Goal: Task Accomplishment & Management: Manage account settings

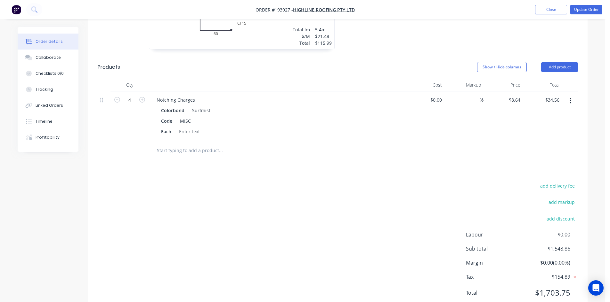
scroll to position [861, 0]
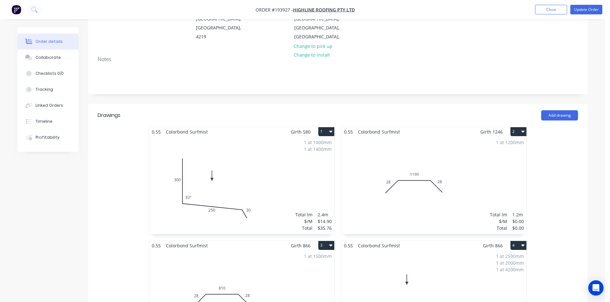
click at [469, 170] on div "1 at 1200mm Total lm $/M Total 1.2m $0.00 $0.00" at bounding box center [433, 186] width 185 height 98
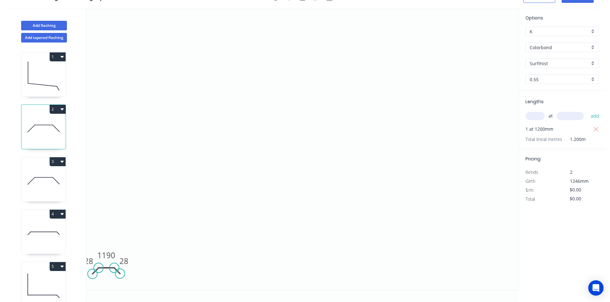
click at [534, 118] on input "text" at bounding box center [534, 116] width 19 height 8
type input "1"
type input "1245"
click at [587, 111] on button "add" at bounding box center [594, 116] width 15 height 11
click at [593, 137] on icon "button" at bounding box center [596, 139] width 6 height 8
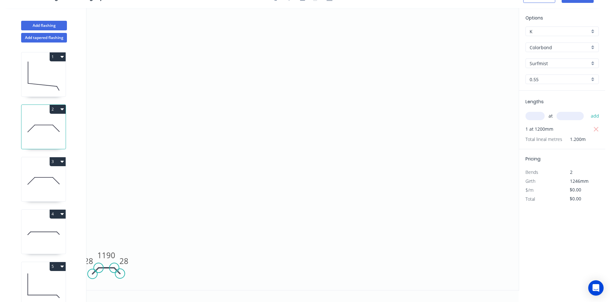
click at [538, 113] on input "text" at bounding box center [534, 116] width 19 height 8
type input "1"
type input "1246"
click at [587, 111] on button "add" at bounding box center [594, 116] width 15 height 11
click at [112, 255] on tspan "1190" at bounding box center [106, 255] width 18 height 11
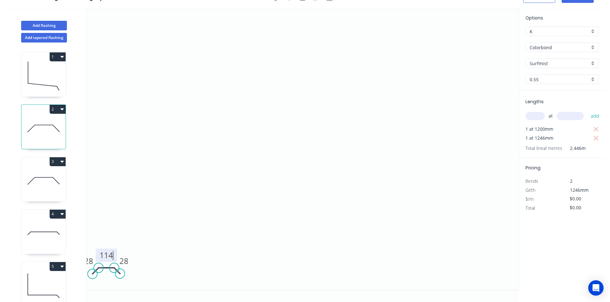
type input "$25.97"
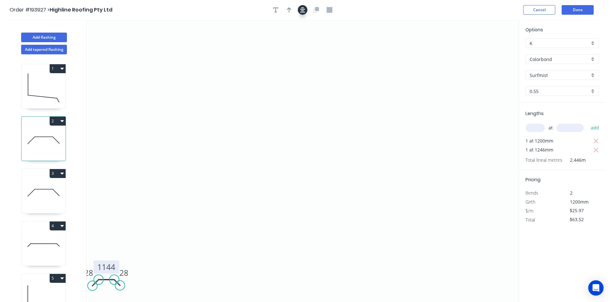
click at [302, 13] on button "button" at bounding box center [303, 10] width 10 height 10
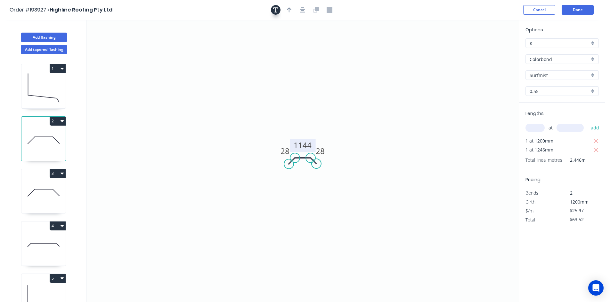
click at [275, 9] on icon "button" at bounding box center [275, 10] width 5 height 6
click at [597, 138] on icon "button" at bounding box center [596, 142] width 6 height 8
type input "$32.36"
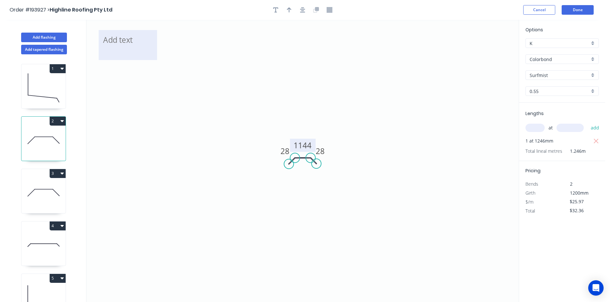
click at [135, 50] on textarea at bounding box center [128, 45] width 52 height 24
click at [391, 70] on icon "Changed for pricing 28 1144 28" at bounding box center [302, 161] width 432 height 283
type textarea "Changed for pricing"
click at [588, 8] on button "Done" at bounding box center [577, 10] width 32 height 10
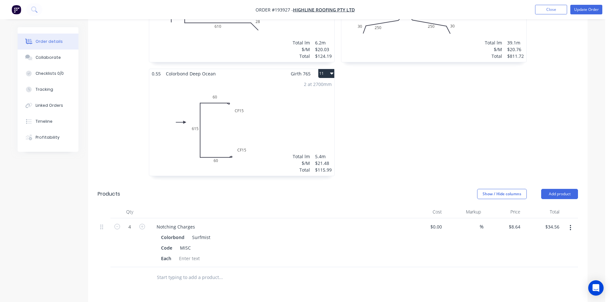
scroll to position [800, 0]
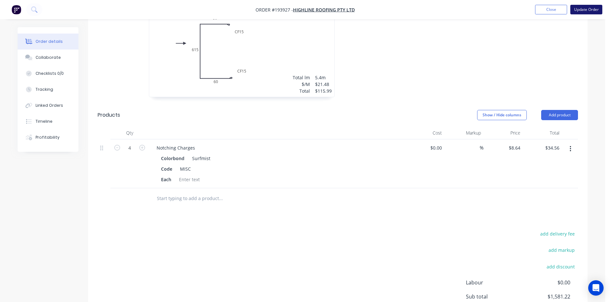
click at [579, 8] on button "Update Order" at bounding box center [586, 10] width 32 height 10
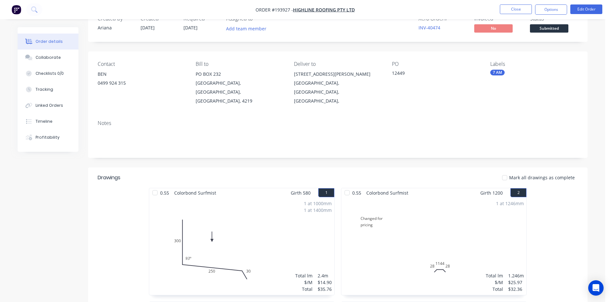
scroll to position [96, 0]
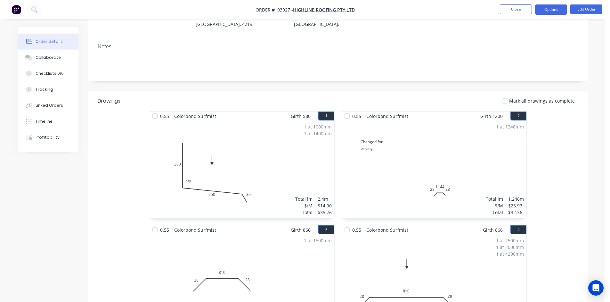
click at [564, 12] on button "Options" at bounding box center [551, 9] width 32 height 10
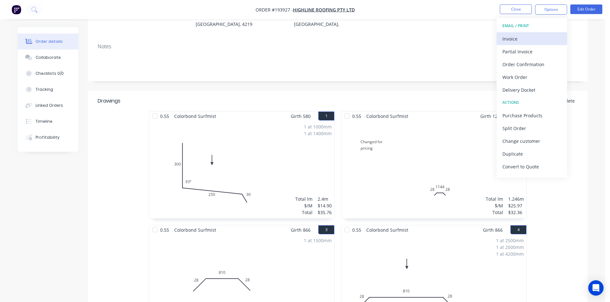
click at [529, 42] on div "Invoice" at bounding box center [531, 38] width 59 height 9
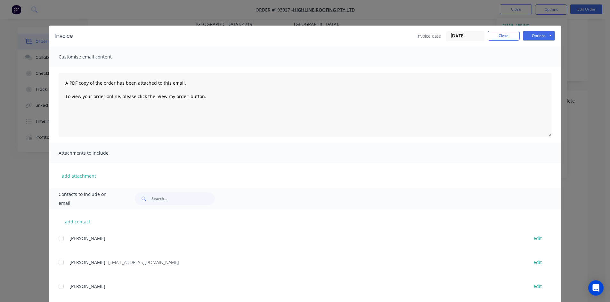
click at [62, 262] on div at bounding box center [61, 262] width 13 height 13
click at [543, 36] on button "Options" at bounding box center [539, 36] width 32 height 10
click at [531, 64] on button "Email" at bounding box center [543, 68] width 41 height 11
click at [495, 34] on button "Close" at bounding box center [504, 36] width 32 height 10
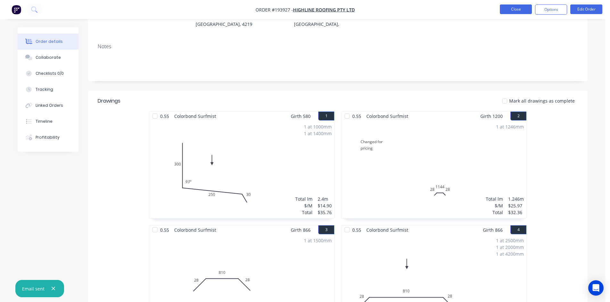
click at [516, 12] on button "Close" at bounding box center [516, 9] width 32 height 10
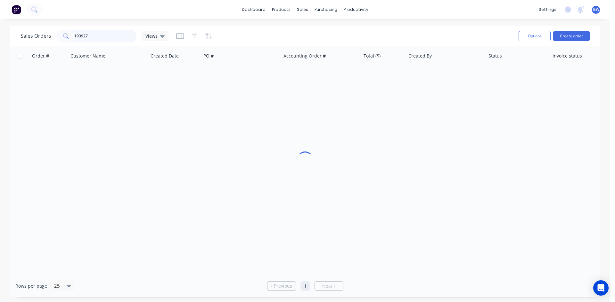
click at [104, 31] on input "193927" at bounding box center [105, 36] width 62 height 13
type input "193939"
click at [383, 74] on div "$84.08" at bounding box center [381, 76] width 37 height 6
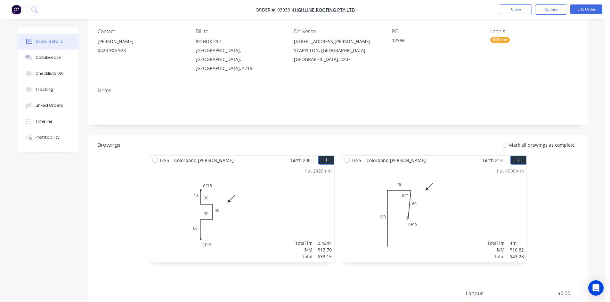
scroll to position [124, 0]
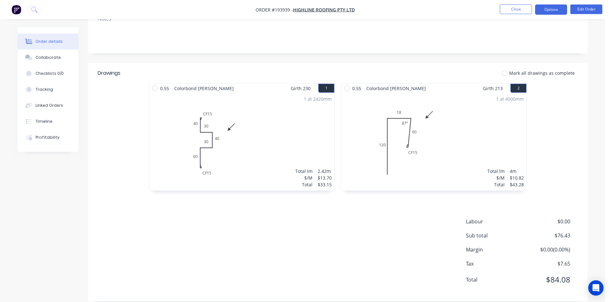
click at [546, 9] on button "Options" at bounding box center [551, 9] width 32 height 10
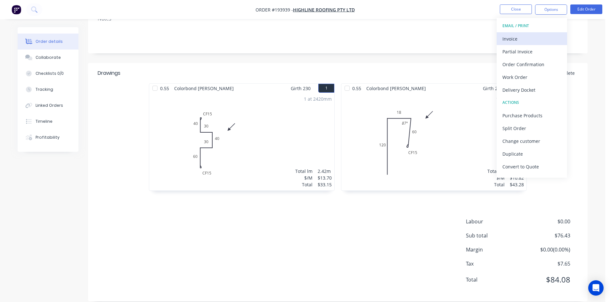
click at [528, 35] on div "Invoice" at bounding box center [531, 38] width 59 height 9
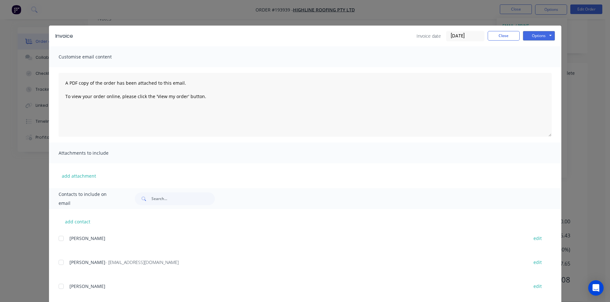
click at [66, 262] on div "SHANE - accounts@highlineroofing.com.au edit" at bounding box center [310, 262] width 503 height 9
click at [62, 265] on div at bounding box center [61, 262] width 13 height 13
click at [543, 40] on button "Options" at bounding box center [539, 36] width 32 height 10
click at [533, 65] on button "Email" at bounding box center [543, 68] width 41 height 11
click at [498, 32] on button "Close" at bounding box center [504, 36] width 32 height 10
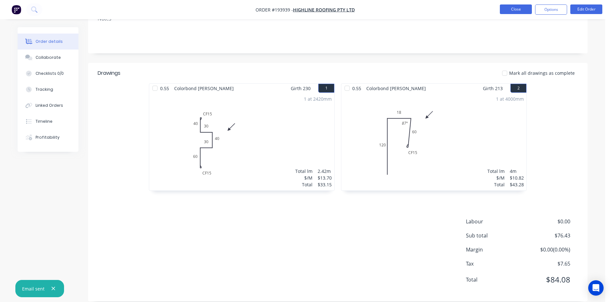
click at [512, 9] on button "Close" at bounding box center [516, 9] width 32 height 10
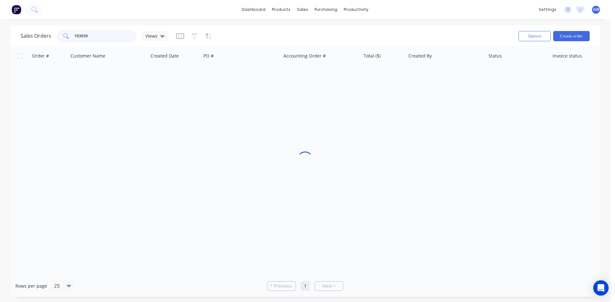
click at [110, 34] on input "193939" at bounding box center [105, 36] width 62 height 13
type input "193940"
click at [372, 73] on div "$500.82" at bounding box center [381, 76] width 37 height 6
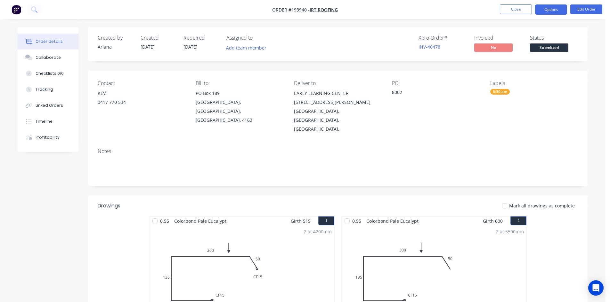
click at [555, 6] on button "Options" at bounding box center [551, 9] width 32 height 10
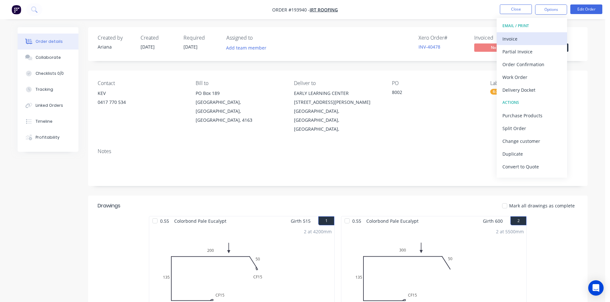
click at [531, 33] on button "Invoice" at bounding box center [531, 38] width 70 height 13
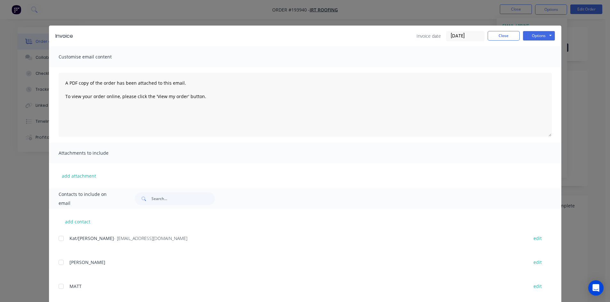
click at [57, 240] on div at bounding box center [61, 238] width 13 height 13
click at [532, 34] on button "Options" at bounding box center [539, 36] width 32 height 10
click at [537, 67] on button "Email" at bounding box center [543, 68] width 41 height 11
click at [502, 32] on button "Close" at bounding box center [504, 36] width 32 height 10
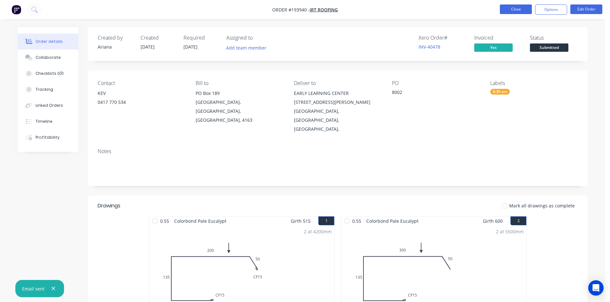
click at [512, 9] on button "Close" at bounding box center [516, 9] width 32 height 10
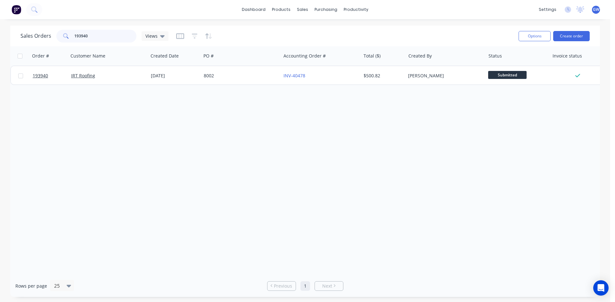
drag, startPoint x: 106, startPoint y: 32, endPoint x: 28, endPoint y: 31, distance: 78.1
click at [28, 31] on div "Sales Orders 193940 Views" at bounding box center [94, 36] width 148 height 13
type input "193852"
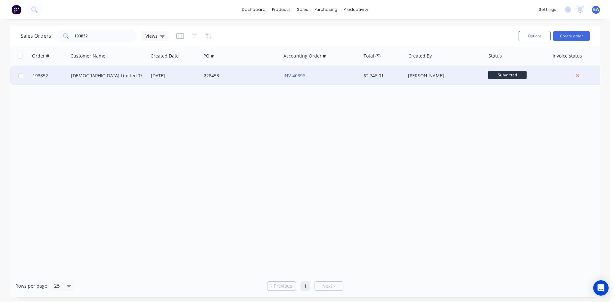
click at [399, 78] on div "$2,746.01" at bounding box center [381, 76] width 37 height 6
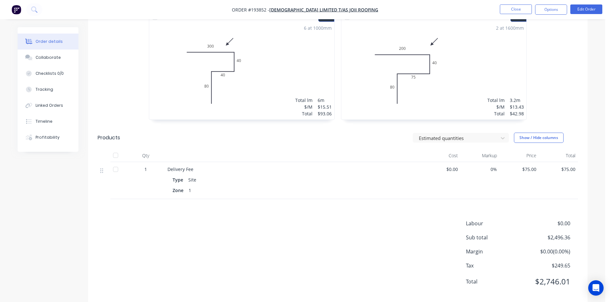
scroll to position [425, 0]
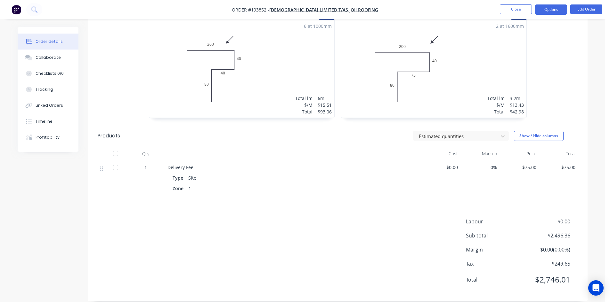
click at [553, 9] on button "Options" at bounding box center [551, 9] width 32 height 10
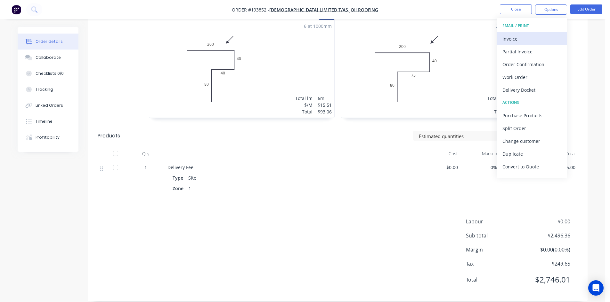
click at [530, 36] on div "Invoice" at bounding box center [531, 38] width 59 height 9
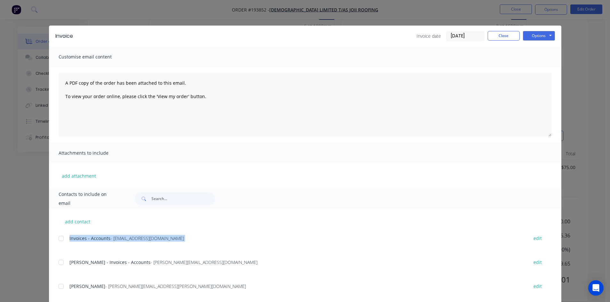
drag, startPoint x: 56, startPoint y: 255, endPoint x: 59, endPoint y: 259, distance: 4.8
drag, startPoint x: 59, startPoint y: 259, endPoint x: 60, endPoint y: 244, distance: 15.0
click at [59, 257] on div at bounding box center [61, 262] width 13 height 13
click at [60, 244] on div at bounding box center [61, 238] width 13 height 13
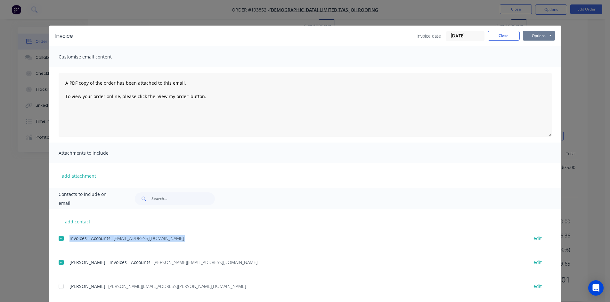
drag, startPoint x: 533, startPoint y: 38, endPoint x: 530, endPoint y: 41, distance: 4.8
click at [533, 38] on button "Options" at bounding box center [539, 36] width 32 height 10
click at [538, 67] on button "Email" at bounding box center [543, 68] width 41 height 11
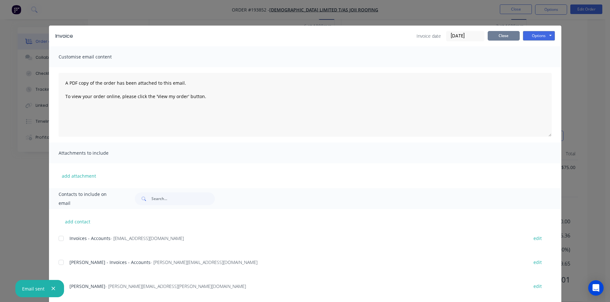
click at [506, 38] on button "Close" at bounding box center [504, 36] width 32 height 10
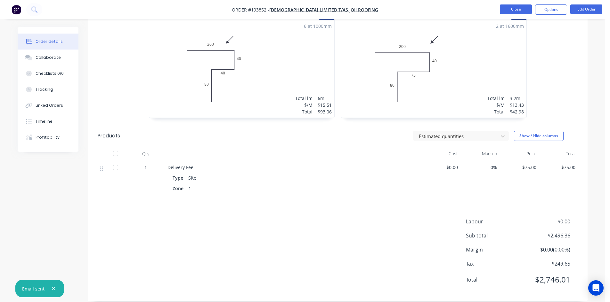
click at [519, 11] on button "Close" at bounding box center [516, 9] width 32 height 10
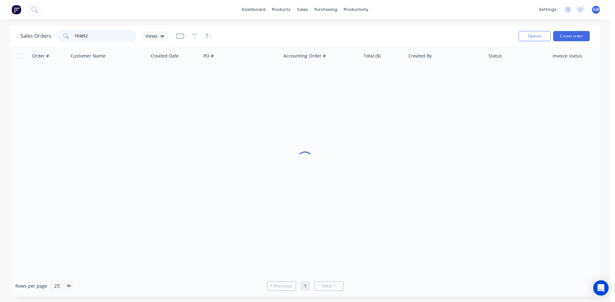
click at [104, 36] on input "193852" at bounding box center [105, 36] width 62 height 13
type input "193851"
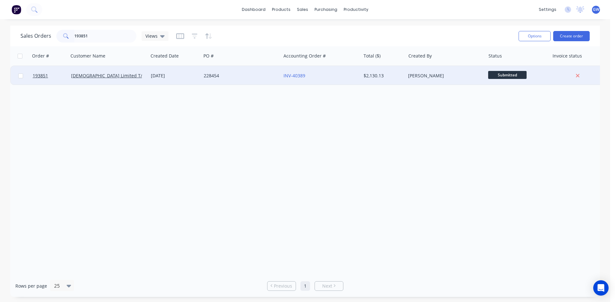
click at [394, 72] on div "$2,130.13" at bounding box center [383, 75] width 45 height 19
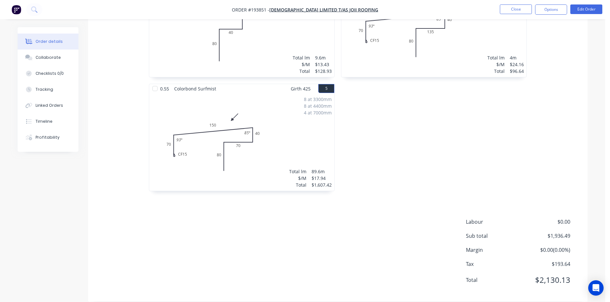
scroll to position [352, 0]
click at [556, 14] on button "Options" at bounding box center [551, 9] width 32 height 10
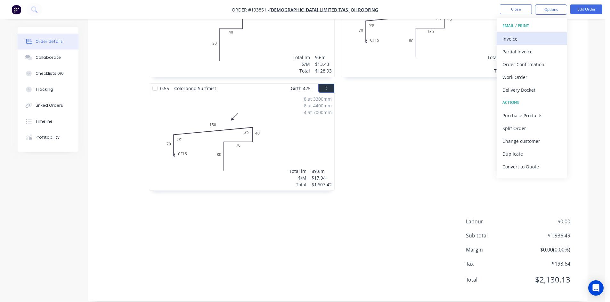
click at [544, 35] on div "Invoice" at bounding box center [531, 38] width 59 height 9
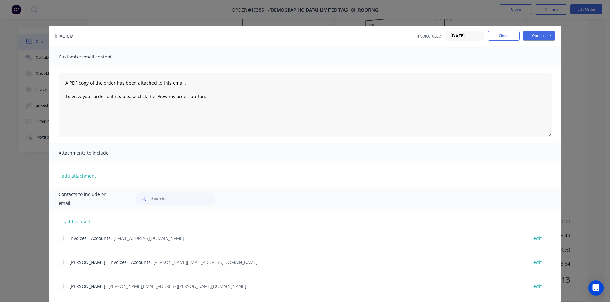
click at [59, 262] on div at bounding box center [61, 262] width 13 height 13
click at [59, 240] on div at bounding box center [61, 238] width 13 height 13
click at [542, 35] on button "Options" at bounding box center [539, 36] width 32 height 10
click at [536, 67] on button "Email" at bounding box center [543, 68] width 41 height 11
drag, startPoint x: 500, startPoint y: 40, endPoint x: 508, endPoint y: 22, distance: 19.8
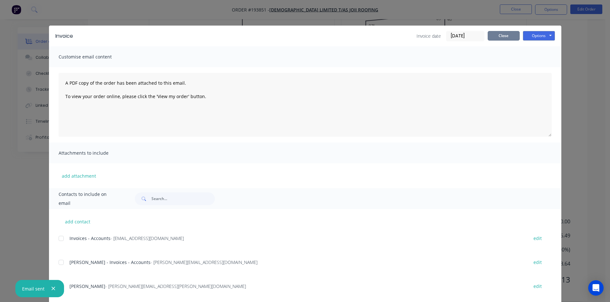
click at [500, 40] on button "Close" at bounding box center [504, 36] width 32 height 10
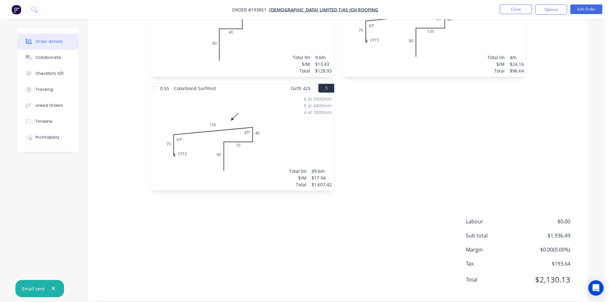
click at [514, 16] on nav "Order #193851 - Joii Limited T/as Joii Roofing Close Options Edit Order" at bounding box center [305, 9] width 610 height 19
click at [515, 9] on button "Close" at bounding box center [516, 9] width 32 height 10
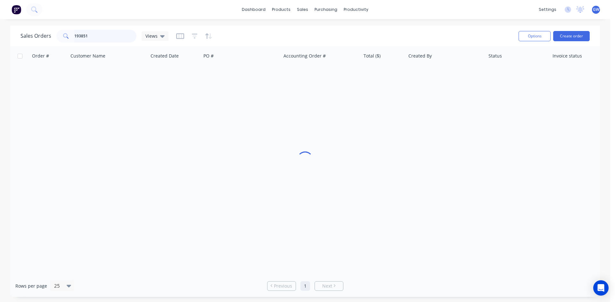
click at [83, 36] on input "193851" at bounding box center [105, 36] width 62 height 13
type input "193916"
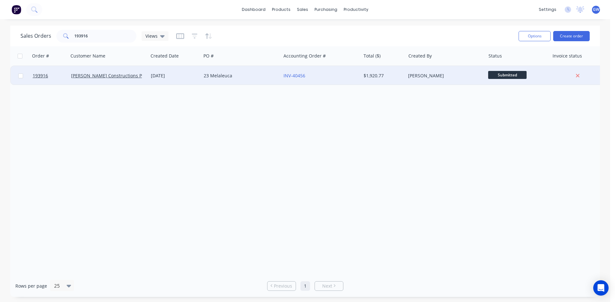
click at [464, 80] on div "Martin Collier" at bounding box center [445, 75] width 80 height 19
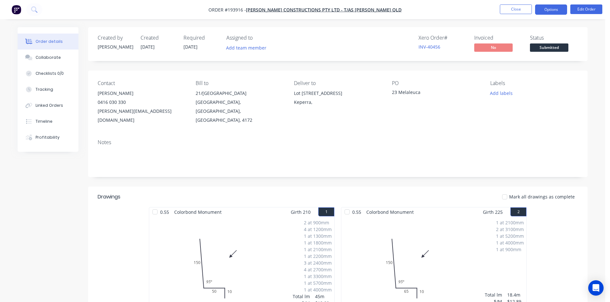
drag, startPoint x: 551, startPoint y: 10, endPoint x: 542, endPoint y: 17, distance: 12.1
click at [551, 10] on button "Options" at bounding box center [551, 9] width 32 height 10
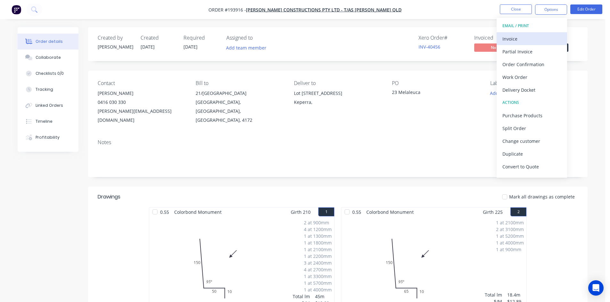
click at [528, 35] on div "Invoice" at bounding box center [531, 38] width 59 height 9
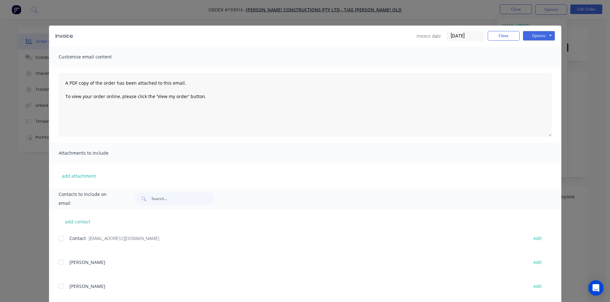
drag, startPoint x: 56, startPoint y: 240, endPoint x: 136, endPoint y: 211, distance: 85.4
click at [57, 240] on div at bounding box center [61, 238] width 13 height 13
click at [534, 33] on button "Options" at bounding box center [539, 36] width 32 height 10
click at [541, 66] on button "Email" at bounding box center [543, 68] width 41 height 11
click at [501, 34] on button "Close" at bounding box center [504, 36] width 32 height 10
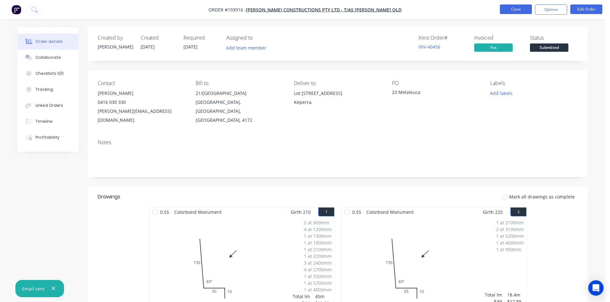
click at [516, 13] on button "Close" at bounding box center [516, 9] width 32 height 10
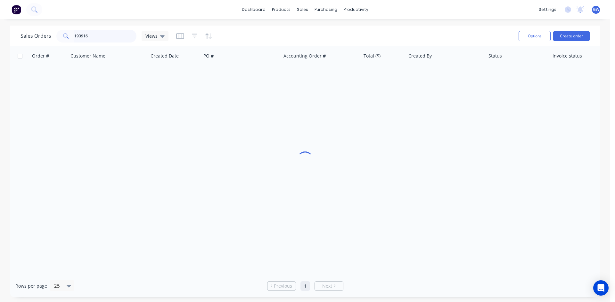
click at [122, 34] on input "193916" at bounding box center [105, 36] width 62 height 13
type input "193911"
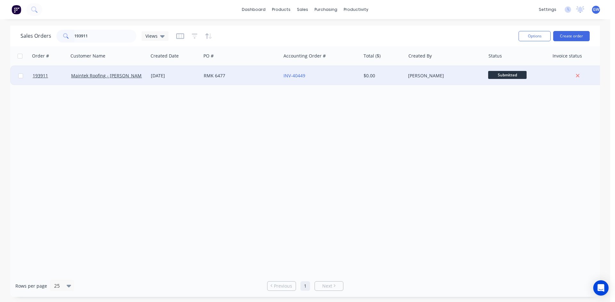
click at [406, 82] on div "[PERSON_NAME]" at bounding box center [445, 75] width 80 height 19
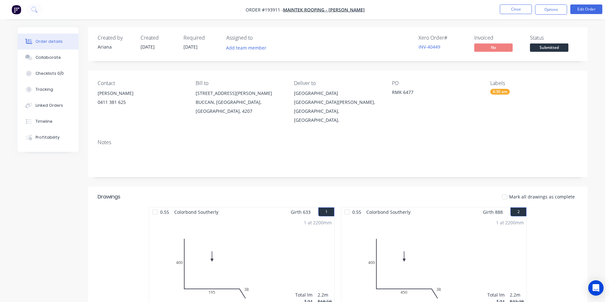
scroll to position [124, 0]
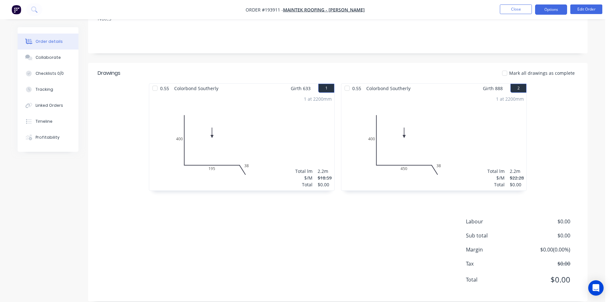
drag, startPoint x: 546, startPoint y: 17, endPoint x: 552, endPoint y: 12, distance: 6.8
click at [549, 15] on nav "Order #193911 - Maintek Roofing - Shaun Rahurahu Close Options Edit Order" at bounding box center [305, 9] width 610 height 19
click at [552, 12] on button "Options" at bounding box center [551, 9] width 32 height 10
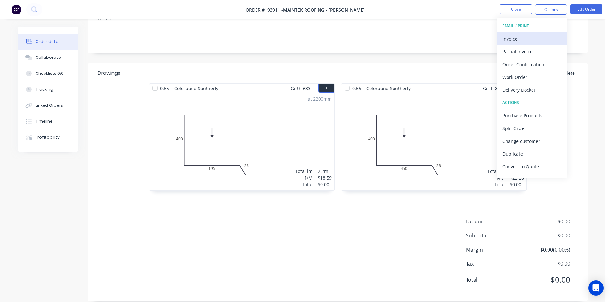
click at [526, 35] on div "Invoice" at bounding box center [531, 38] width 59 height 9
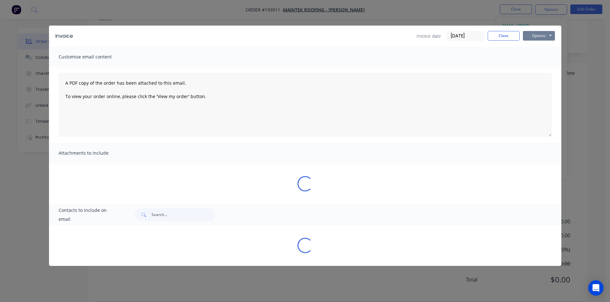
click at [538, 33] on button "Options" at bounding box center [539, 36] width 32 height 10
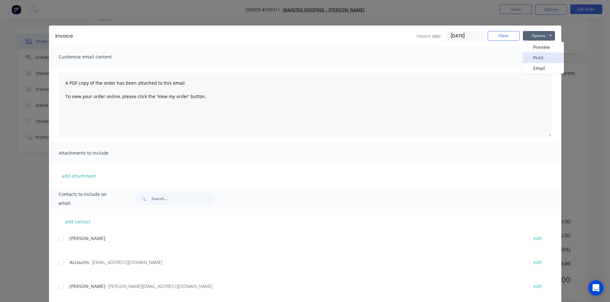
click at [536, 56] on button "Print" at bounding box center [543, 57] width 41 height 11
drag, startPoint x: 508, startPoint y: 36, endPoint x: 506, endPoint y: 26, distance: 10.2
click at [508, 36] on button "Close" at bounding box center [504, 36] width 32 height 10
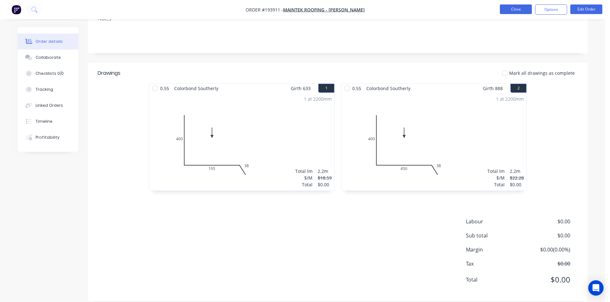
click at [514, 12] on button "Close" at bounding box center [516, 9] width 32 height 10
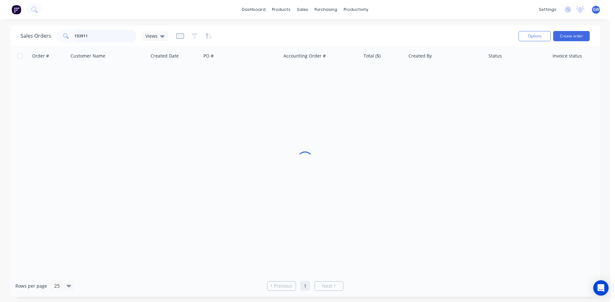
click at [101, 39] on input "193911" at bounding box center [105, 36] width 62 height 13
type input "193830"
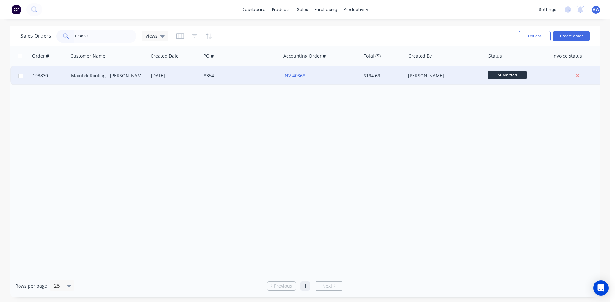
click at [452, 77] on div "Martin Collier" at bounding box center [443, 76] width 71 height 6
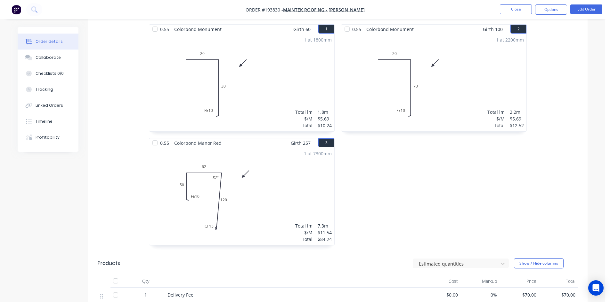
scroll to position [320, 0]
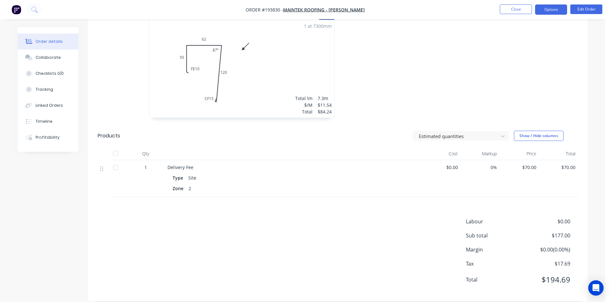
click at [542, 7] on button "Options" at bounding box center [551, 9] width 32 height 10
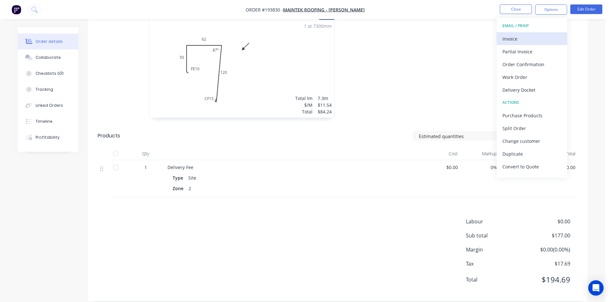
click at [526, 40] on div "Invoice" at bounding box center [531, 38] width 59 height 9
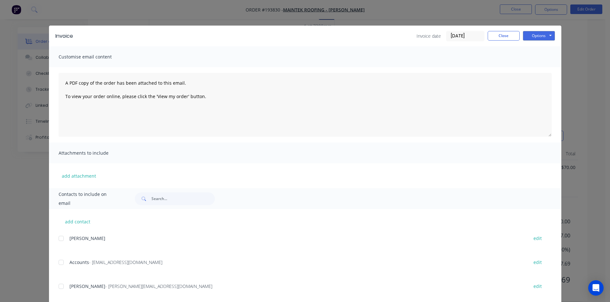
click at [56, 262] on div "add contact JUSTIN edit Accounts - accounts@maintekroofing.com.au edit SHAUN - …" at bounding box center [305, 297] width 512 height 176
click at [58, 262] on div at bounding box center [61, 262] width 13 height 13
click at [59, 287] on div at bounding box center [61, 286] width 13 height 13
click at [538, 38] on button "Options" at bounding box center [539, 36] width 32 height 10
click at [544, 70] on button "Email" at bounding box center [543, 68] width 41 height 11
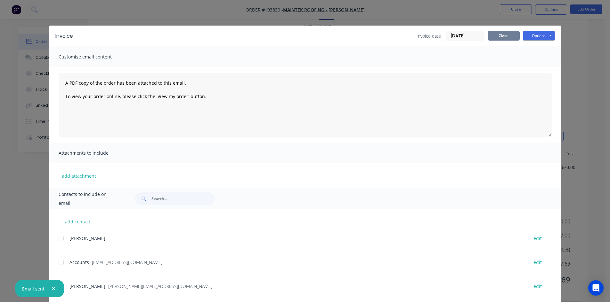
click at [513, 37] on button "Close" at bounding box center [504, 36] width 32 height 10
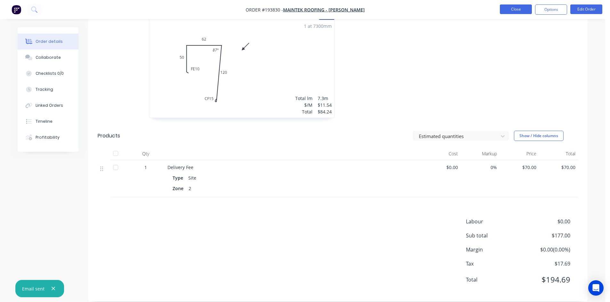
click at [511, 13] on button "Close" at bounding box center [516, 9] width 32 height 10
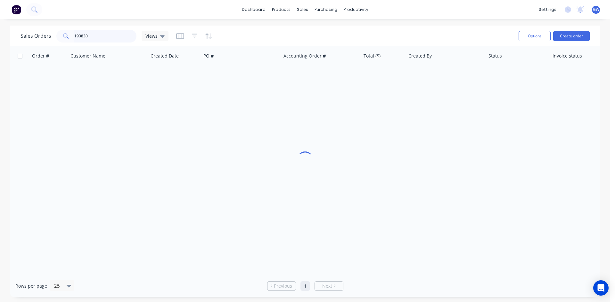
click at [113, 33] on input "193830" at bounding box center [105, 36] width 62 height 13
click at [332, 150] on div "Order # Customer Name Created Date PO # Accounting Order # Total ($) Created By…" at bounding box center [304, 160] width 589 height 229
click at [109, 27] on div "Sales Orders 193830 Views Options Create order" at bounding box center [304, 36] width 589 height 21
click at [96, 38] on input "193830" at bounding box center [105, 36] width 62 height 13
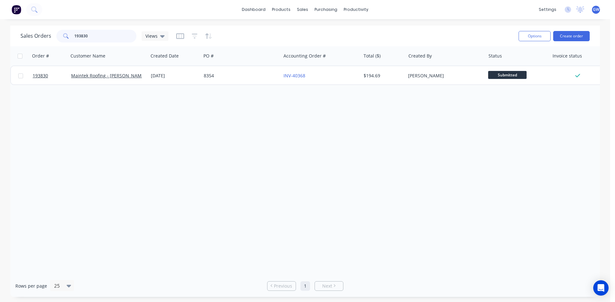
click at [96, 38] on input "193830" at bounding box center [105, 36] width 62 height 13
type input "193136"
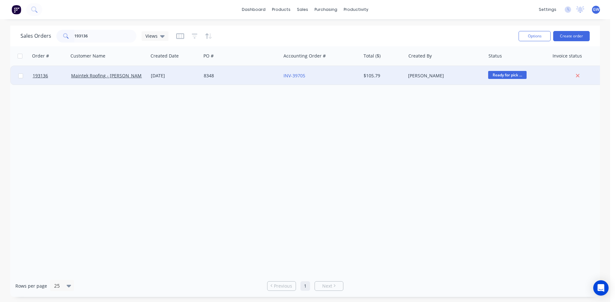
click at [439, 78] on div "Taylor Bruce" at bounding box center [443, 76] width 71 height 6
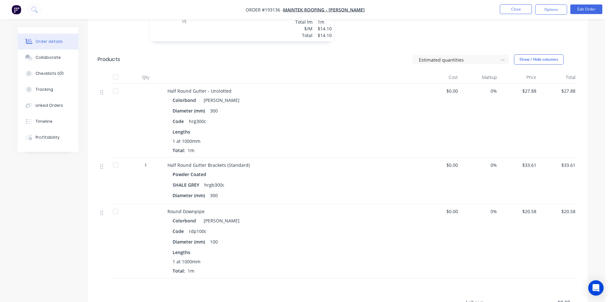
scroll to position [192, 0]
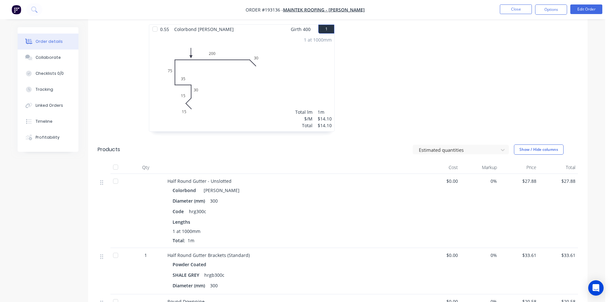
drag, startPoint x: 553, startPoint y: 9, endPoint x: 542, endPoint y: 17, distance: 13.4
click at [552, 10] on button "Options" at bounding box center [551, 9] width 32 height 10
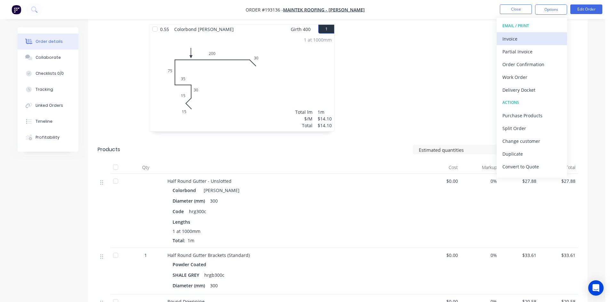
click at [520, 38] on div "Invoice" at bounding box center [531, 38] width 59 height 9
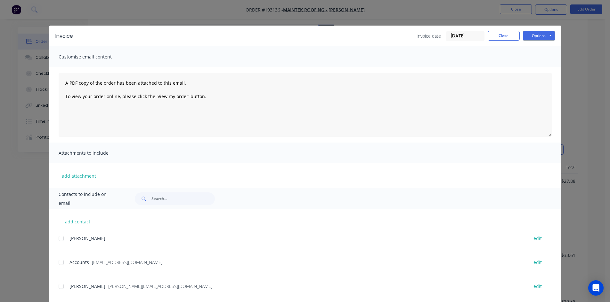
drag, startPoint x: 59, startPoint y: 263, endPoint x: 59, endPoint y: 283, distance: 19.5
click at [59, 264] on div at bounding box center [61, 262] width 13 height 13
click at [58, 284] on div at bounding box center [61, 286] width 13 height 13
drag, startPoint x: 544, startPoint y: 35, endPoint x: 546, endPoint y: 39, distance: 4.9
click at [544, 35] on button "Options" at bounding box center [539, 36] width 32 height 10
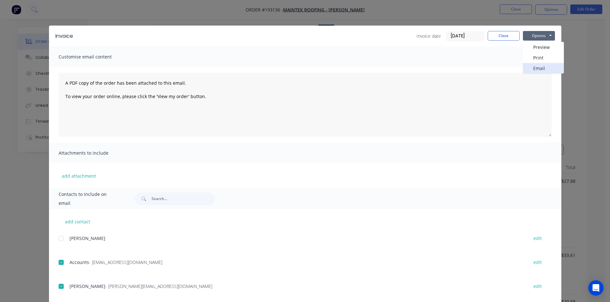
click at [543, 65] on button "Email" at bounding box center [543, 68] width 41 height 11
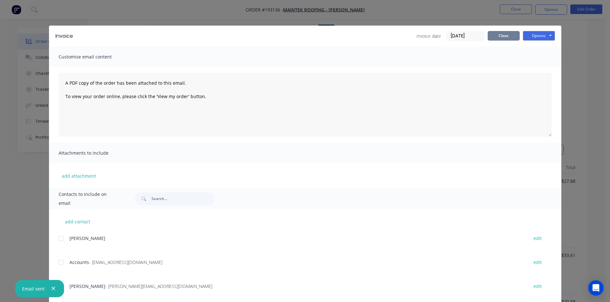
click at [499, 32] on button "Close" at bounding box center [504, 36] width 32 height 10
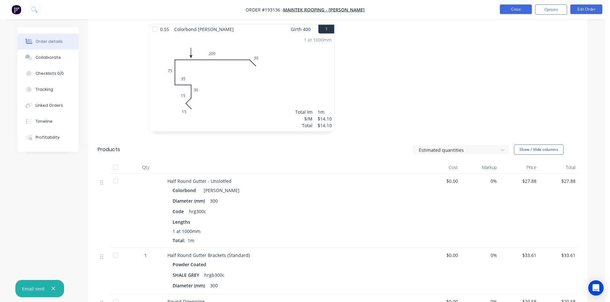
click at [518, 12] on button "Close" at bounding box center [516, 9] width 32 height 10
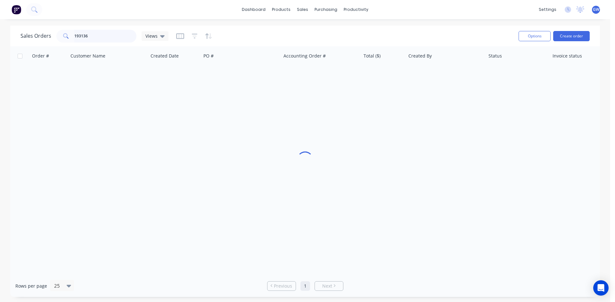
click at [92, 31] on input "193136" at bounding box center [105, 36] width 62 height 13
type input "193736"
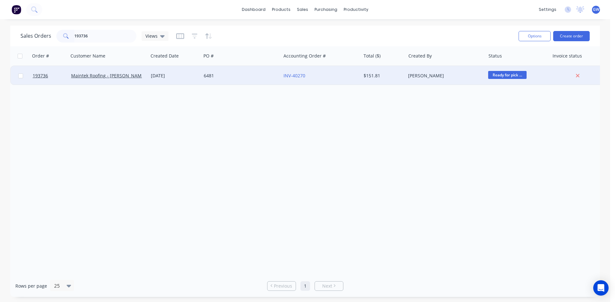
click at [394, 75] on div "$151.81" at bounding box center [381, 76] width 37 height 6
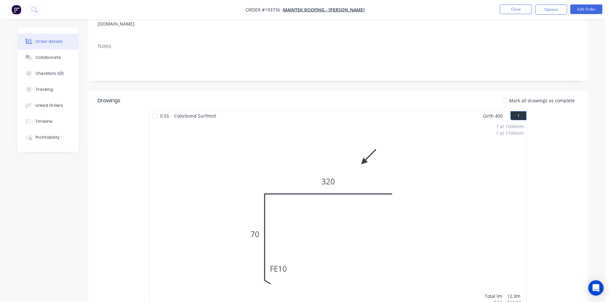
scroll to position [192, 0]
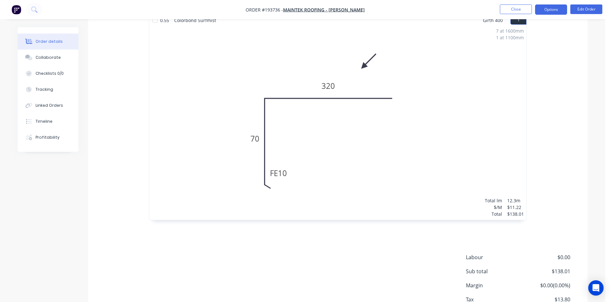
click at [557, 5] on button "Options" at bounding box center [551, 9] width 32 height 10
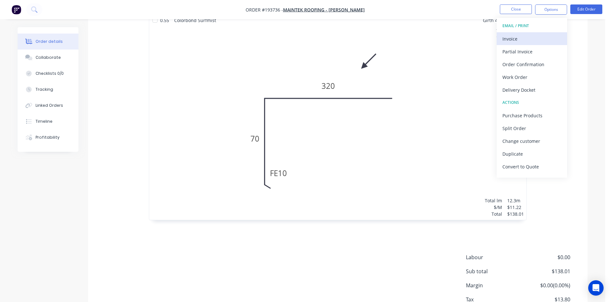
click at [527, 35] on div "Invoice" at bounding box center [531, 38] width 59 height 9
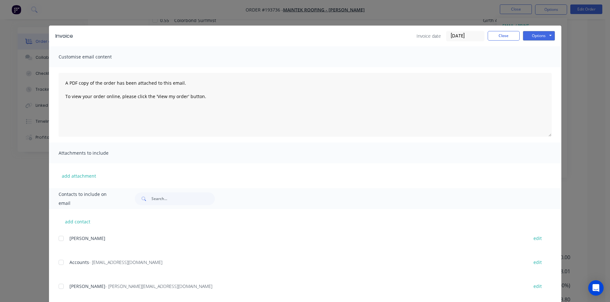
click at [62, 262] on div at bounding box center [61, 262] width 13 height 13
click at [57, 287] on div at bounding box center [61, 286] width 13 height 13
click at [535, 38] on button "Options" at bounding box center [539, 36] width 32 height 10
click at [530, 65] on button "Email" at bounding box center [543, 68] width 41 height 11
click at [496, 37] on button "Close" at bounding box center [504, 36] width 32 height 10
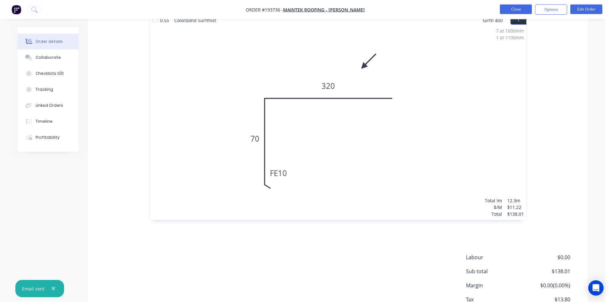
click at [515, 8] on button "Close" at bounding box center [516, 9] width 32 height 10
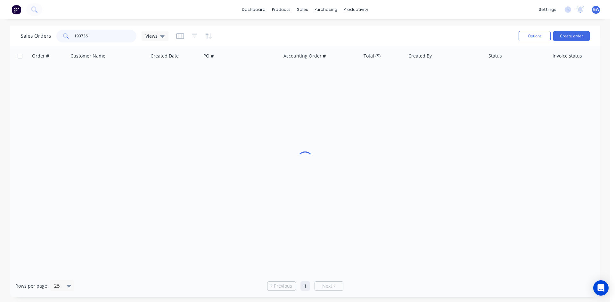
drag, startPoint x: 108, startPoint y: 33, endPoint x: 28, endPoint y: 30, distance: 79.1
click at [28, 30] on div "Sales Orders 193736 Views" at bounding box center [94, 36] width 148 height 13
type input "193912"
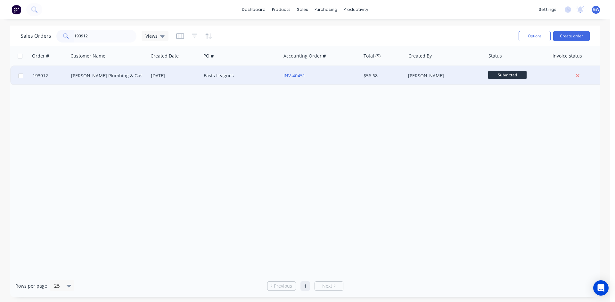
click at [464, 83] on div "Martin Collier" at bounding box center [445, 75] width 80 height 19
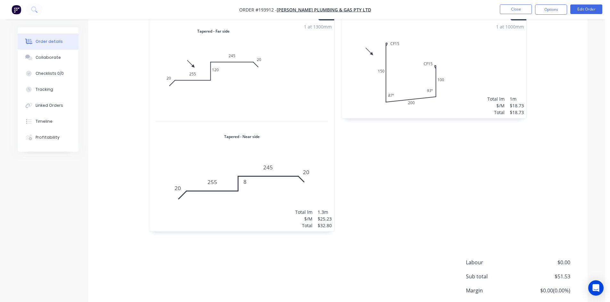
scroll to position [231, 0]
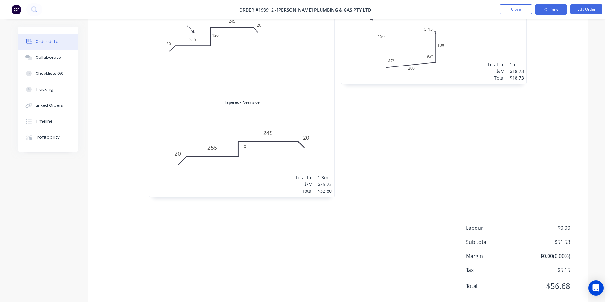
click at [555, 12] on button "Options" at bounding box center [551, 9] width 32 height 10
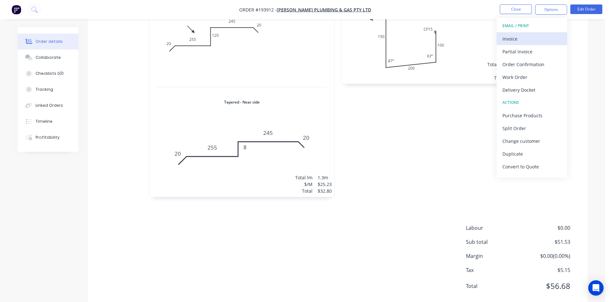
click at [530, 38] on div "Invoice" at bounding box center [531, 38] width 59 height 9
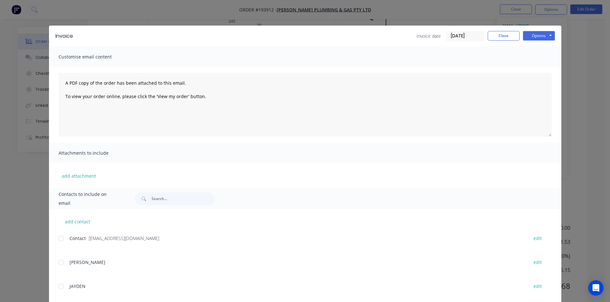
click at [58, 239] on div at bounding box center [61, 238] width 13 height 13
click at [532, 33] on button "Options" at bounding box center [539, 36] width 32 height 10
click at [547, 72] on button "Email" at bounding box center [543, 68] width 41 height 11
click at [501, 33] on button "Close" at bounding box center [504, 36] width 32 height 10
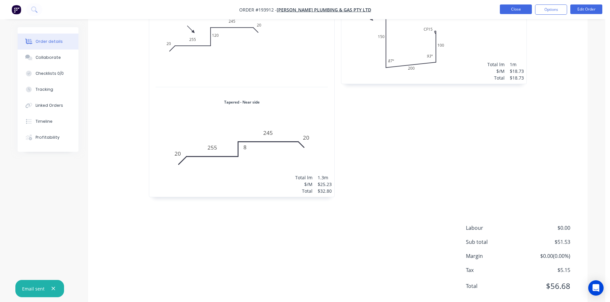
click at [520, 10] on button "Close" at bounding box center [516, 9] width 32 height 10
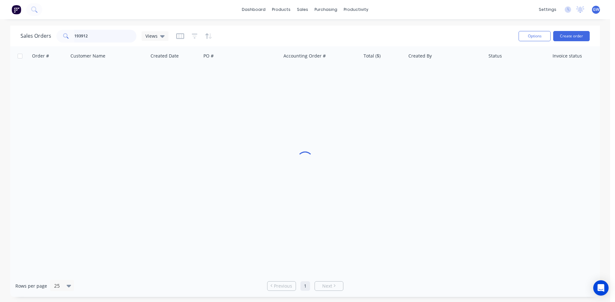
click at [104, 38] on input "193912" at bounding box center [105, 36] width 62 height 13
type input "193876"
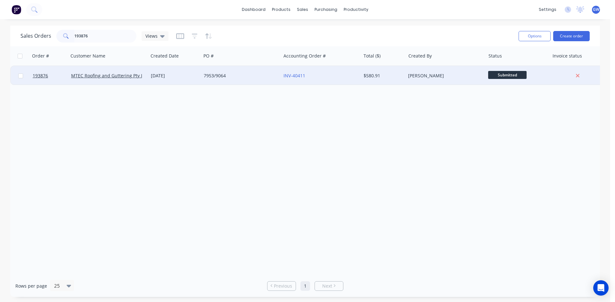
click at [420, 80] on div "Martin Collier" at bounding box center [445, 75] width 80 height 19
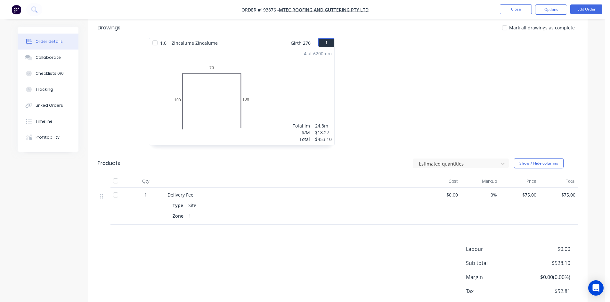
scroll to position [190, 0]
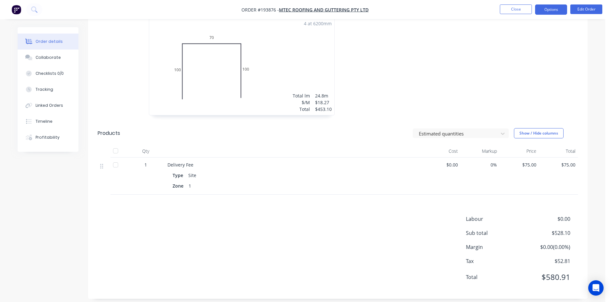
click at [550, 7] on button "Options" at bounding box center [551, 9] width 32 height 10
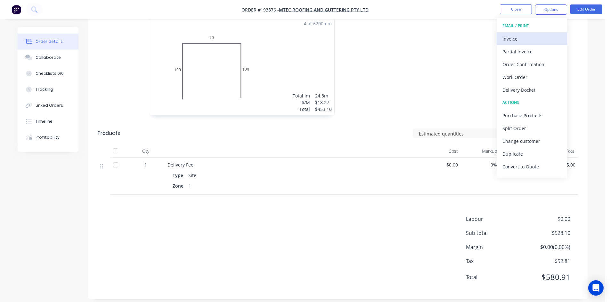
click at [527, 34] on button "Invoice" at bounding box center [531, 38] width 70 height 13
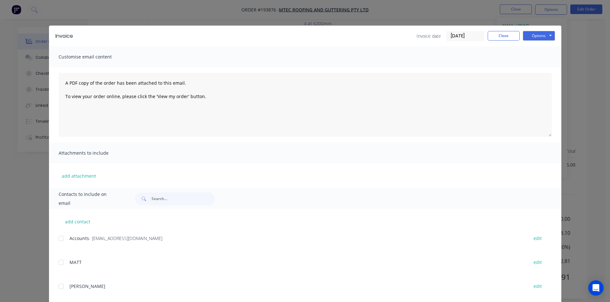
click at [64, 240] on div at bounding box center [61, 238] width 13 height 13
click at [545, 37] on button "Options" at bounding box center [539, 36] width 32 height 10
click at [532, 67] on button "Email" at bounding box center [543, 68] width 41 height 11
click at [500, 30] on div "Invoice Invoice date [DATE] Close Options Preview Print Email" at bounding box center [305, 36] width 512 height 21
click at [499, 37] on button "Close" at bounding box center [504, 36] width 32 height 10
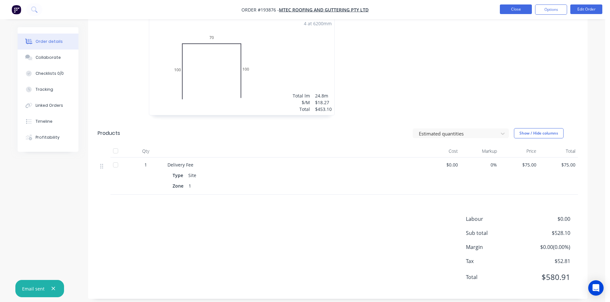
click at [514, 12] on button "Close" at bounding box center [516, 9] width 32 height 10
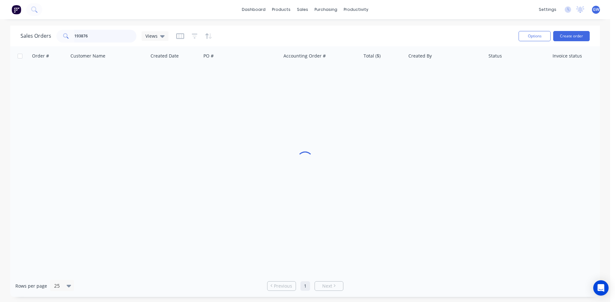
click at [113, 38] on input "193876" at bounding box center [105, 36] width 62 height 13
type input "193900"
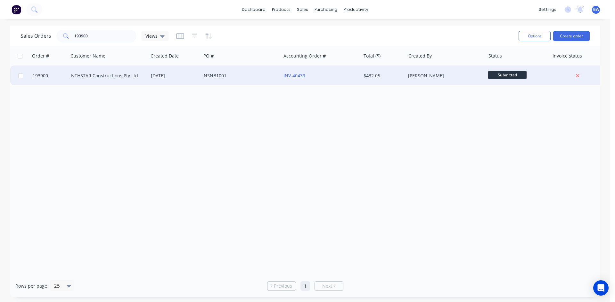
click at [388, 77] on div "$432.05" at bounding box center [381, 76] width 37 height 6
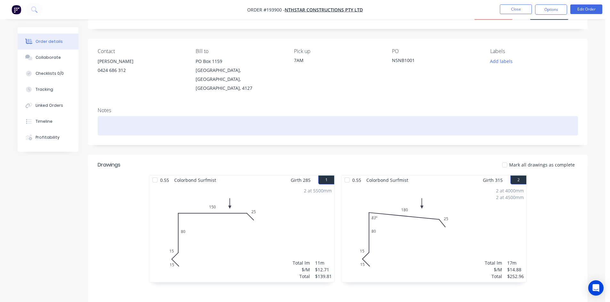
scroll to position [117, 0]
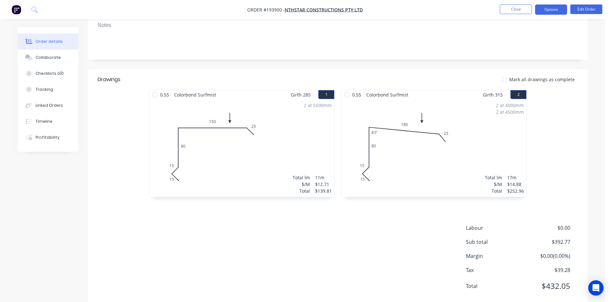
click at [554, 6] on button "Options" at bounding box center [551, 9] width 32 height 10
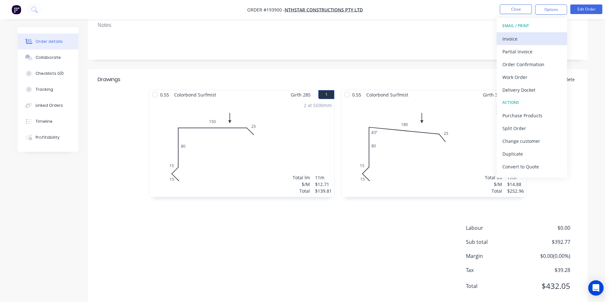
click at [531, 38] on div "Invoice" at bounding box center [531, 38] width 59 height 9
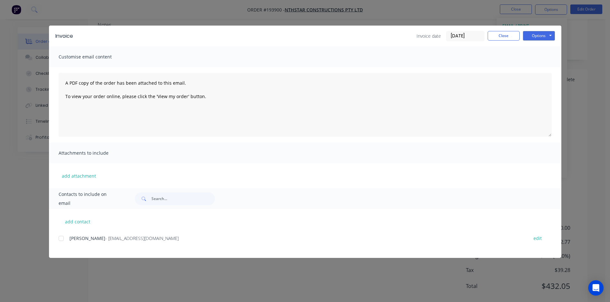
click at [64, 240] on div at bounding box center [61, 238] width 13 height 13
click at [541, 33] on button "Options" at bounding box center [539, 36] width 32 height 10
click at [540, 70] on button "Email" at bounding box center [543, 68] width 41 height 11
click at [506, 32] on button "Close" at bounding box center [504, 36] width 32 height 10
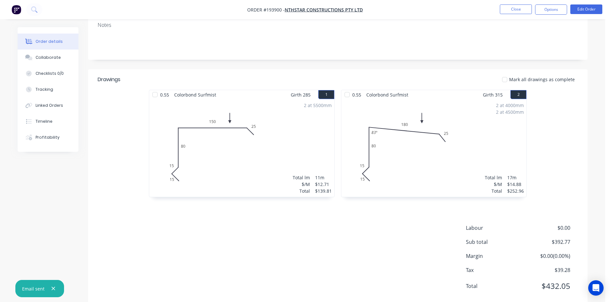
drag, startPoint x: 512, startPoint y: 15, endPoint x: 520, endPoint y: 9, distance: 9.8
click at [512, 14] on nav "Order #193900 - NTHSTAR Constructions Pty Ltd Close Options Edit Order" at bounding box center [305, 9] width 610 height 19
click at [520, 9] on button "Close" at bounding box center [516, 9] width 32 height 10
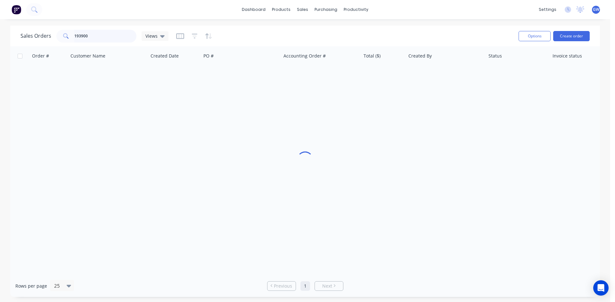
click at [94, 34] on input "193900" at bounding box center [105, 36] width 62 height 13
type input "1"
type input "5182"
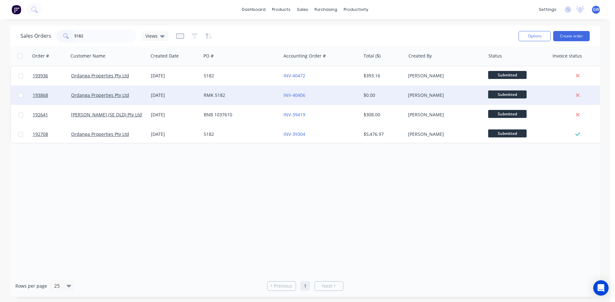
click at [355, 103] on div "INV-40406" at bounding box center [321, 95] width 80 height 19
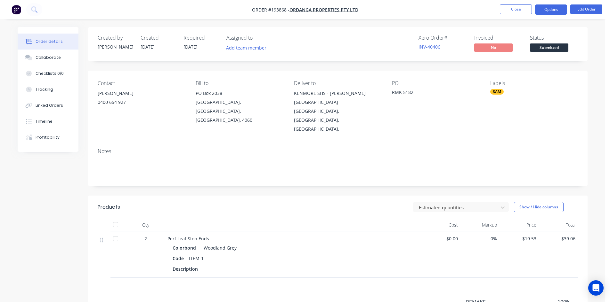
drag, startPoint x: 546, startPoint y: 10, endPoint x: 542, endPoint y: 14, distance: 5.7
click at [545, 10] on button "Options" at bounding box center [551, 9] width 32 height 10
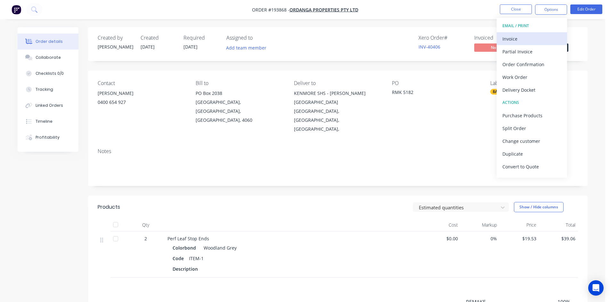
click at [525, 34] on button "Invoice" at bounding box center [531, 38] width 70 height 13
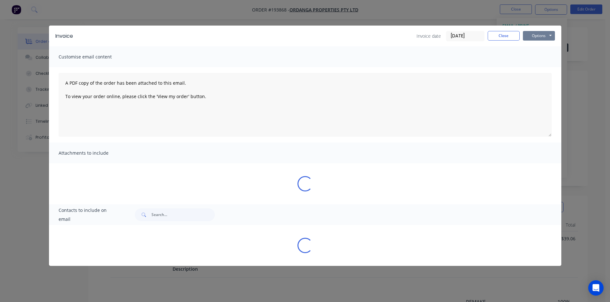
click at [532, 32] on button "Options" at bounding box center [539, 36] width 32 height 10
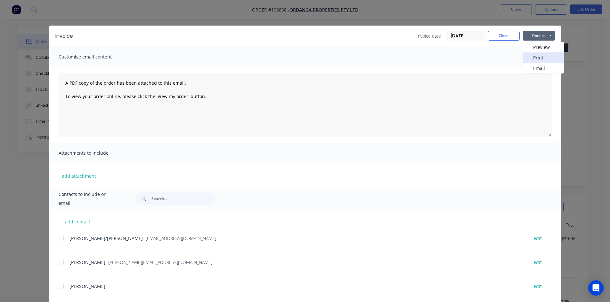
click at [535, 59] on button "Print" at bounding box center [543, 57] width 41 height 11
click at [503, 39] on button "Close" at bounding box center [504, 36] width 32 height 10
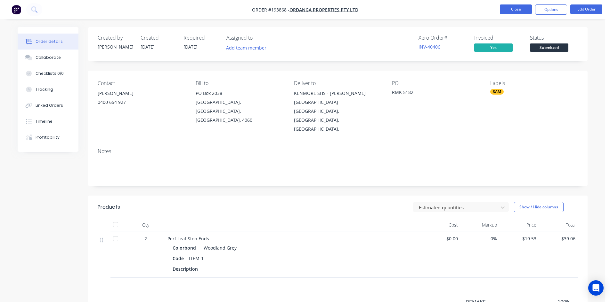
click at [520, 10] on button "Close" at bounding box center [516, 9] width 32 height 10
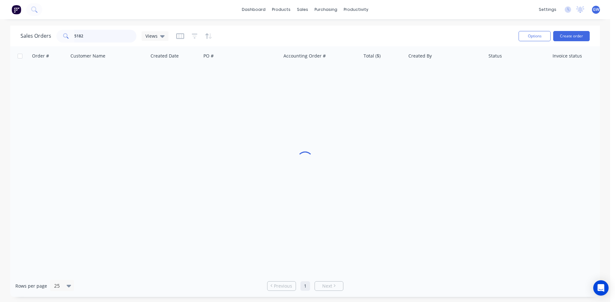
click at [111, 42] on input "5182" at bounding box center [105, 36] width 62 height 13
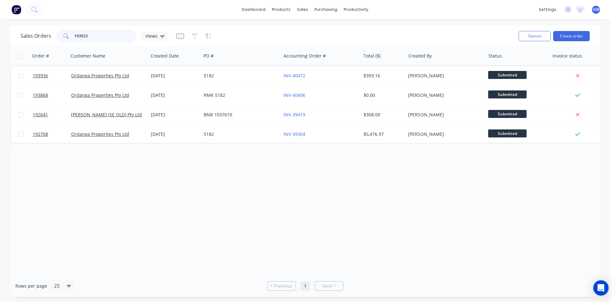
type input "193923"
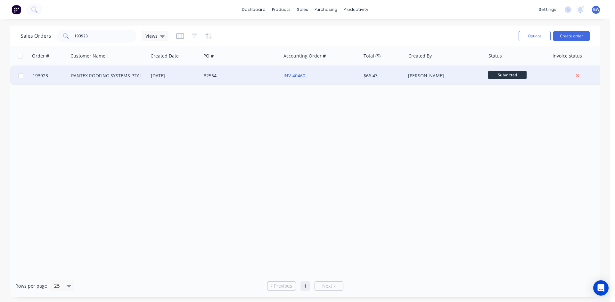
click at [390, 80] on div "$66.43" at bounding box center [383, 75] width 45 height 19
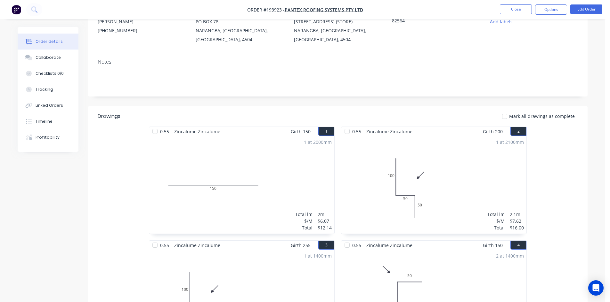
scroll to position [7, 0]
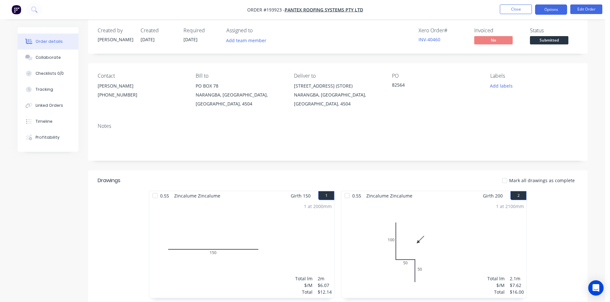
click at [546, 7] on button "Options" at bounding box center [551, 9] width 32 height 10
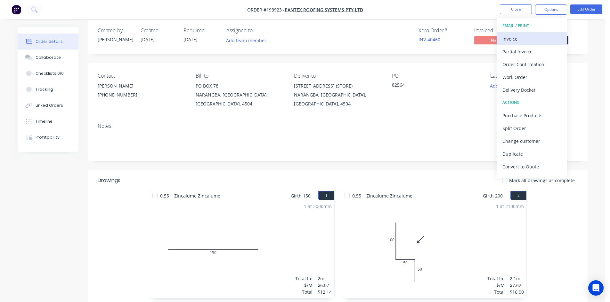
click at [527, 36] on div "Invoice" at bounding box center [531, 38] width 59 height 9
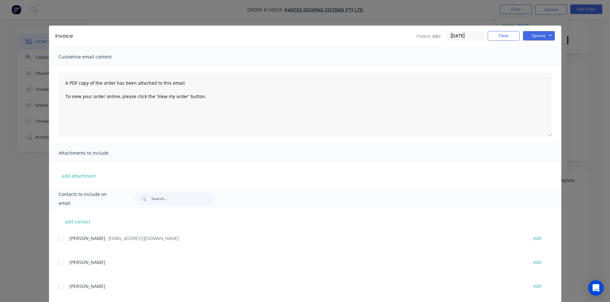
click at [58, 238] on div at bounding box center [61, 238] width 13 height 13
click at [548, 39] on button "Options" at bounding box center [539, 36] width 32 height 10
click at [544, 71] on button "Email" at bounding box center [543, 68] width 41 height 11
click at [498, 39] on button "Close" at bounding box center [504, 36] width 32 height 10
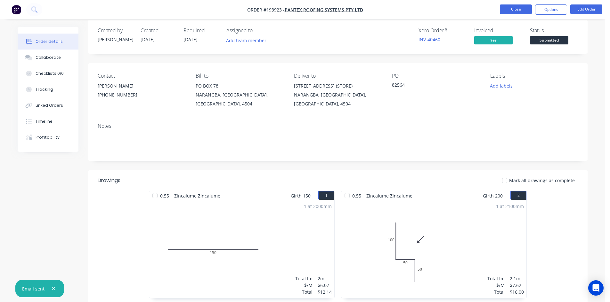
click at [517, 9] on button "Close" at bounding box center [516, 9] width 32 height 10
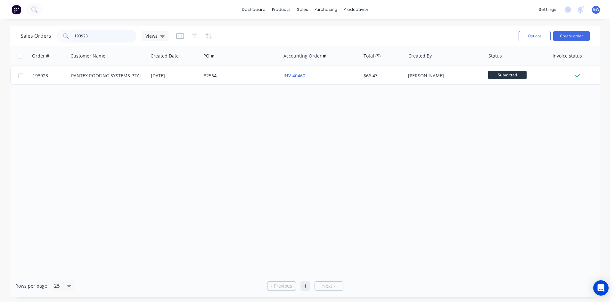
click at [117, 38] on input "193923" at bounding box center [105, 36] width 62 height 13
type input "193838"
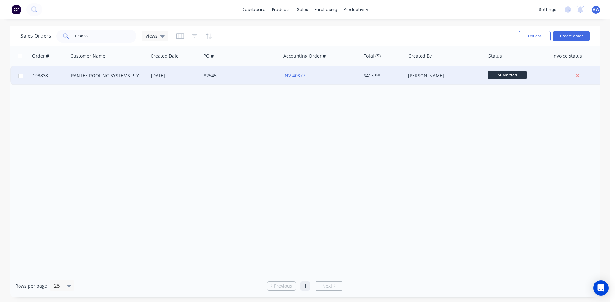
click at [426, 77] on div "[PERSON_NAME]" at bounding box center [443, 76] width 71 height 6
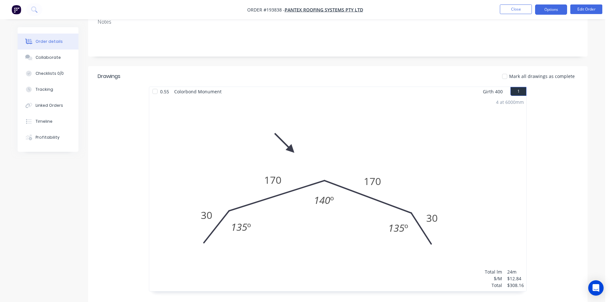
scroll to position [38, 0]
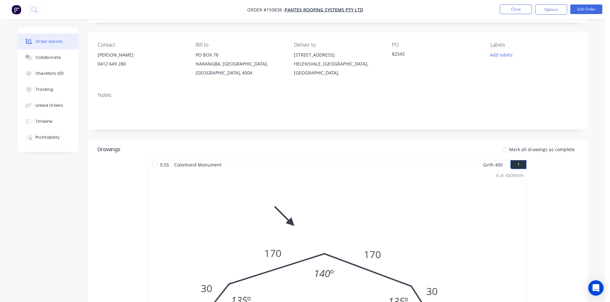
click at [557, 4] on nav "Order #193838 - PANTEX ROOFING SYSTEMS PTY LTD Close Options Edit Order" at bounding box center [305, 9] width 610 height 19
click at [552, 11] on button "Options" at bounding box center [551, 9] width 32 height 10
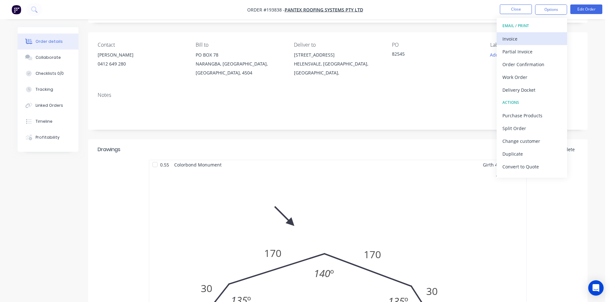
click at [535, 39] on div "Invoice" at bounding box center [531, 38] width 59 height 9
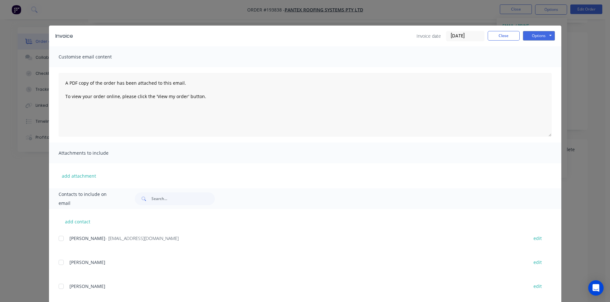
click at [60, 240] on div at bounding box center [61, 238] width 13 height 13
drag, startPoint x: 539, startPoint y: 36, endPoint x: 544, endPoint y: 40, distance: 6.6
click at [540, 36] on button "Options" at bounding box center [539, 36] width 32 height 10
click at [545, 69] on button "Email" at bounding box center [543, 68] width 41 height 11
click at [499, 37] on button "Close" at bounding box center [504, 36] width 32 height 10
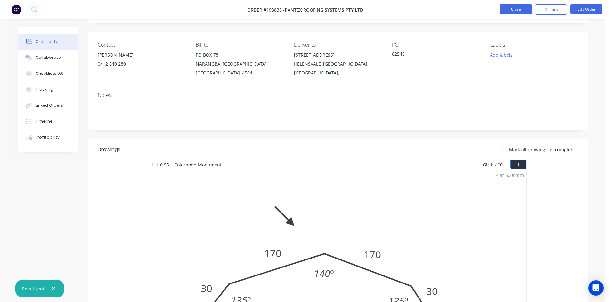
click at [511, 11] on button "Close" at bounding box center [516, 9] width 32 height 10
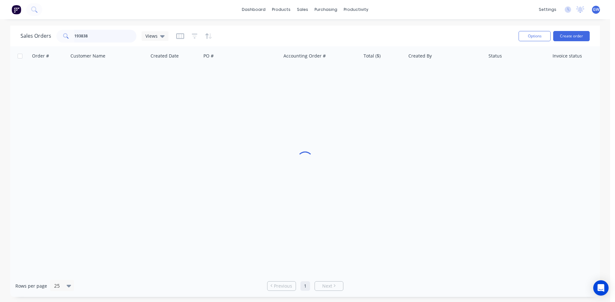
click at [101, 35] on input "193838" at bounding box center [105, 36] width 62 height 13
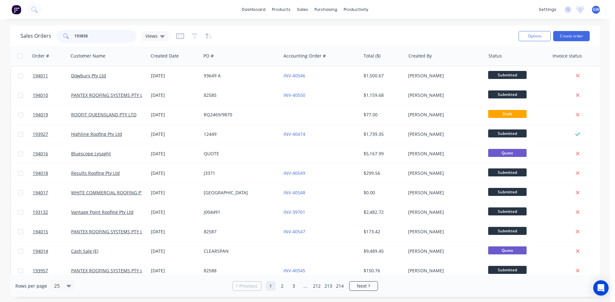
type input "193858"
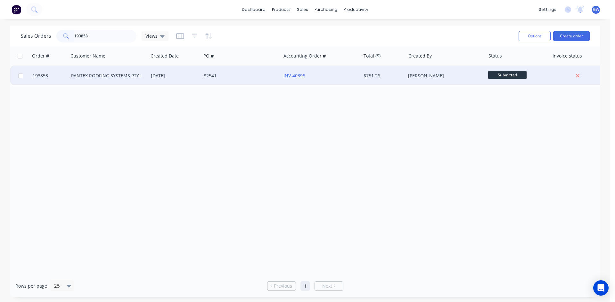
click at [385, 75] on div "$751.26" at bounding box center [381, 76] width 37 height 6
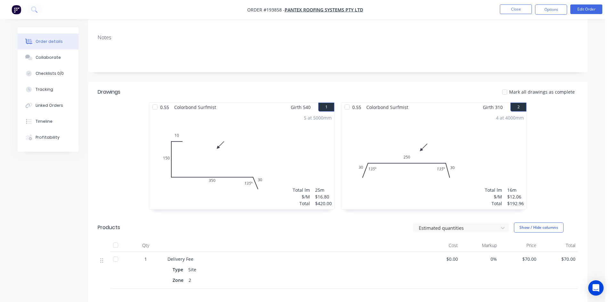
scroll to position [190, 0]
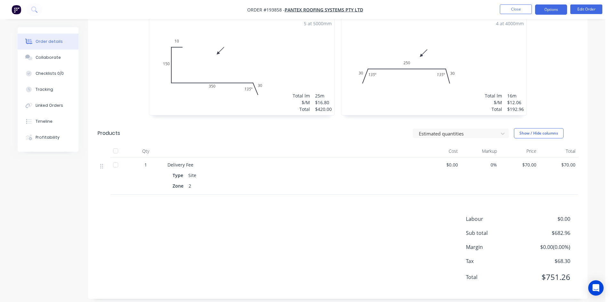
click at [560, 11] on button "Options" at bounding box center [551, 9] width 32 height 10
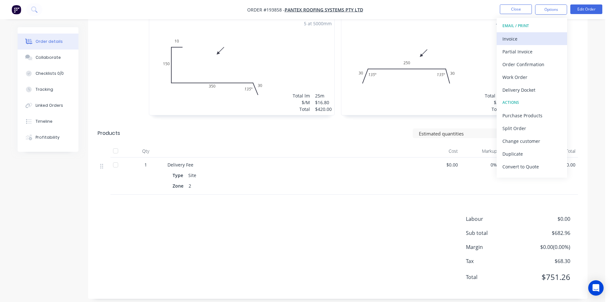
click at [532, 38] on div "Invoice" at bounding box center [531, 38] width 59 height 9
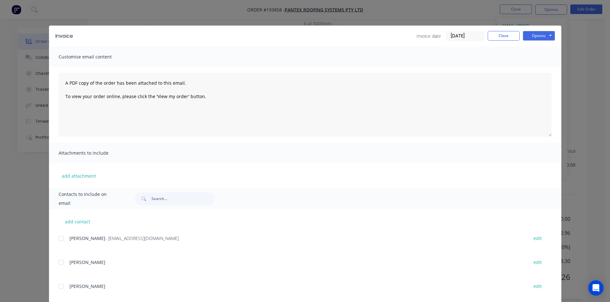
click at [60, 241] on div at bounding box center [61, 238] width 13 height 13
click at [538, 31] on button "Options" at bounding box center [539, 36] width 32 height 10
click at [538, 66] on button "Email" at bounding box center [543, 68] width 41 height 11
click at [505, 36] on button "Close" at bounding box center [504, 36] width 32 height 10
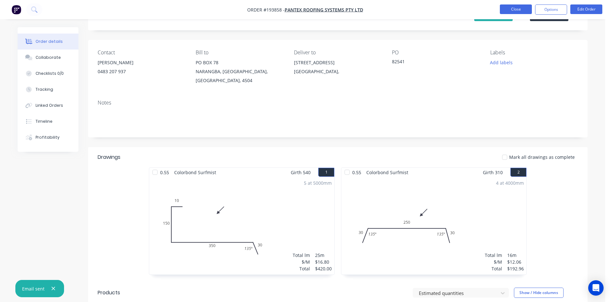
scroll to position [0, 0]
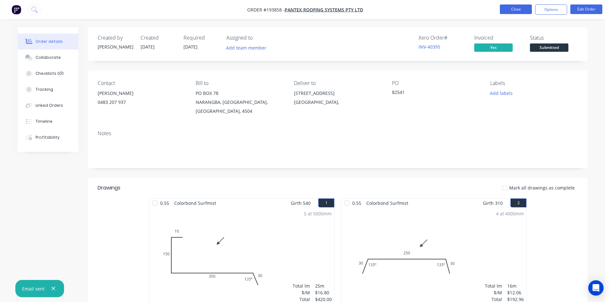
click at [515, 10] on button "Close" at bounding box center [516, 9] width 32 height 10
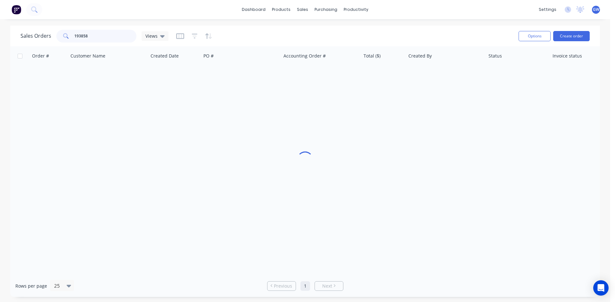
drag, startPoint x: 89, startPoint y: 36, endPoint x: 56, endPoint y: 36, distance: 32.7
click at [56, 36] on div "193858" at bounding box center [96, 36] width 80 height 13
type input "193649"
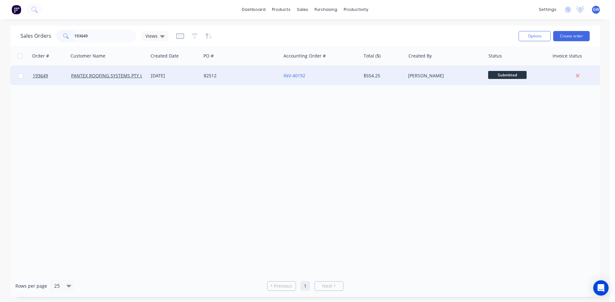
click at [368, 78] on div "$554.25" at bounding box center [381, 76] width 37 height 6
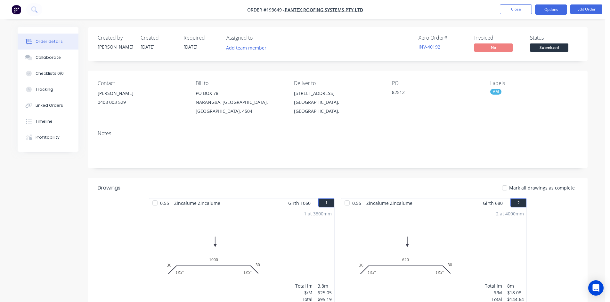
click at [552, 6] on button "Options" at bounding box center [551, 9] width 32 height 10
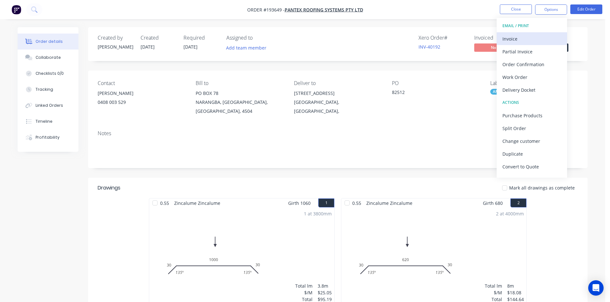
click at [530, 35] on div "Invoice" at bounding box center [531, 38] width 59 height 9
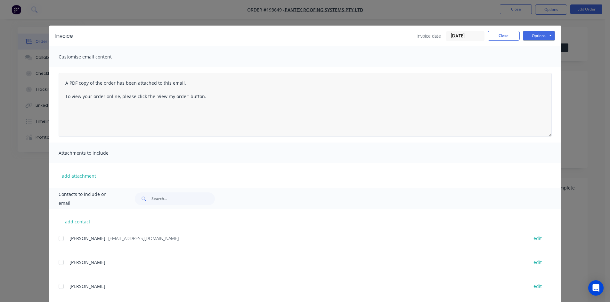
drag, startPoint x: 59, startPoint y: 240, endPoint x: 407, endPoint y: 126, distance: 366.2
click at [59, 240] on div at bounding box center [61, 238] width 13 height 13
click at [538, 37] on button "Options" at bounding box center [539, 36] width 32 height 10
click at [537, 67] on button "Email" at bounding box center [543, 68] width 41 height 11
click at [506, 34] on button "Close" at bounding box center [504, 36] width 32 height 10
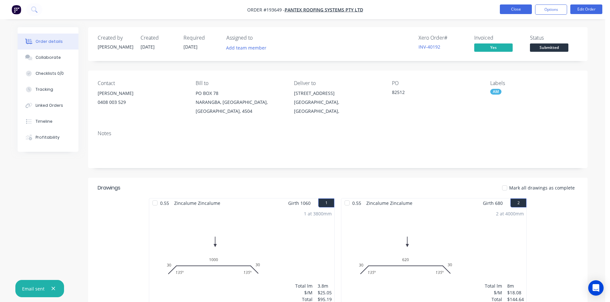
click at [523, 9] on button "Close" at bounding box center [516, 9] width 32 height 10
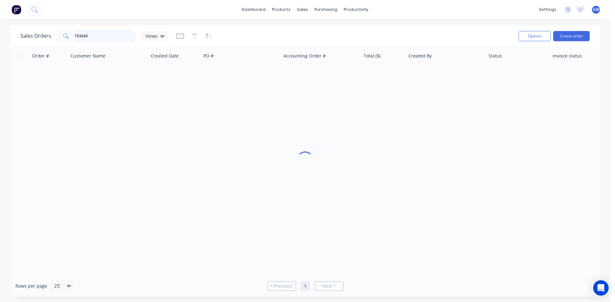
click at [99, 34] on input "193649" at bounding box center [105, 36] width 62 height 13
type input "193735"
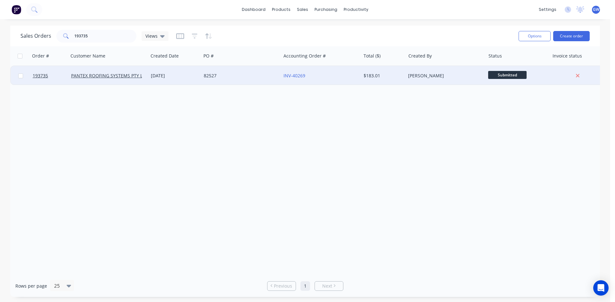
click at [358, 70] on div "INV-40269" at bounding box center [321, 75] width 80 height 19
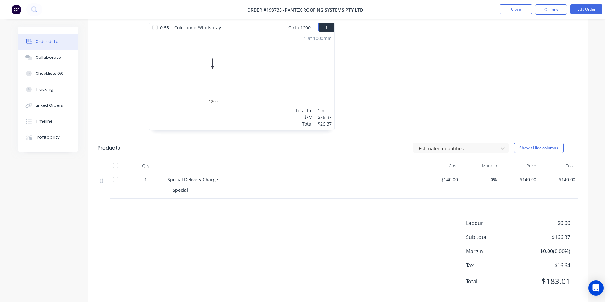
scroll to position [180, 0]
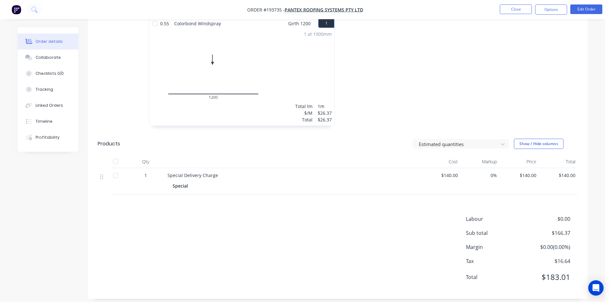
click at [555, 15] on nav "Order #193735 - PANTEX ROOFING SYSTEMS PTY LTD Close Options Edit Order" at bounding box center [305, 9] width 610 height 19
click at [556, 11] on button "Options" at bounding box center [551, 9] width 32 height 10
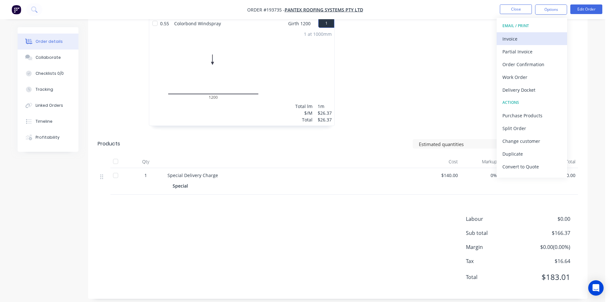
click at [536, 38] on div "Invoice" at bounding box center [531, 38] width 59 height 9
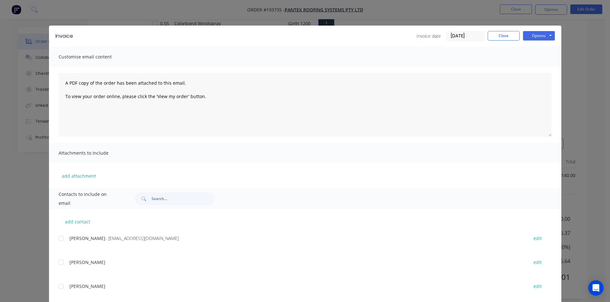
drag, startPoint x: 63, startPoint y: 242, endPoint x: 81, endPoint y: 231, distance: 21.7
click at [63, 242] on div at bounding box center [61, 238] width 13 height 13
click at [544, 35] on button "Options" at bounding box center [539, 36] width 32 height 10
click at [537, 68] on button "Email" at bounding box center [543, 68] width 41 height 11
drag, startPoint x: 504, startPoint y: 39, endPoint x: 510, endPoint y: 27, distance: 13.3
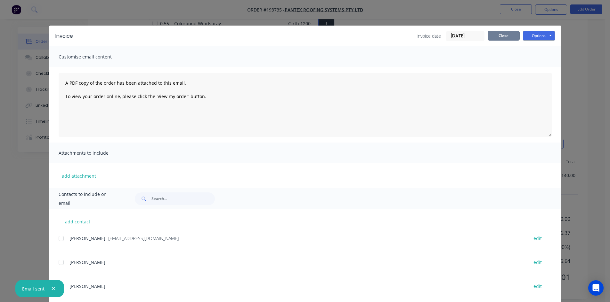
click at [504, 38] on button "Close" at bounding box center [504, 36] width 32 height 10
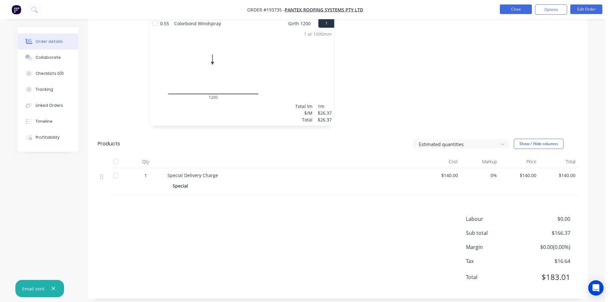
click at [517, 10] on button "Close" at bounding box center [516, 9] width 32 height 10
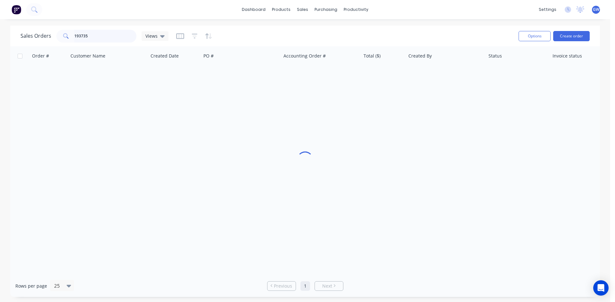
click at [104, 33] on input "193735" at bounding box center [105, 36] width 62 height 13
type input "193899"
click at [425, 65] on div "Created By" at bounding box center [446, 55] width 80 height 19
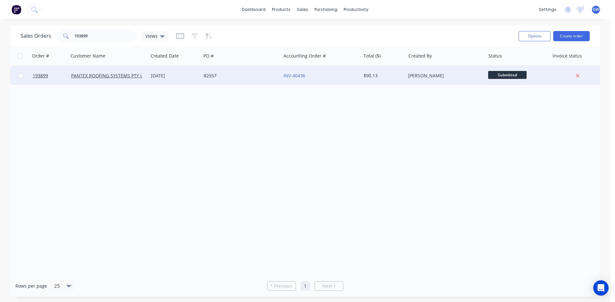
click at [432, 75] on div "[PERSON_NAME]" at bounding box center [443, 76] width 71 height 6
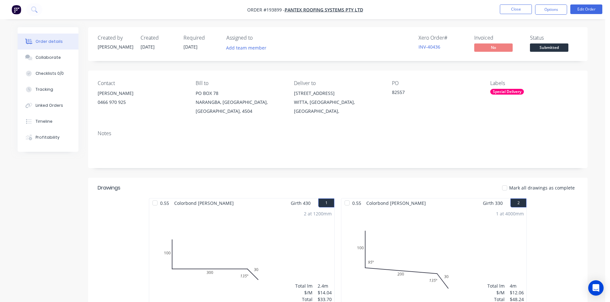
drag, startPoint x: 551, startPoint y: 7, endPoint x: 549, endPoint y: 17, distance: 10.1
click at [551, 8] on button "Options" at bounding box center [551, 9] width 32 height 10
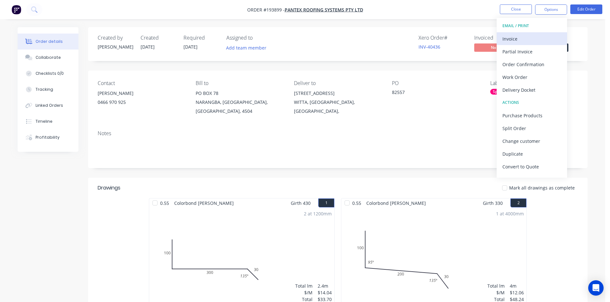
click at [530, 35] on div "Invoice" at bounding box center [531, 38] width 59 height 9
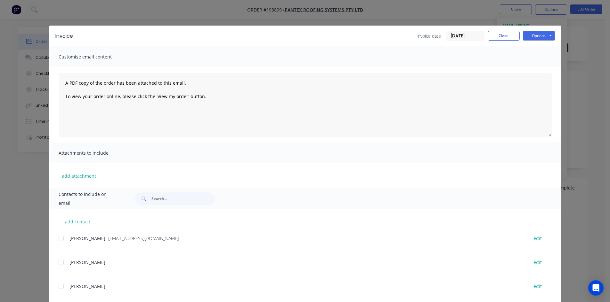
drag, startPoint x: 60, startPoint y: 238, endPoint x: 104, endPoint y: 206, distance: 55.1
click at [60, 238] on div at bounding box center [61, 238] width 13 height 13
click at [532, 34] on button "Options" at bounding box center [539, 36] width 32 height 10
click at [533, 71] on button "Email" at bounding box center [543, 68] width 41 height 11
click at [503, 39] on button "Close" at bounding box center [504, 36] width 32 height 10
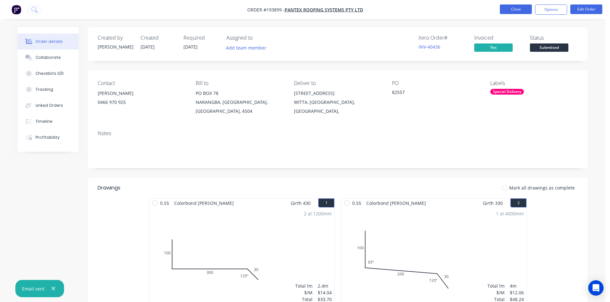
click at [521, 9] on button "Close" at bounding box center [516, 9] width 32 height 10
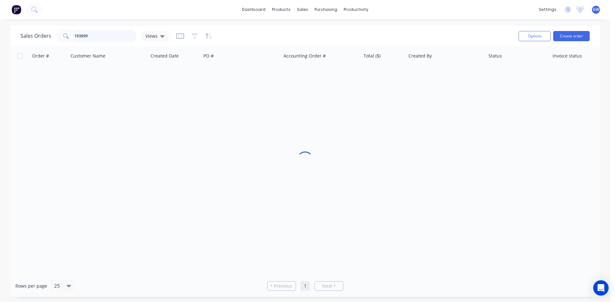
click at [112, 36] on input "193899" at bounding box center [105, 36] width 62 height 13
type input "193827"
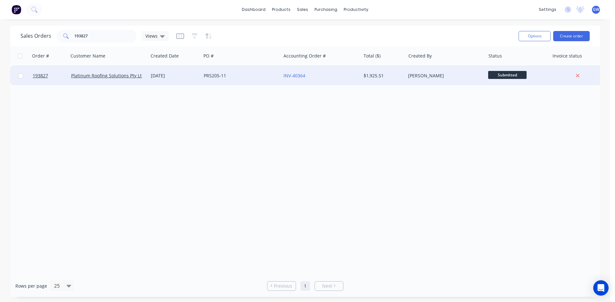
click at [350, 80] on div "INV-40364" at bounding box center [321, 75] width 80 height 19
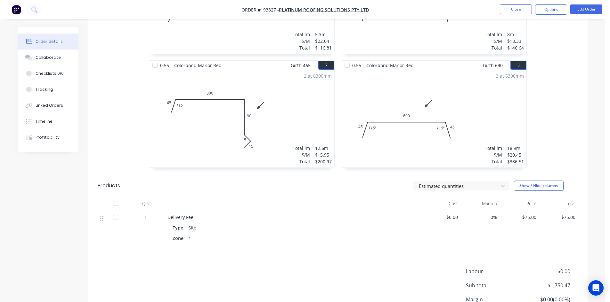
scroll to position [608, 0]
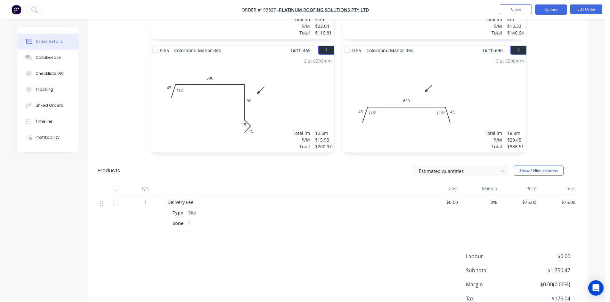
drag, startPoint x: 557, startPoint y: 2, endPoint x: 552, endPoint y: 5, distance: 6.0
click at [556, 3] on nav "Order #193827 - Platinum Roofing Solutions Pty Ltd Close Options Edit Order" at bounding box center [305, 9] width 610 height 19
click at [552, 5] on button "Options" at bounding box center [551, 9] width 32 height 10
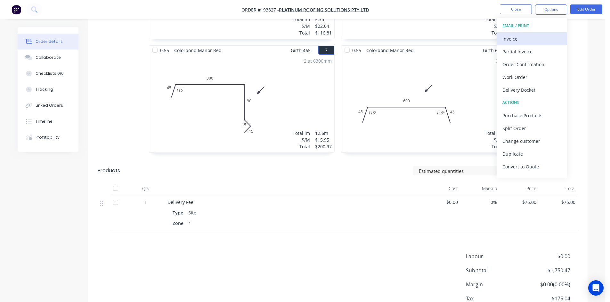
click at [534, 36] on div "Invoice" at bounding box center [531, 38] width 59 height 9
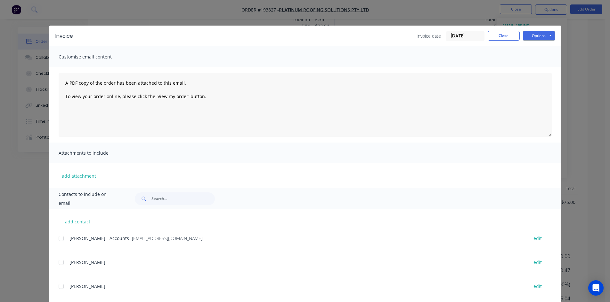
click at [59, 242] on div at bounding box center [61, 238] width 13 height 13
click at [554, 38] on div "Invoice Invoice date [DATE] Close Options Preview Print Email" at bounding box center [305, 36] width 512 height 21
click at [545, 37] on button "Options" at bounding box center [539, 36] width 32 height 10
click at [538, 68] on button "Email" at bounding box center [543, 68] width 41 height 11
click at [500, 34] on button "Close" at bounding box center [504, 36] width 32 height 10
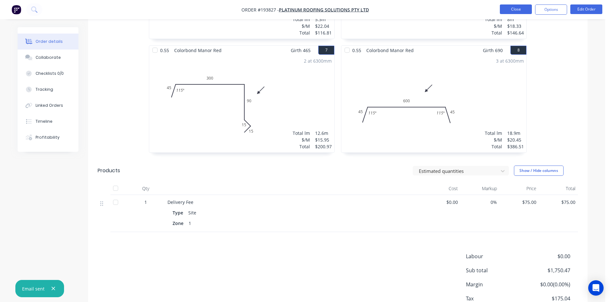
click at [524, 10] on button "Close" at bounding box center [516, 9] width 32 height 10
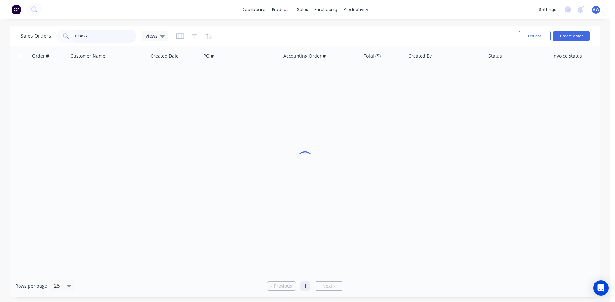
click at [114, 30] on input "193827" at bounding box center [105, 36] width 62 height 13
type input "193905"
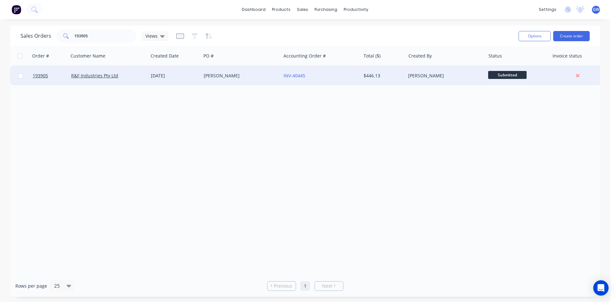
click at [383, 82] on div "$446.13" at bounding box center [383, 75] width 45 height 19
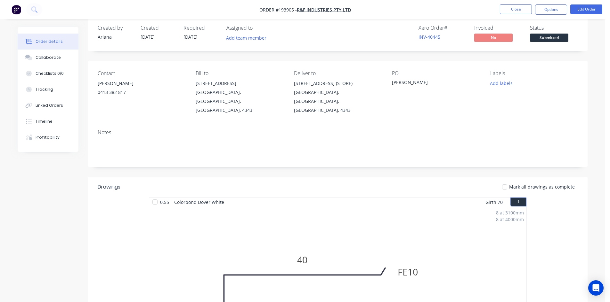
scroll to position [6, 0]
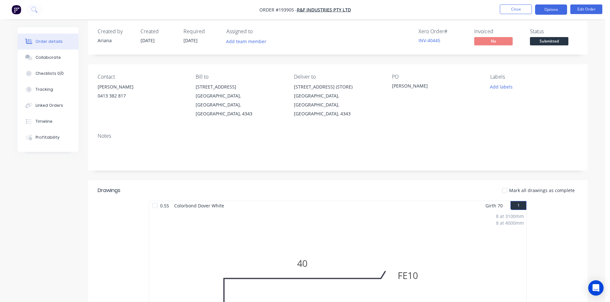
click at [553, 10] on button "Options" at bounding box center [551, 9] width 32 height 10
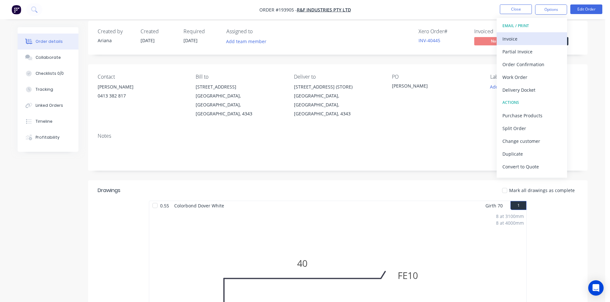
click at [537, 35] on div "Invoice" at bounding box center [531, 38] width 59 height 9
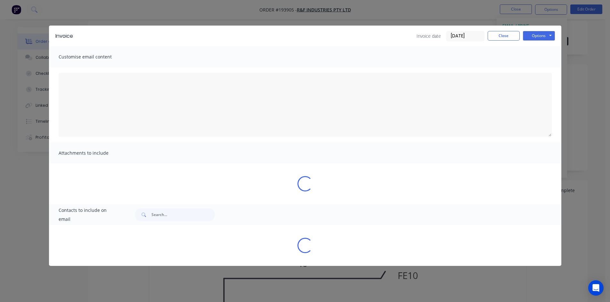
type textarea "A PDF copy of the order has been attached to this email. To view your order onl…"
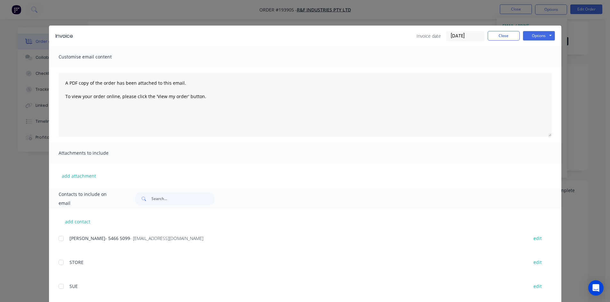
click at [54, 239] on div "add contact margaret- 5466 5099 - accounts@rfsteelbuildings.com.au edit STORE e…" at bounding box center [305, 297] width 512 height 176
click at [58, 239] on div at bounding box center [61, 238] width 13 height 13
click at [536, 33] on button "Options" at bounding box center [539, 36] width 32 height 10
click at [536, 70] on button "Email" at bounding box center [543, 68] width 41 height 11
click at [501, 38] on button "Close" at bounding box center [504, 36] width 32 height 10
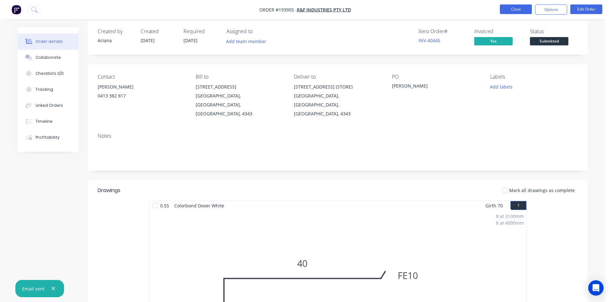
click at [517, 9] on button "Close" at bounding box center [516, 9] width 32 height 10
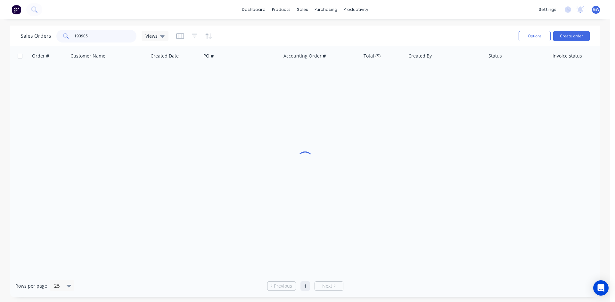
drag, startPoint x: 59, startPoint y: 31, endPoint x: 51, endPoint y: 31, distance: 8.7
click at [51, 31] on div "Sales Orders 193905 Views" at bounding box center [94, 36] width 148 height 13
type input "193860"
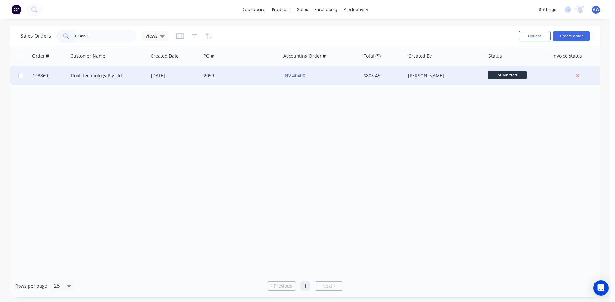
click at [412, 77] on div "Martin Collier" at bounding box center [443, 76] width 71 height 6
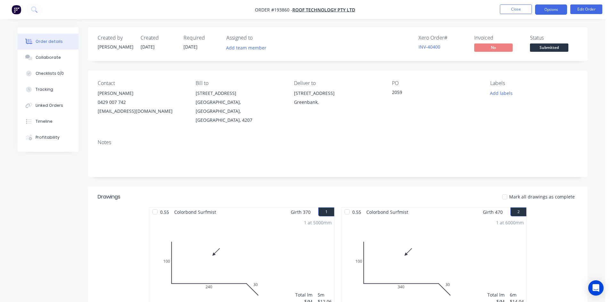
click at [553, 5] on button "Options" at bounding box center [551, 9] width 32 height 10
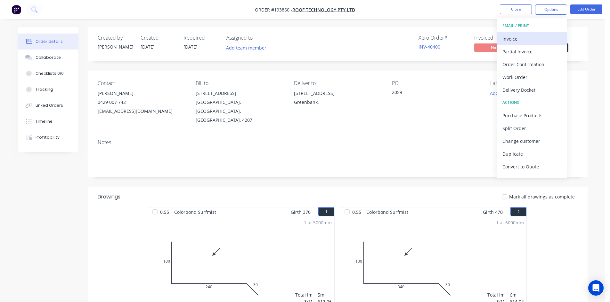
click at [533, 42] on div "Invoice" at bounding box center [531, 38] width 59 height 9
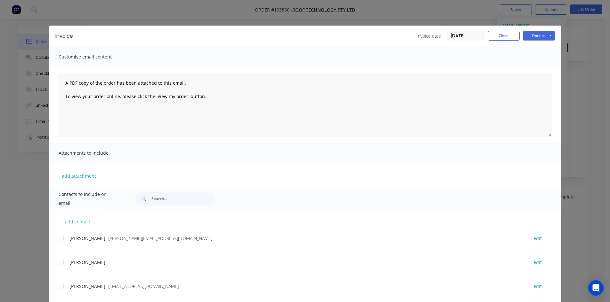
click at [61, 238] on div at bounding box center [61, 238] width 13 height 13
click at [546, 34] on button "Options" at bounding box center [539, 36] width 32 height 10
click at [532, 67] on button "Email" at bounding box center [543, 68] width 41 height 11
click at [496, 36] on button "Close" at bounding box center [504, 36] width 32 height 10
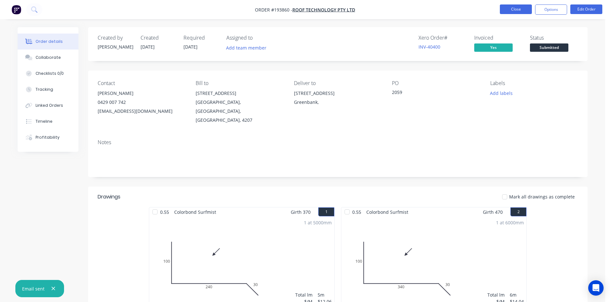
click at [516, 5] on button "Close" at bounding box center [516, 9] width 32 height 10
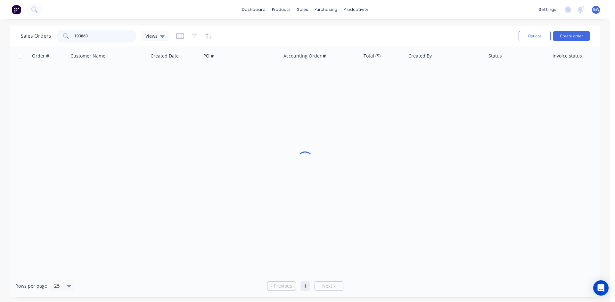
drag, startPoint x: 55, startPoint y: 35, endPoint x: 40, endPoint y: 34, distance: 14.8
click at [40, 34] on div "Sales Orders 193860 Views" at bounding box center [94, 36] width 148 height 13
type input "193859"
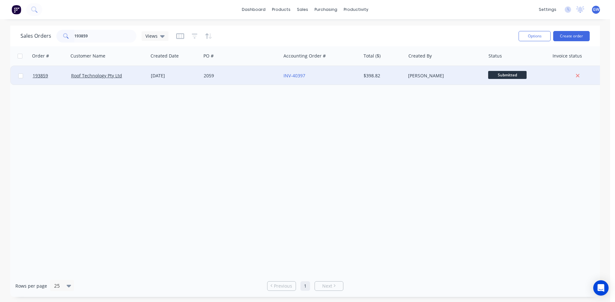
click at [401, 76] on div "$398.82" at bounding box center [383, 76] width 40 height 6
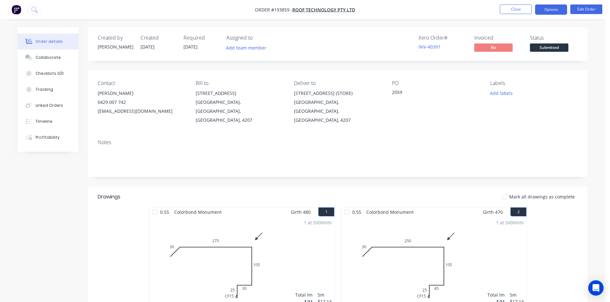
click at [545, 11] on button "Options" at bounding box center [551, 9] width 32 height 10
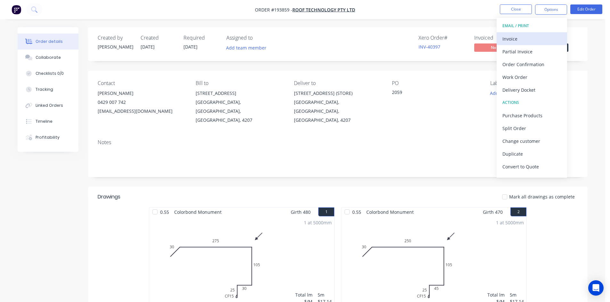
click at [525, 38] on div "Invoice" at bounding box center [531, 38] width 59 height 9
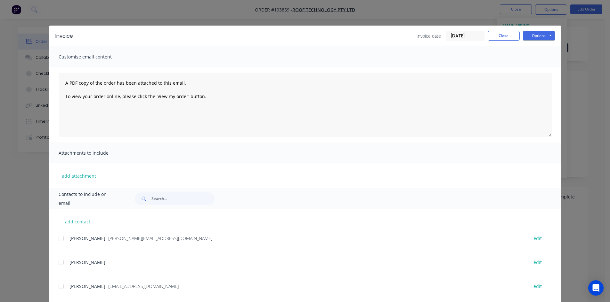
click at [60, 237] on div at bounding box center [61, 238] width 13 height 13
click at [544, 34] on button "Options" at bounding box center [539, 36] width 32 height 10
click at [538, 68] on button "Email" at bounding box center [543, 68] width 41 height 11
click at [495, 34] on button "Close" at bounding box center [504, 36] width 32 height 10
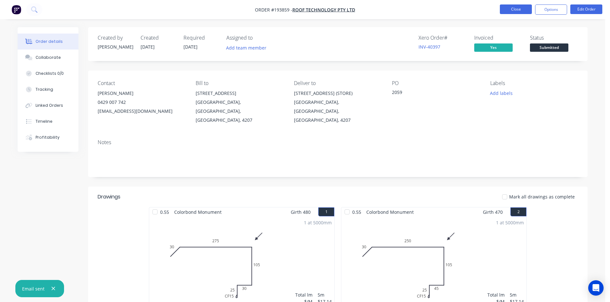
click at [514, 6] on button "Close" at bounding box center [516, 9] width 32 height 10
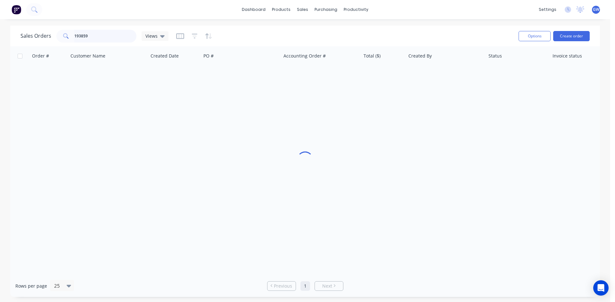
click at [108, 32] on input "193859" at bounding box center [105, 36] width 62 height 13
type input "193828"
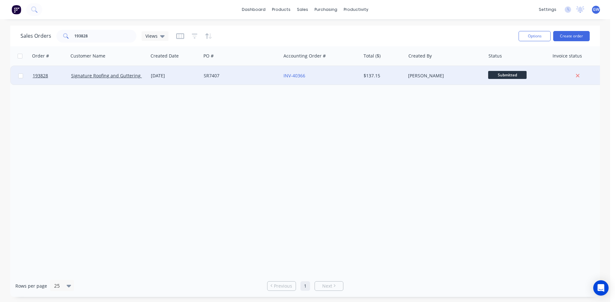
click at [412, 75] on div "[PERSON_NAME]" at bounding box center [443, 76] width 71 height 6
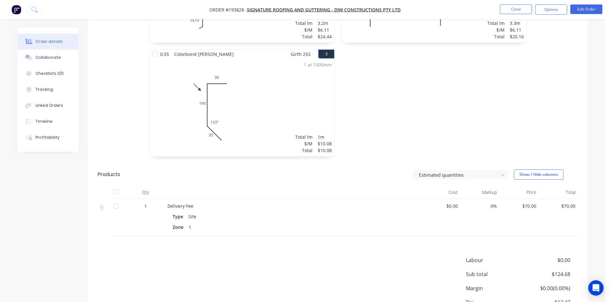
scroll to position [311, 0]
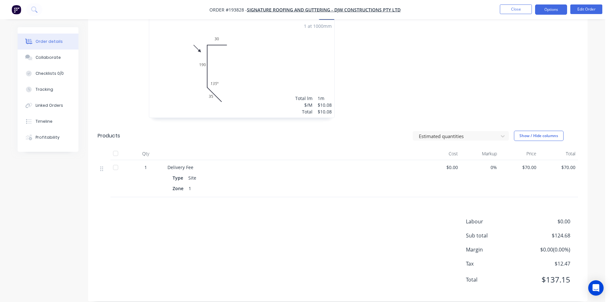
click at [553, 8] on button "Options" at bounding box center [551, 9] width 32 height 10
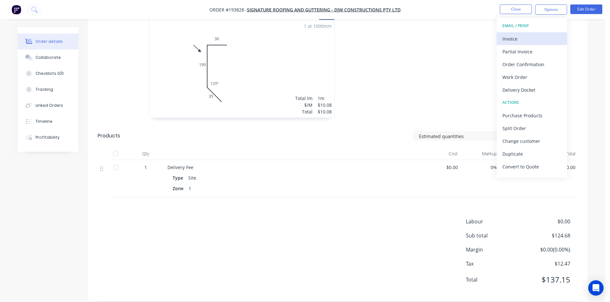
click at [539, 36] on div "Invoice" at bounding box center [531, 38] width 59 height 9
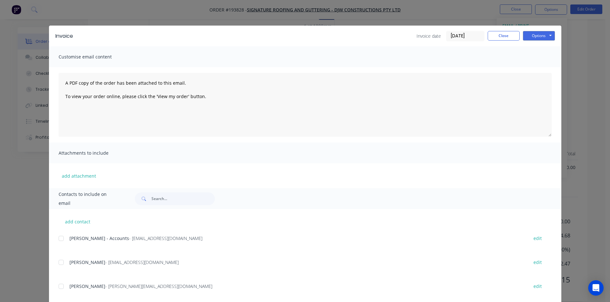
click at [65, 238] on div at bounding box center [61, 238] width 13 height 13
click at [531, 36] on button "Options" at bounding box center [539, 36] width 32 height 10
click at [539, 72] on button "Email" at bounding box center [543, 68] width 41 height 11
click at [495, 31] on button "Close" at bounding box center [504, 36] width 32 height 10
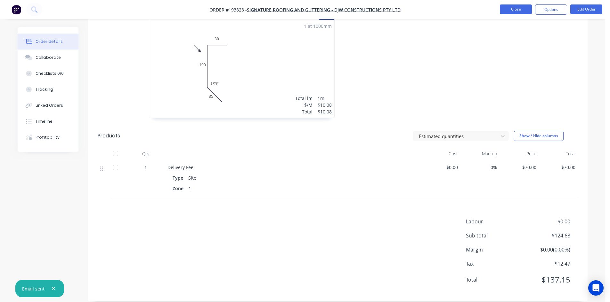
click at [517, 5] on button "Close" at bounding box center [516, 9] width 32 height 10
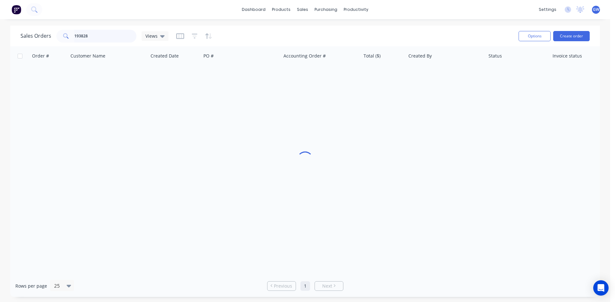
click at [105, 35] on input "193828" at bounding box center [105, 36] width 62 height 13
type input "193901"
click at [427, 64] on div "Created By" at bounding box center [446, 55] width 80 height 19
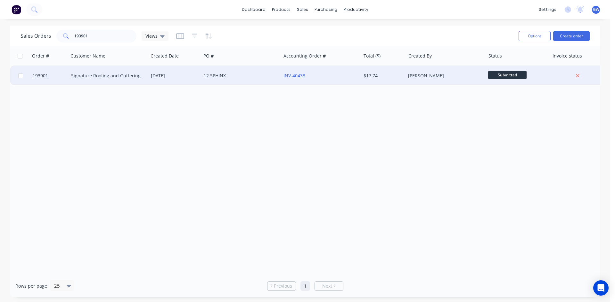
click at [416, 75] on div "Hayden Craven" at bounding box center [443, 76] width 71 height 6
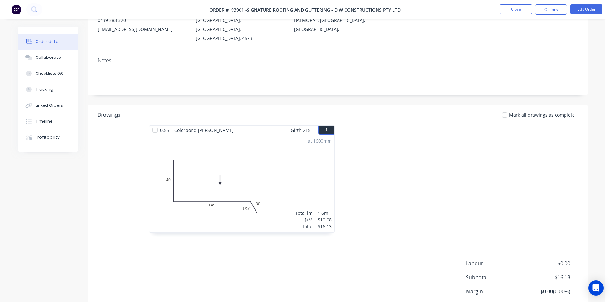
scroll to position [124, 0]
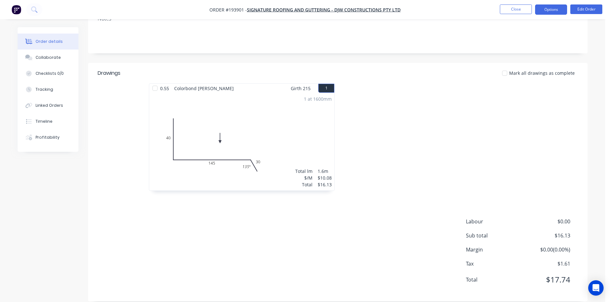
click at [558, 9] on button "Options" at bounding box center [551, 9] width 32 height 10
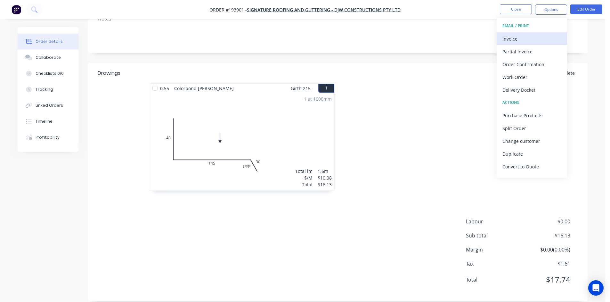
click at [534, 33] on button "Invoice" at bounding box center [531, 38] width 70 height 13
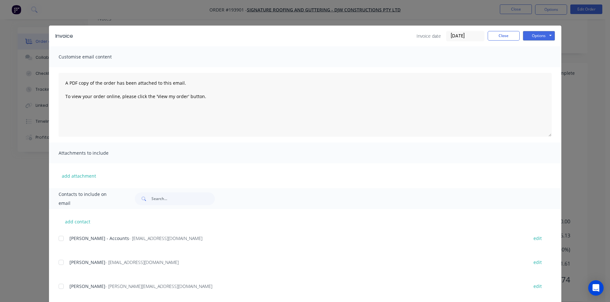
click at [59, 240] on div at bounding box center [61, 238] width 13 height 13
click at [539, 34] on button "Options" at bounding box center [539, 36] width 32 height 10
click at [538, 68] on button "Email" at bounding box center [543, 68] width 41 height 11
click at [502, 31] on button "Close" at bounding box center [504, 36] width 32 height 10
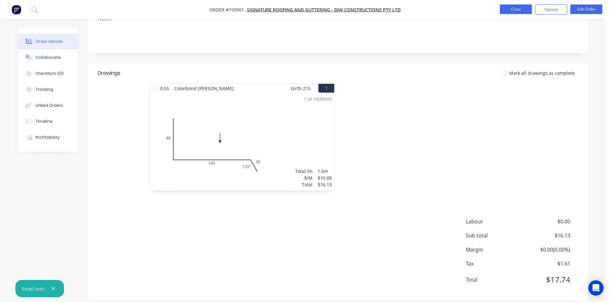
click at [519, 9] on button "Close" at bounding box center [516, 9] width 32 height 10
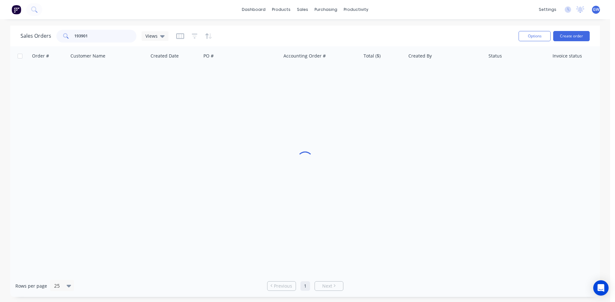
drag, startPoint x: 104, startPoint y: 33, endPoint x: 36, endPoint y: 38, distance: 68.0
click at [36, 38] on div "Sales Orders 193901 Views" at bounding box center [94, 36] width 148 height 13
type input "193835"
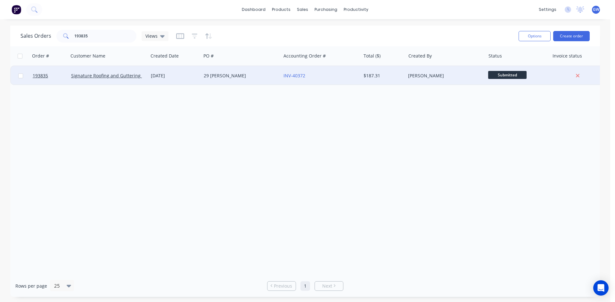
click at [425, 77] on div "[PERSON_NAME]" at bounding box center [443, 76] width 71 height 6
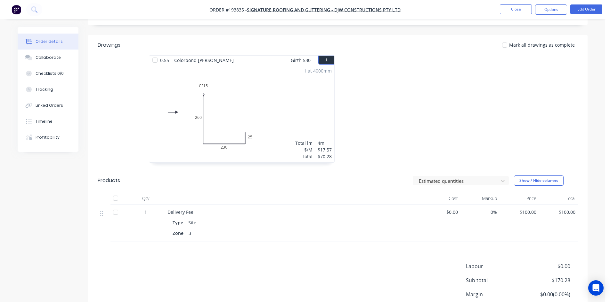
scroll to position [160, 0]
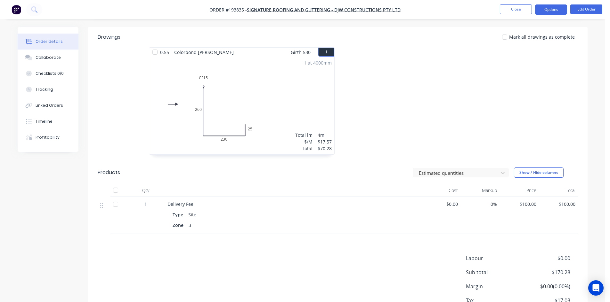
click at [543, 11] on button "Options" at bounding box center [551, 9] width 32 height 10
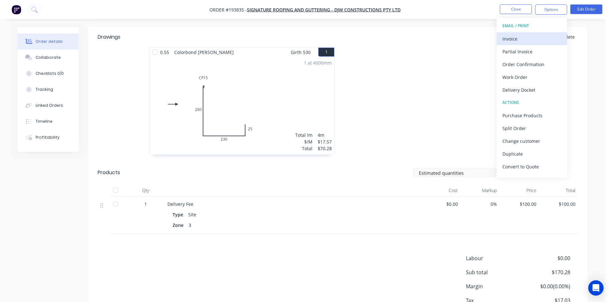
click at [530, 39] on div "Invoice" at bounding box center [531, 38] width 59 height 9
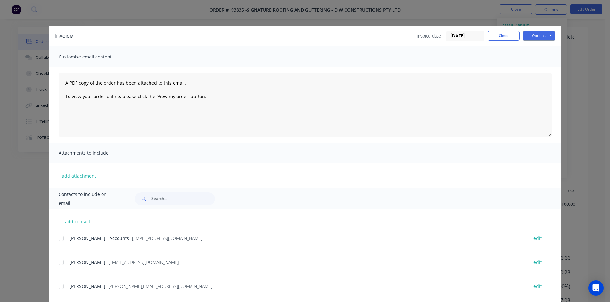
click at [63, 234] on div at bounding box center [61, 238] width 13 height 13
click at [543, 40] on button "Options" at bounding box center [539, 36] width 32 height 10
click at [538, 72] on button "Email" at bounding box center [543, 68] width 41 height 11
click at [501, 36] on button "Close" at bounding box center [504, 36] width 32 height 10
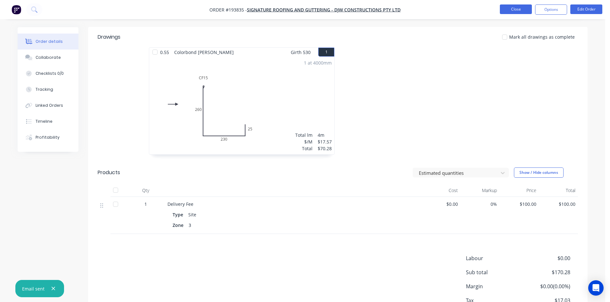
click at [514, 9] on button "Close" at bounding box center [516, 9] width 32 height 10
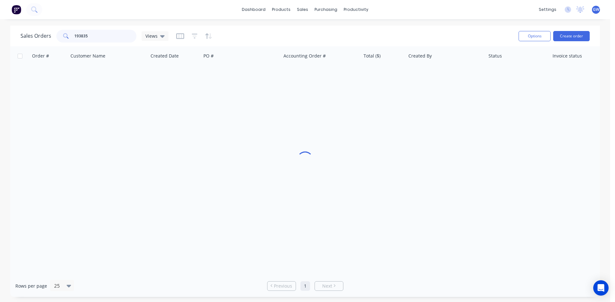
drag, startPoint x: 111, startPoint y: 35, endPoint x: 42, endPoint y: 34, distance: 69.1
click at [42, 34] on div "Sales Orders 193835 Views" at bounding box center [94, 36] width 148 height 13
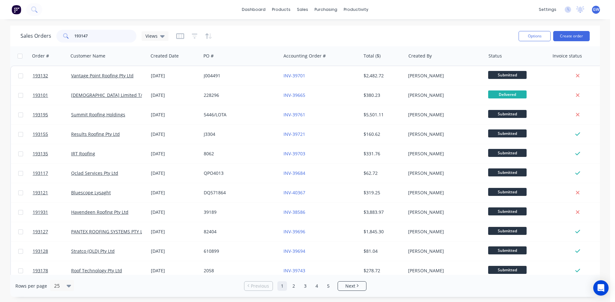
type input "193147"
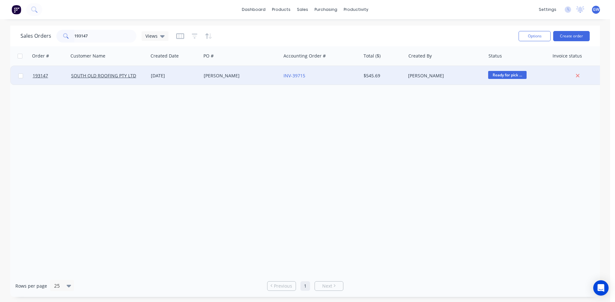
click at [373, 82] on div "$545.69" at bounding box center [383, 75] width 45 height 19
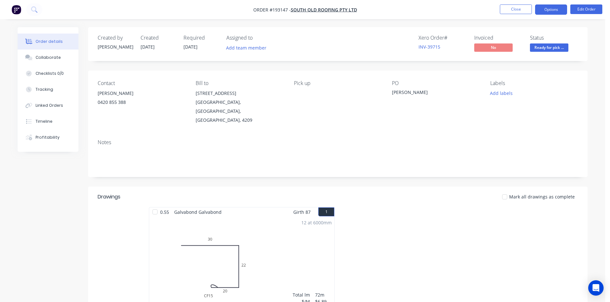
click at [561, 8] on button "Options" at bounding box center [551, 9] width 32 height 10
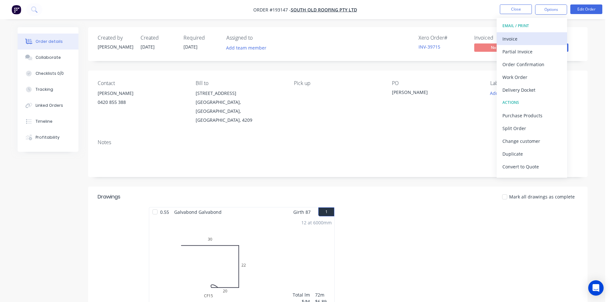
click at [538, 42] on div "Invoice" at bounding box center [531, 38] width 59 height 9
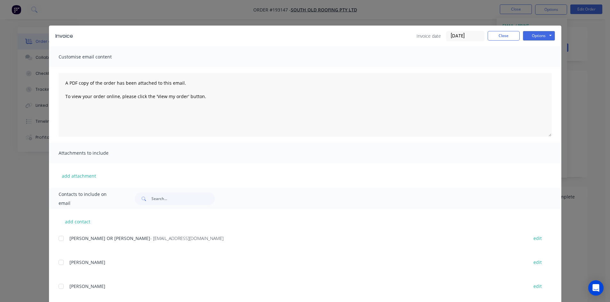
click at [59, 245] on div at bounding box center [61, 238] width 13 height 13
click at [540, 38] on button "Options" at bounding box center [539, 36] width 32 height 10
click at [541, 69] on button "Email" at bounding box center [543, 68] width 41 height 11
click at [506, 35] on button "Close" at bounding box center [504, 36] width 32 height 10
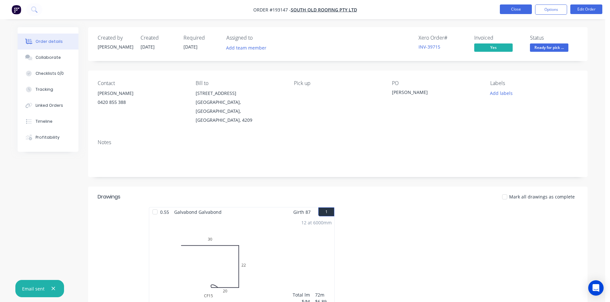
click at [521, 5] on button "Close" at bounding box center [516, 9] width 32 height 10
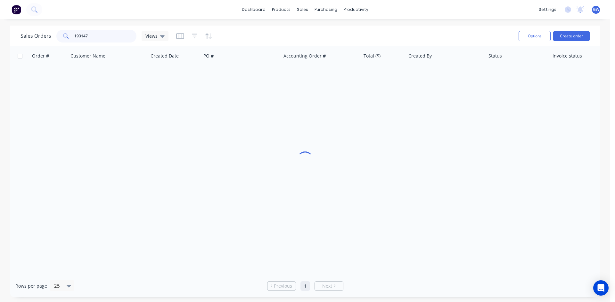
drag, startPoint x: 92, startPoint y: 33, endPoint x: 43, endPoint y: 36, distance: 49.1
click at [43, 36] on div "Sales Orders 193147 Views" at bounding box center [94, 36] width 148 height 13
type input "193667"
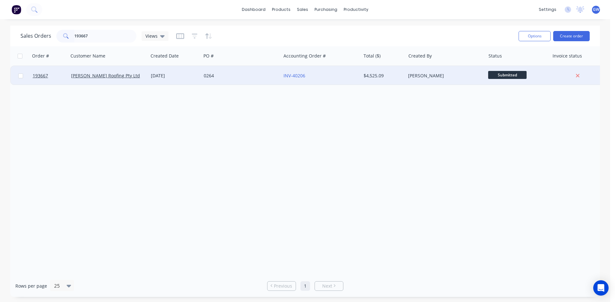
click at [445, 74] on div "Taylor Bruce" at bounding box center [443, 76] width 71 height 6
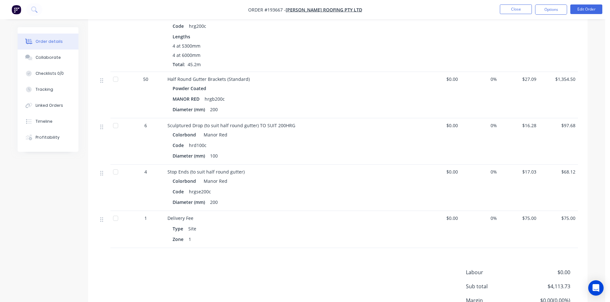
scroll to position [755, 0]
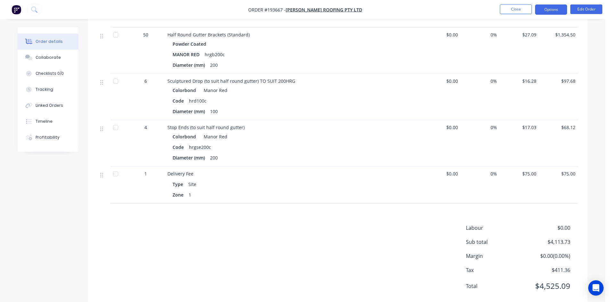
click at [553, 11] on button "Options" at bounding box center [551, 9] width 32 height 10
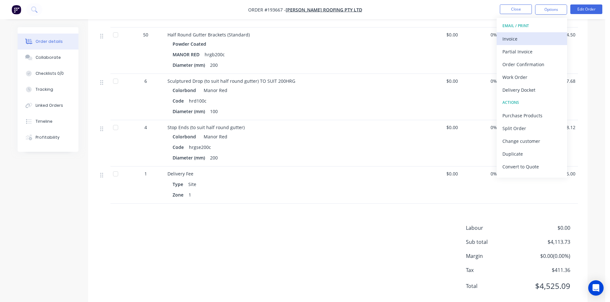
click at [530, 41] on div "Invoice" at bounding box center [531, 38] width 59 height 9
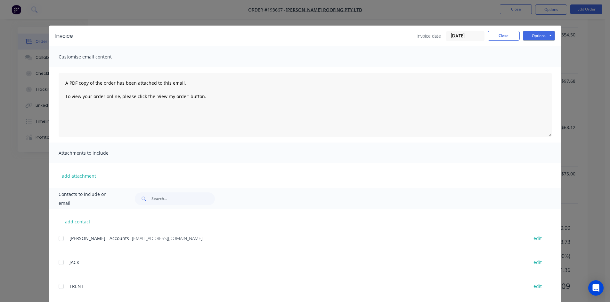
click at [60, 239] on div at bounding box center [61, 238] width 13 height 13
click at [534, 36] on button "Options" at bounding box center [539, 36] width 32 height 10
click at [531, 70] on button "Email" at bounding box center [543, 68] width 41 height 11
click at [509, 34] on button "Close" at bounding box center [504, 36] width 32 height 10
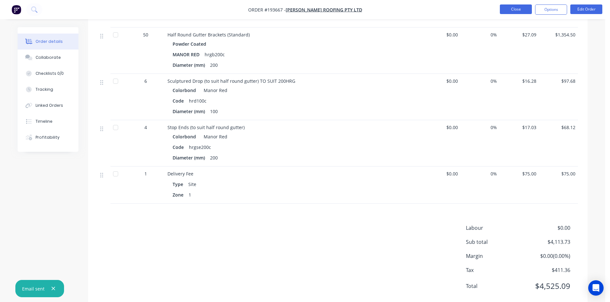
click at [519, 8] on button "Close" at bounding box center [516, 9] width 32 height 10
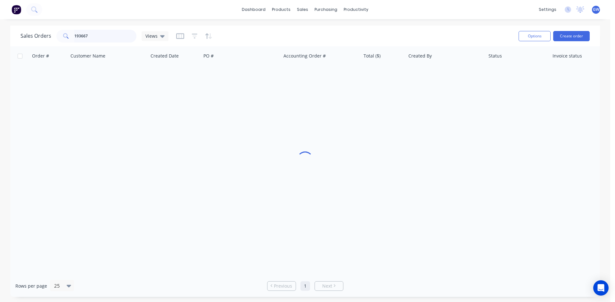
click at [94, 34] on input "193667" at bounding box center [105, 36] width 62 height 13
type input "193825"
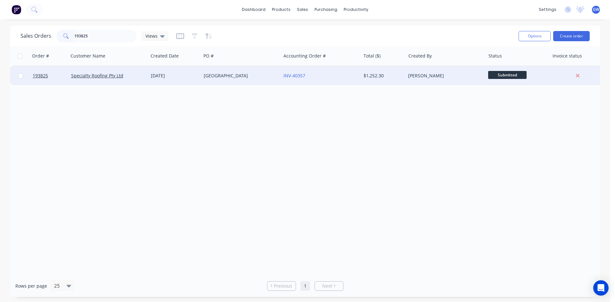
click at [386, 78] on div "$1,252.30" at bounding box center [381, 76] width 37 height 6
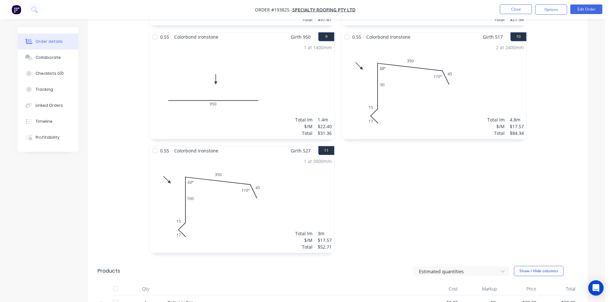
scroll to position [767, 0]
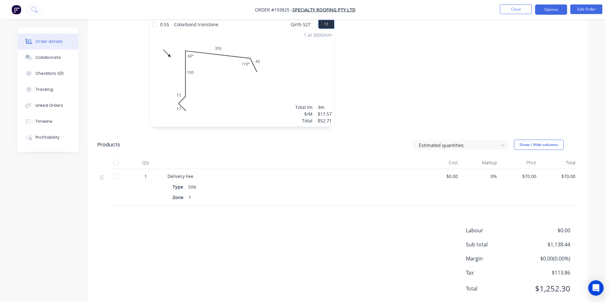
click at [548, 9] on button "Options" at bounding box center [551, 9] width 32 height 10
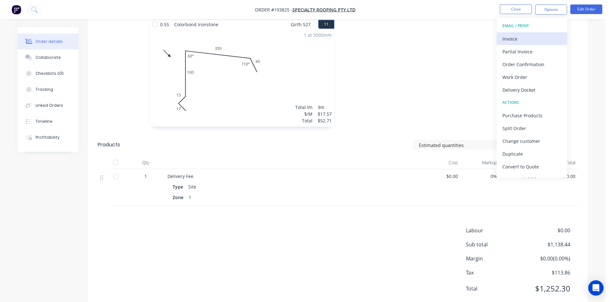
click at [531, 36] on div "Invoice" at bounding box center [531, 38] width 59 height 9
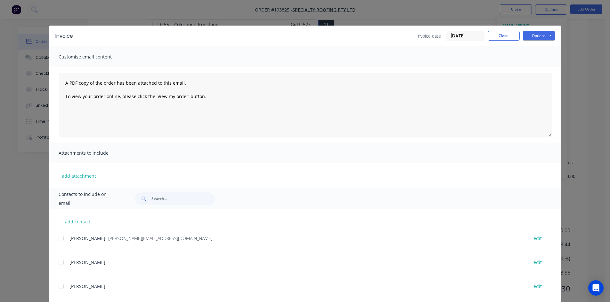
click at [58, 241] on div at bounding box center [61, 238] width 13 height 13
click at [528, 41] on div "Options Preview Print Email" at bounding box center [539, 36] width 32 height 10
click at [549, 41] on div "Invoice Invoice date [DATE] Close Options Preview Print Email" at bounding box center [305, 36] width 512 height 21
click at [542, 39] on button "Options" at bounding box center [539, 36] width 32 height 10
click at [534, 66] on button "Email" at bounding box center [543, 68] width 41 height 11
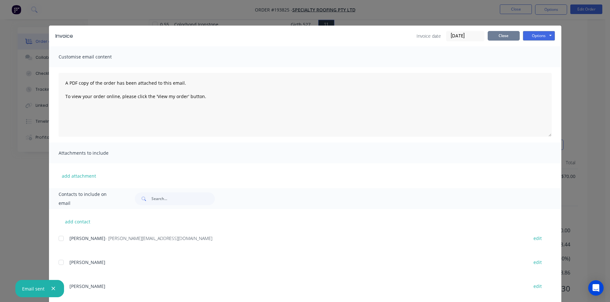
click at [500, 36] on button "Close" at bounding box center [504, 36] width 32 height 10
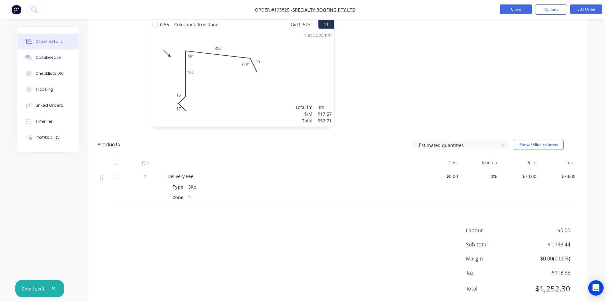
click at [519, 7] on button "Close" at bounding box center [516, 9] width 32 height 10
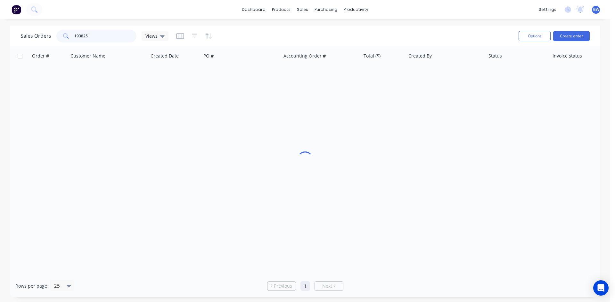
click at [110, 37] on input "193825" at bounding box center [105, 36] width 62 height 13
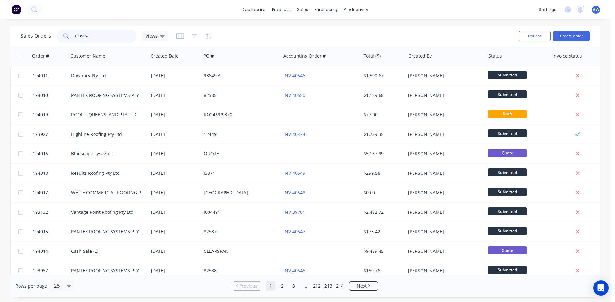
type input "193904"
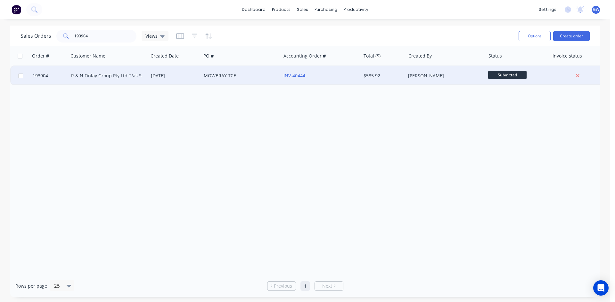
click at [396, 73] on div "$585.92" at bounding box center [381, 76] width 37 height 6
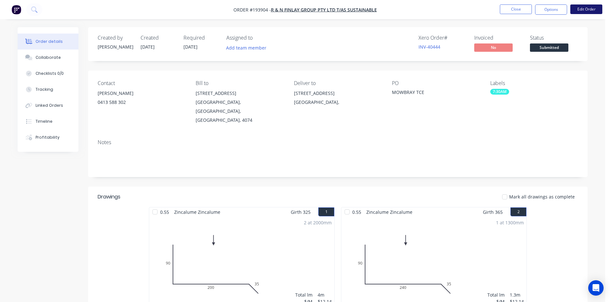
click at [591, 9] on button "Edit Order" at bounding box center [586, 9] width 32 height 10
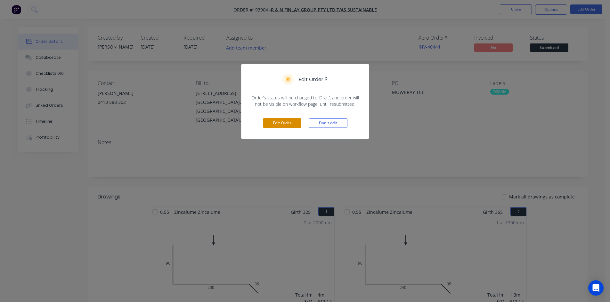
click at [282, 125] on button "Edit Order" at bounding box center [282, 123] width 38 height 10
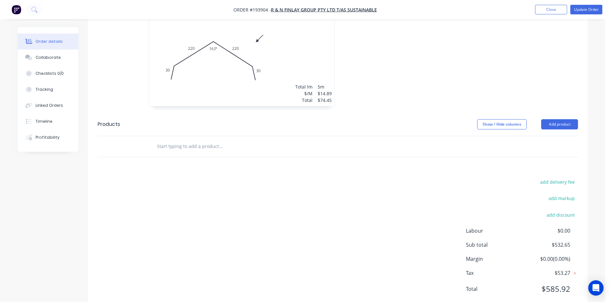
scroll to position [791, 0]
click at [552, 119] on button "Add product" at bounding box center [559, 124] width 37 height 10
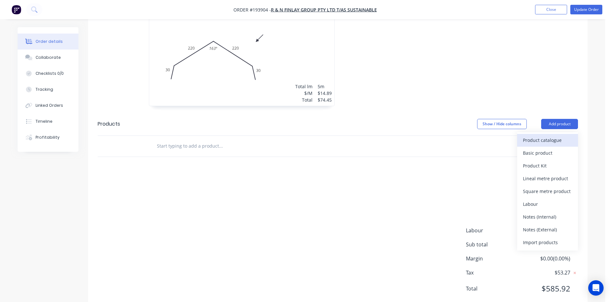
click at [545, 136] on div "Product catalogue" at bounding box center [547, 140] width 49 height 9
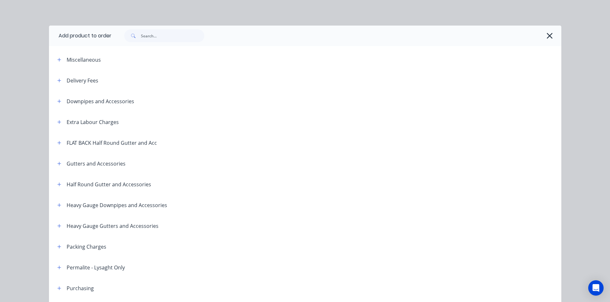
click at [52, 83] on div "Delivery Fees" at bounding box center [75, 81] width 46 height 8
click at [57, 80] on icon "button" at bounding box center [59, 81] width 4 height 4
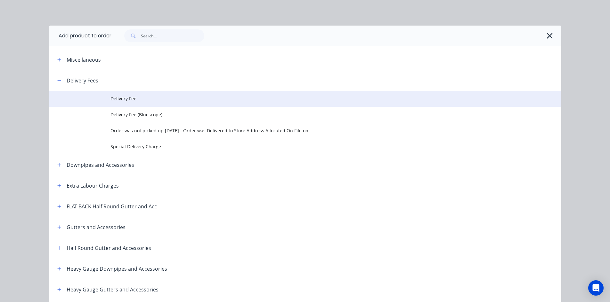
click at [136, 98] on span "Delivery Fee" at bounding box center [290, 98] width 360 height 7
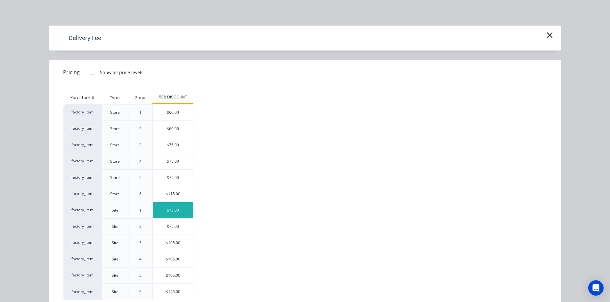
click at [170, 208] on div "$75.00" at bounding box center [173, 211] width 40 height 16
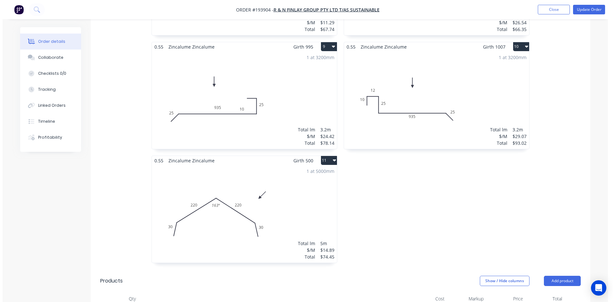
scroll to position [631, 0]
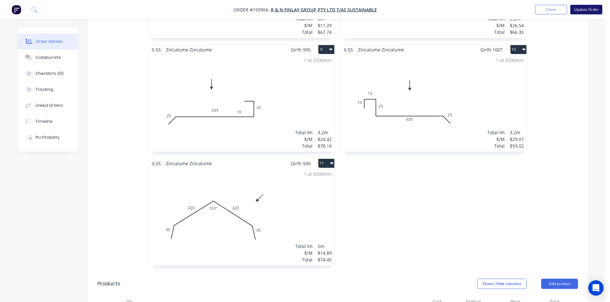
click at [585, 12] on button "Update Order" at bounding box center [586, 10] width 32 height 10
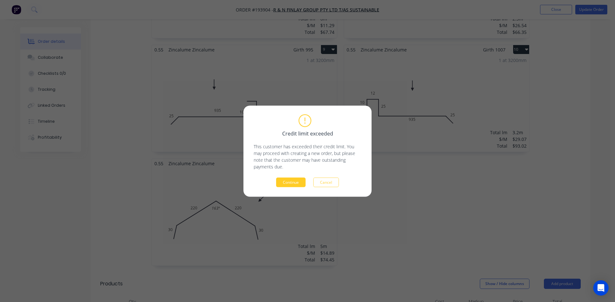
click at [283, 182] on button "Continue" at bounding box center [290, 183] width 29 height 10
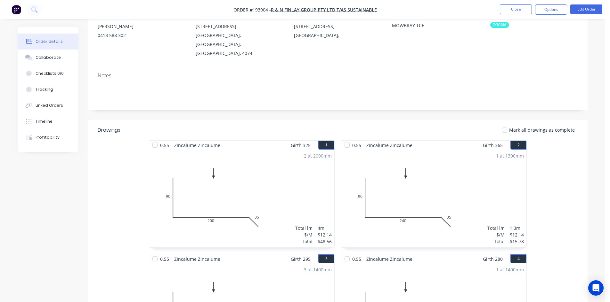
scroll to position [0, 0]
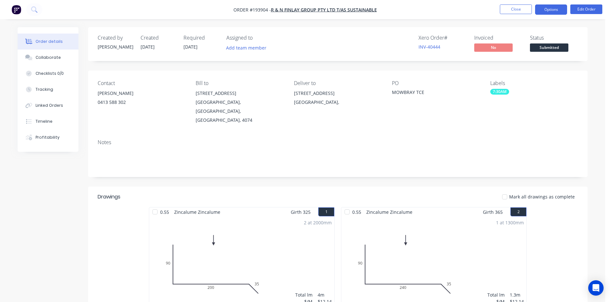
click at [553, 9] on button "Options" at bounding box center [551, 9] width 32 height 10
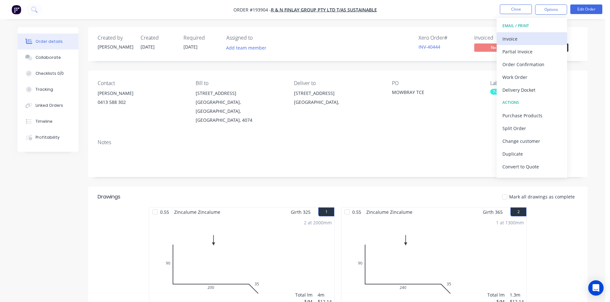
click at [539, 37] on div "Invoice" at bounding box center [531, 38] width 59 height 9
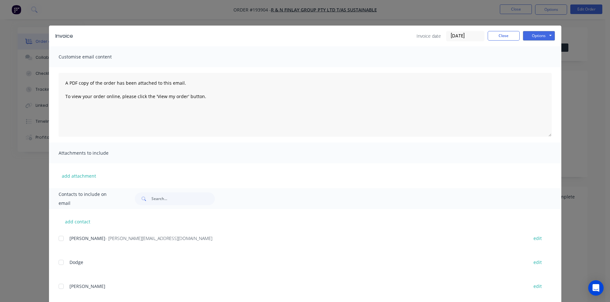
click at [60, 242] on div at bounding box center [61, 238] width 13 height 13
click at [529, 33] on button "Options" at bounding box center [539, 36] width 32 height 10
click at [543, 70] on button "Email" at bounding box center [543, 68] width 41 height 11
click at [502, 37] on button "Close" at bounding box center [504, 36] width 32 height 10
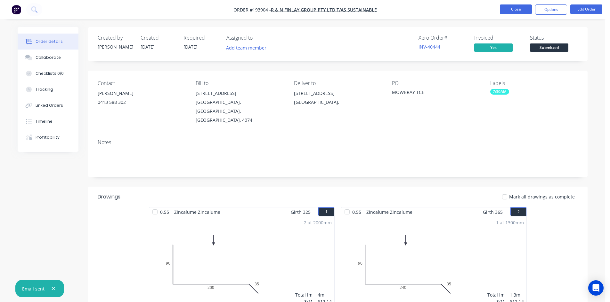
click at [516, 12] on button "Close" at bounding box center [516, 9] width 32 height 10
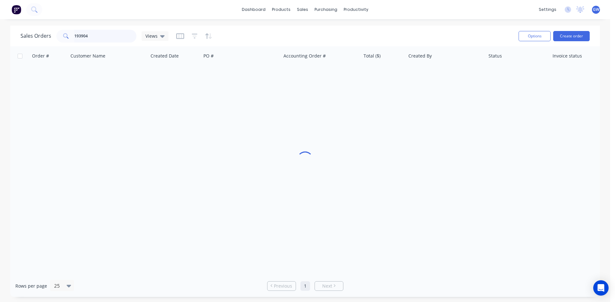
click at [94, 37] on input "193904" at bounding box center [105, 36] width 62 height 13
type input "193831"
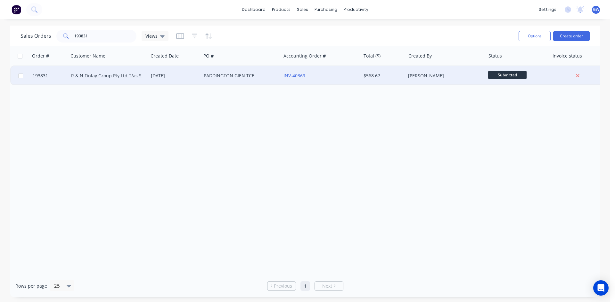
click at [437, 76] on div "[PERSON_NAME]" at bounding box center [443, 76] width 71 height 6
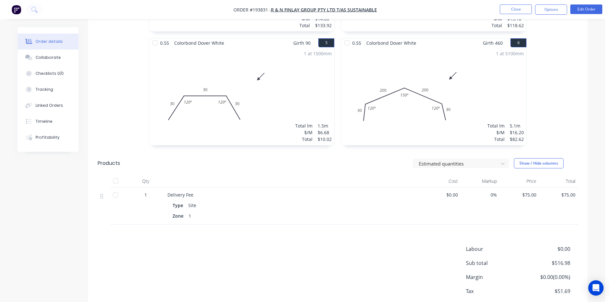
scroll to position [361, 0]
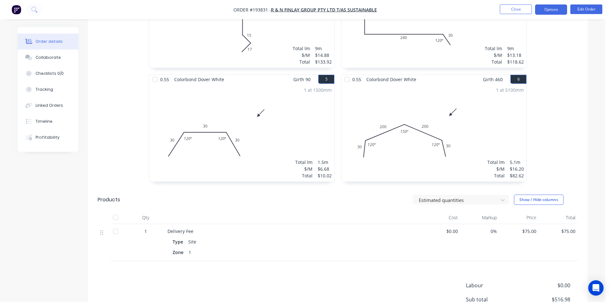
click at [553, 13] on button "Options" at bounding box center [551, 9] width 32 height 10
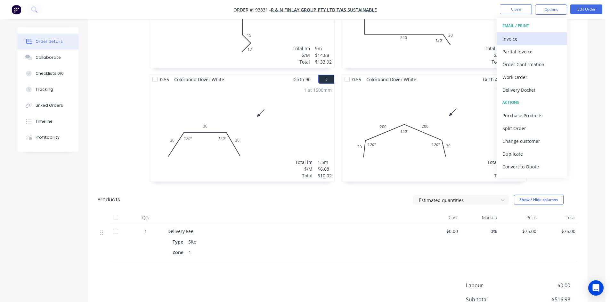
click at [541, 39] on div "Invoice" at bounding box center [531, 38] width 59 height 9
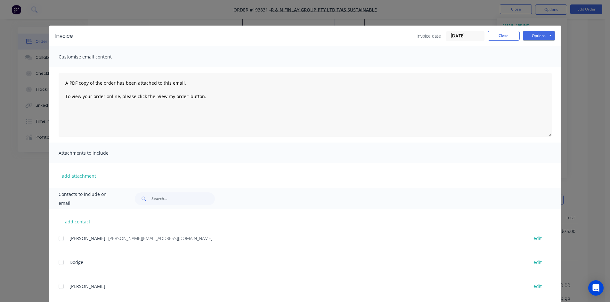
click at [66, 242] on div "Ryan - ryan@sustainablecladding.com.au edit" at bounding box center [310, 238] width 503 height 9
click at [60, 242] on div at bounding box center [61, 238] width 13 height 13
click at [539, 35] on button "Options" at bounding box center [539, 36] width 32 height 10
click at [542, 66] on button "Email" at bounding box center [543, 68] width 41 height 11
drag, startPoint x: 505, startPoint y: 37, endPoint x: 506, endPoint y: 32, distance: 4.6
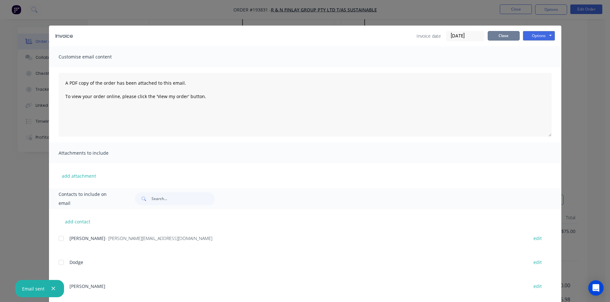
click at [505, 36] on button "Close" at bounding box center [504, 36] width 32 height 10
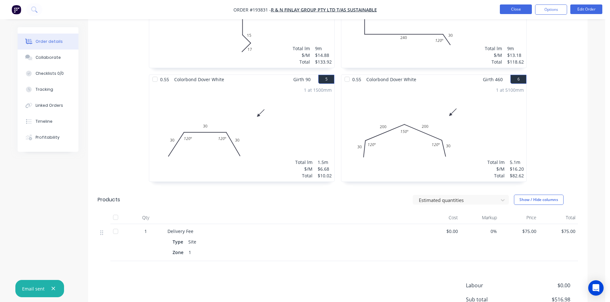
click at [511, 12] on button "Close" at bounding box center [516, 9] width 32 height 10
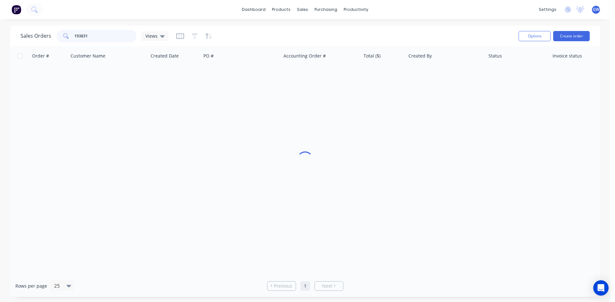
drag, startPoint x: 124, startPoint y: 36, endPoint x: 44, endPoint y: 34, distance: 80.0
click at [44, 34] on div "Sales Orders 193831 Views" at bounding box center [94, 36] width 148 height 13
type input "193864"
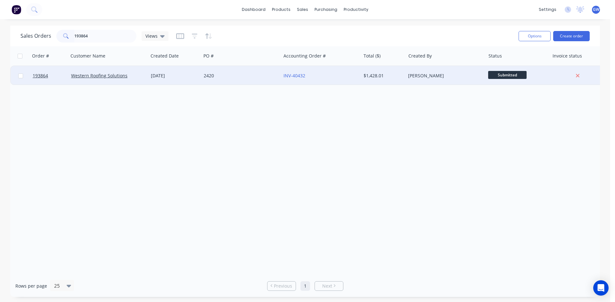
click at [343, 76] on div "INV-40432" at bounding box center [318, 76] width 71 height 6
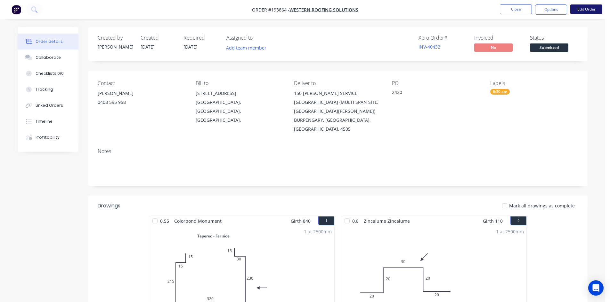
click at [581, 9] on button "Edit Order" at bounding box center [586, 9] width 32 height 10
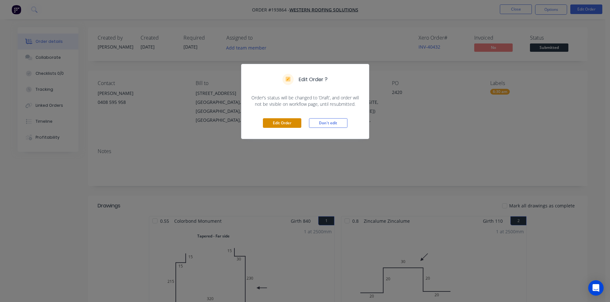
click at [277, 125] on button "Edit Order" at bounding box center [282, 123] width 38 height 10
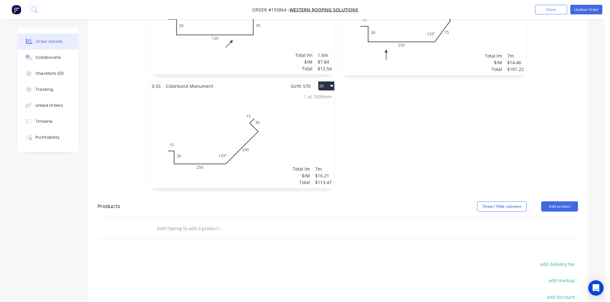
scroll to position [1738, 0]
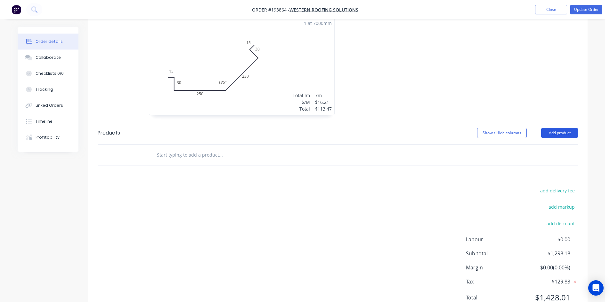
click at [546, 128] on button "Add product" at bounding box center [559, 133] width 37 height 10
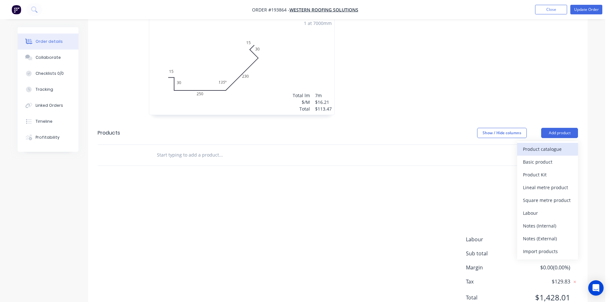
click at [543, 145] on div "Product catalogue" at bounding box center [547, 149] width 49 height 9
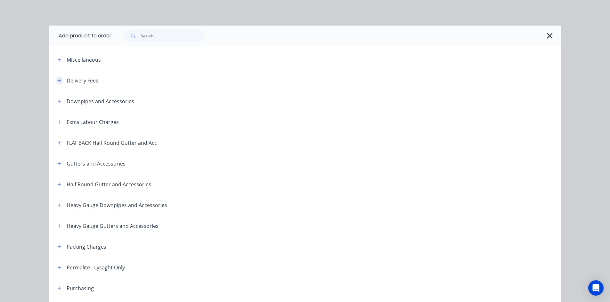
click at [57, 82] on icon "button" at bounding box center [59, 81] width 4 height 4
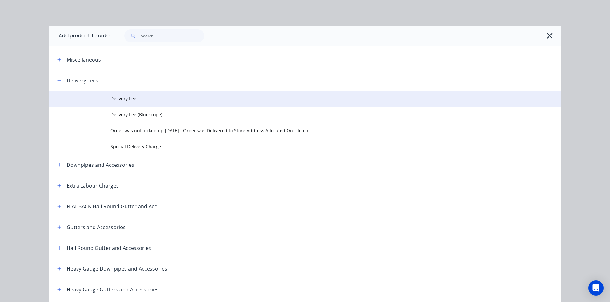
click at [111, 96] on span "Delivery Fee" at bounding box center [290, 98] width 360 height 7
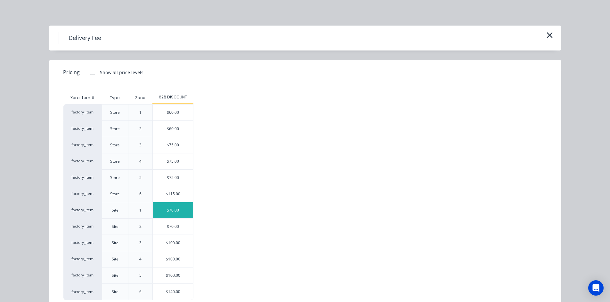
click at [175, 212] on div "$70.00" at bounding box center [173, 211] width 40 height 16
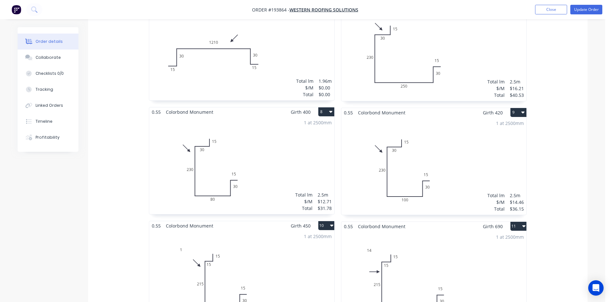
scroll to position [0, 0]
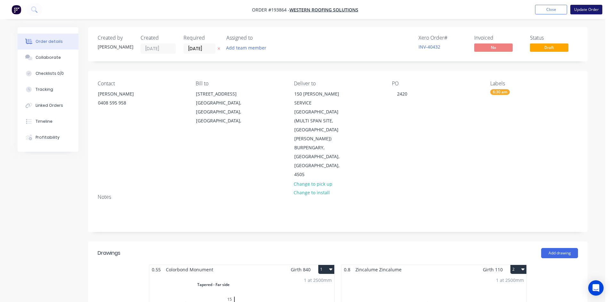
click at [591, 12] on button "Update Order" at bounding box center [586, 10] width 32 height 10
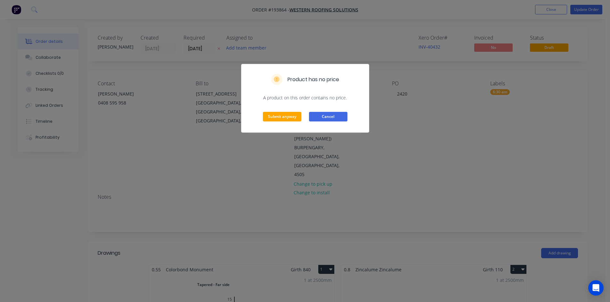
click at [319, 120] on button "Cancel" at bounding box center [328, 117] width 38 height 10
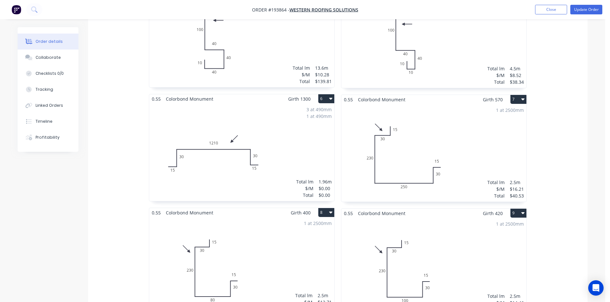
click at [273, 125] on div "3 at 490mm 1 at 490mm Total lm $/M Total 1.96m $0.00 $0.00" at bounding box center [241, 153] width 185 height 98
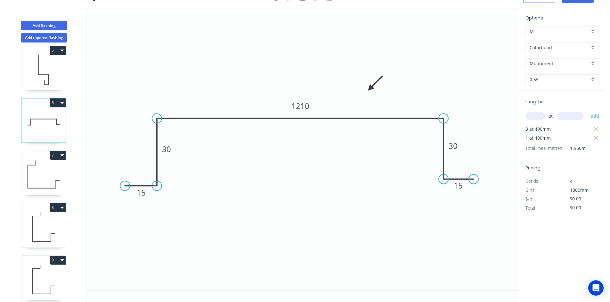
scroll to position [224, 0]
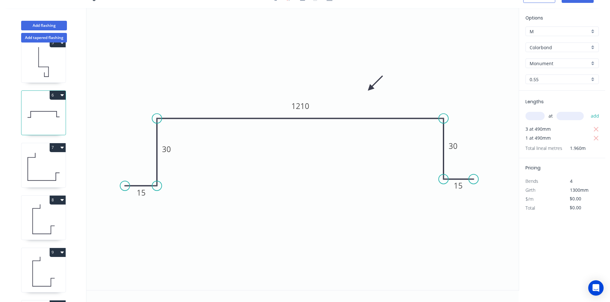
click at [60, 98] on button "6" at bounding box center [58, 95] width 16 height 9
click at [48, 108] on div "Duplicate" at bounding box center [35, 111] width 49 height 9
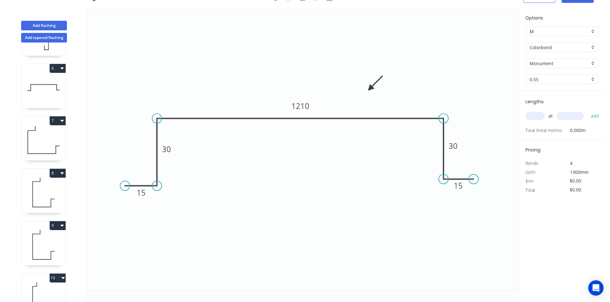
scroll to position [384, 0]
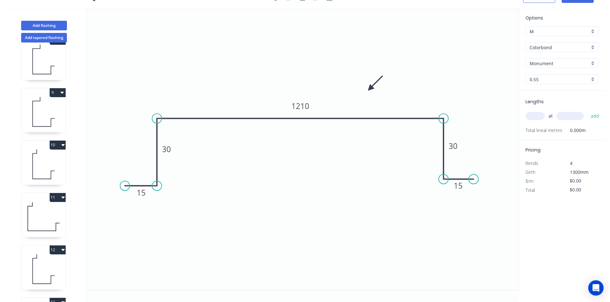
click at [532, 112] on div "at add" at bounding box center [562, 116] width 75 height 11
click at [538, 117] on input "text" at bounding box center [534, 116] width 19 height 8
type input "1"
type input "4"
type input "1300"
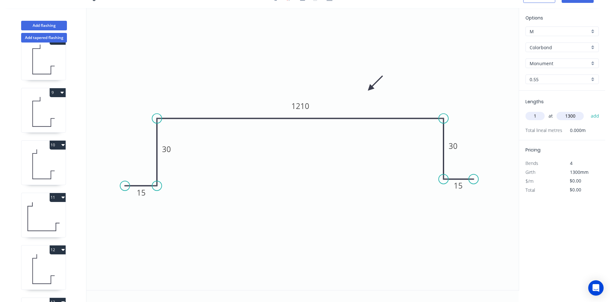
click at [587, 111] on button "add" at bounding box center [594, 116] width 15 height 11
click at [305, 101] on tspan "1210" at bounding box center [300, 106] width 18 height 11
type input "$12.03"
type input "$15.64"
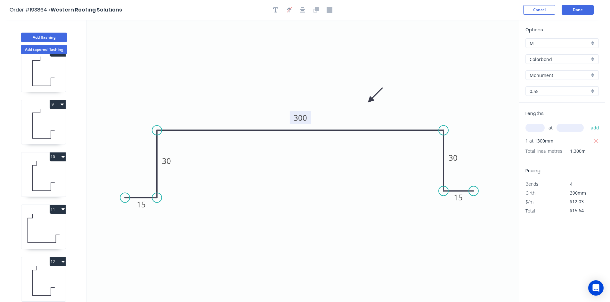
click at [304, 116] on tspan "300" at bounding box center [300, 118] width 13 height 11
type input "$13.78"
type input "$17.91"
click at [272, 9] on button "button" at bounding box center [276, 10] width 10 height 10
drag, startPoint x: 171, startPoint y: 51, endPoint x: 176, endPoint y: 51, distance: 5.1
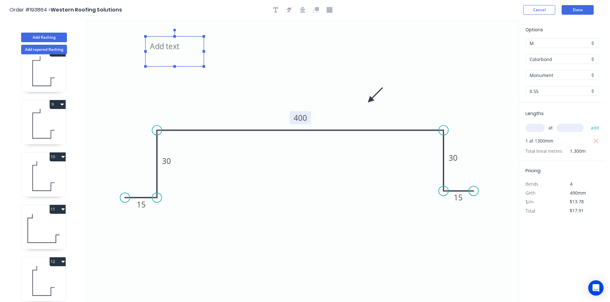
click at [176, 51] on textarea at bounding box center [175, 52] width 52 height 24
click at [409, 67] on icon "Changed for pricing 15 30 400 30 15" at bounding box center [302, 161] width 432 height 283
type textarea "Changed for pricing"
click at [583, 13] on button "Done" at bounding box center [577, 10] width 32 height 10
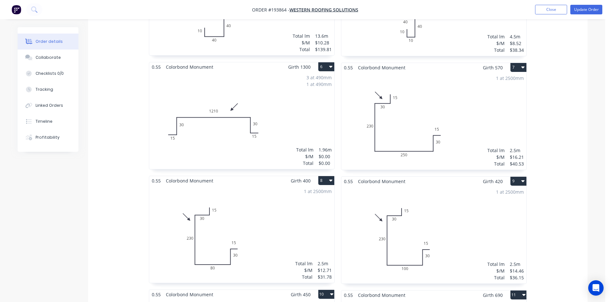
scroll to position [512, 0]
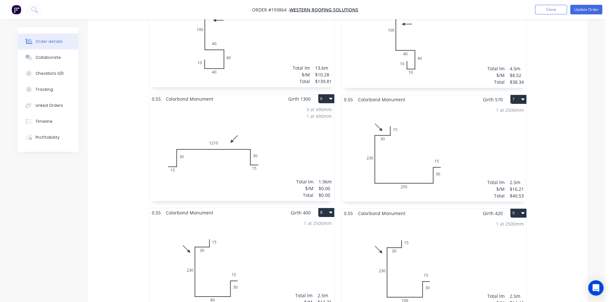
click at [300, 107] on div "3 at 490mm 1 at 490mm Total lm $/M Total 1.96m $0.00 $0.00" at bounding box center [241, 153] width 185 height 98
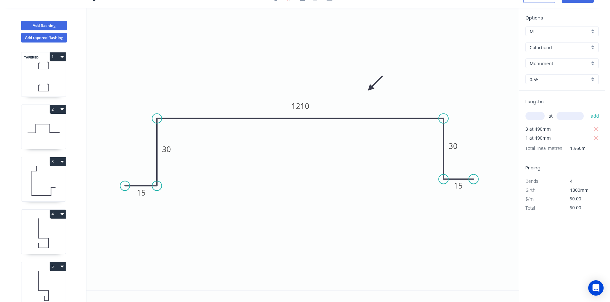
scroll to position [12, 0]
click at [597, 129] on icon "button" at bounding box center [596, 130] width 6 height 8
drag, startPoint x: 597, startPoint y: 129, endPoint x: 593, endPoint y: 130, distance: 3.3
click at [597, 129] on icon "button" at bounding box center [596, 130] width 6 height 8
drag, startPoint x: 534, startPoint y: 110, endPoint x: 534, endPoint y: 115, distance: 5.5
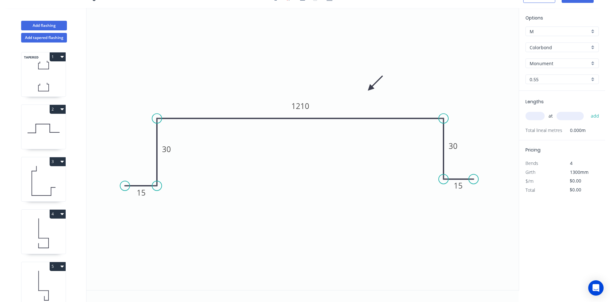
click at [534, 114] on div "at add" at bounding box center [562, 116] width 75 height 17
click at [535, 115] on input "text" at bounding box center [534, 116] width 19 height 8
type input "3"
type input "1300"
click at [587, 111] on button "add" at bounding box center [594, 116] width 15 height 11
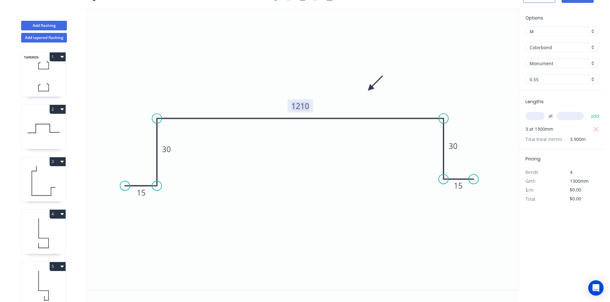
click at [300, 107] on tspan "1210" at bounding box center [300, 106] width 18 height 11
type input "$13.78"
type input "$53.74"
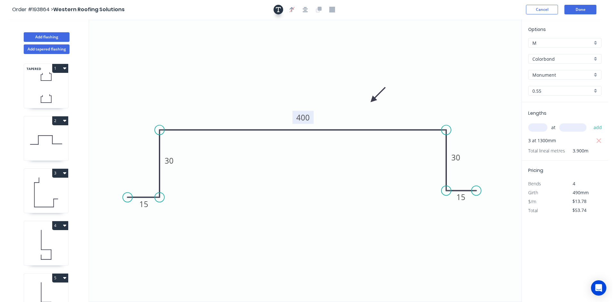
scroll to position [0, 0]
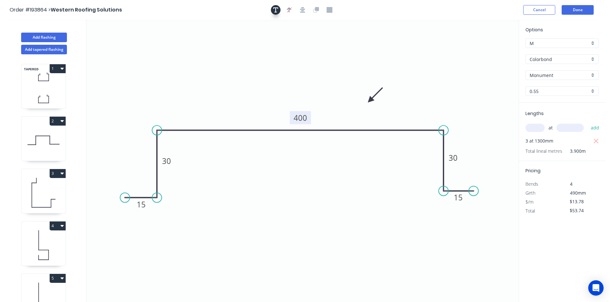
click at [278, 10] on icon "button" at bounding box center [275, 10] width 5 height 6
click at [126, 35] on textarea at bounding box center [128, 45] width 52 height 24
click at [123, 42] on textarea at bounding box center [128, 45] width 52 height 24
click at [271, 67] on icon "Changed for pricing 15 30 400 30 15" at bounding box center [302, 161] width 432 height 283
type textarea "Changed for pricing"
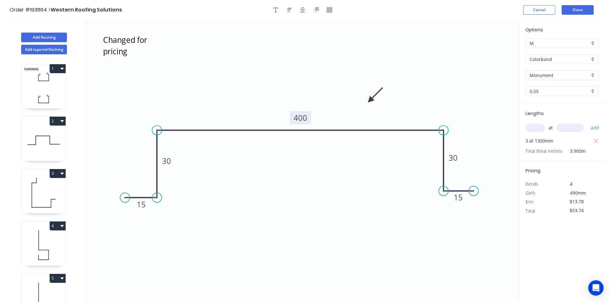
click at [584, 15] on header "Order #193864 > Western Roofing Solutions Cancel Done" at bounding box center [302, 10] width 605 height 20
click at [585, 8] on button "Done" at bounding box center [577, 10] width 32 height 10
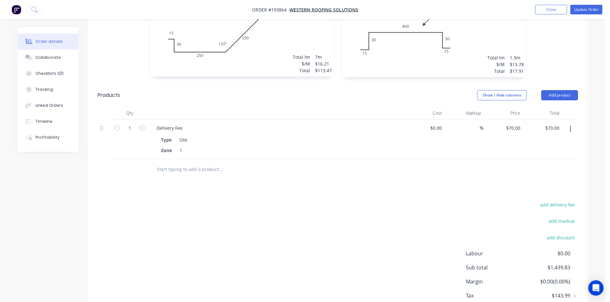
scroll to position [1791, 0]
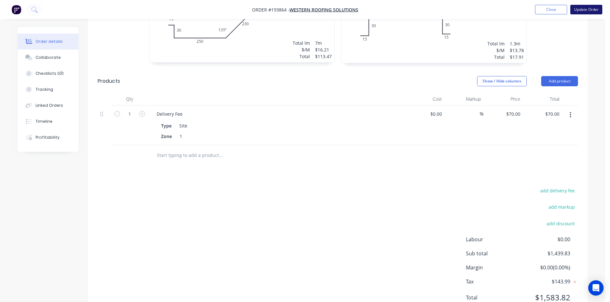
click at [592, 13] on button "Update Order" at bounding box center [586, 10] width 32 height 10
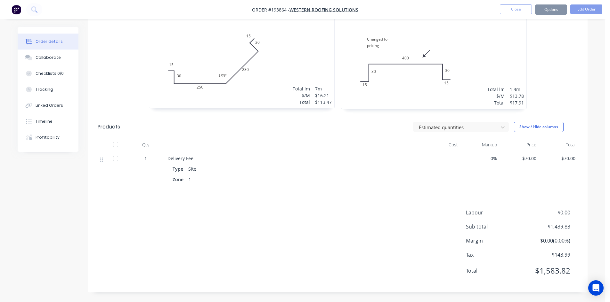
scroll to position [0, 0]
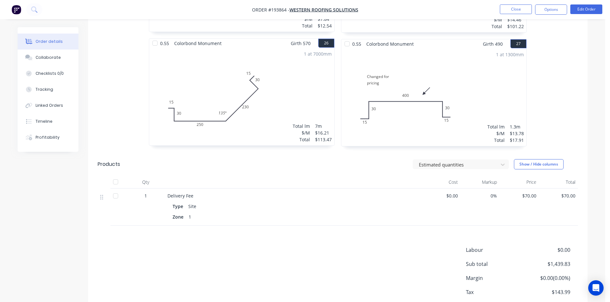
scroll to position [1687, 0]
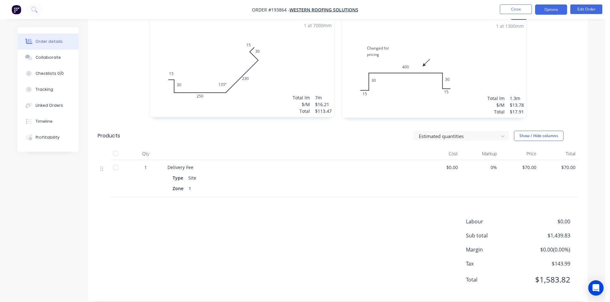
click at [562, 12] on button "Options" at bounding box center [551, 9] width 32 height 10
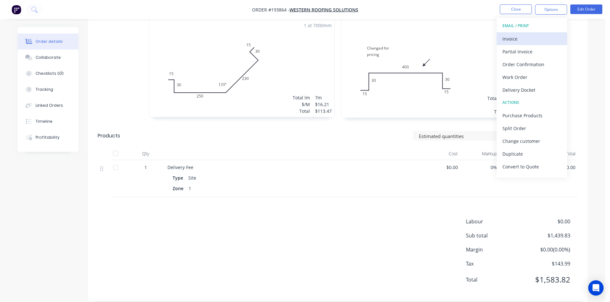
click at [545, 36] on div "Invoice" at bounding box center [531, 38] width 59 height 9
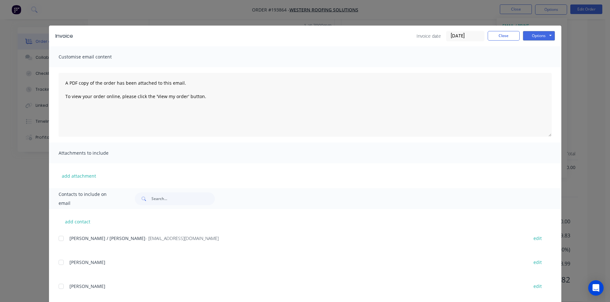
click at [59, 246] on div "[PERSON_NAME] / [PERSON_NAME] - [EMAIL_ADDRESS][DOMAIN_NAME] edit" at bounding box center [310, 242] width 503 height 16
click at [64, 238] on div at bounding box center [61, 238] width 13 height 13
click at [538, 36] on button "Options" at bounding box center [539, 36] width 32 height 10
click at [543, 70] on button "Email" at bounding box center [543, 68] width 41 height 11
click at [499, 38] on button "Close" at bounding box center [504, 36] width 32 height 10
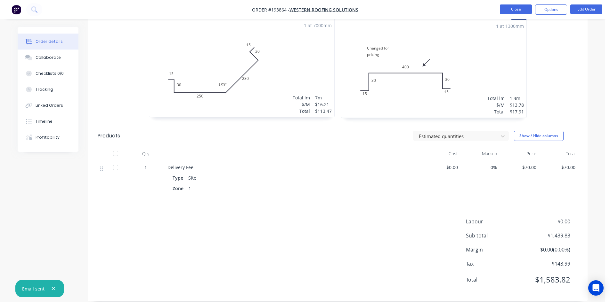
click at [520, 10] on button "Close" at bounding box center [516, 9] width 32 height 10
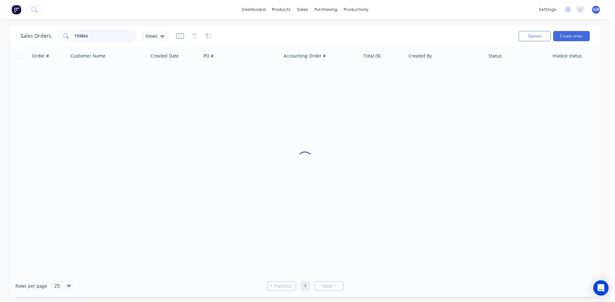
click at [109, 34] on input "193864" at bounding box center [105, 36] width 62 height 13
type input "193863"
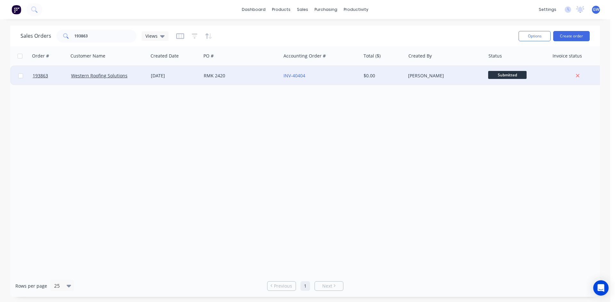
click at [332, 79] on div "INV-40404" at bounding box center [321, 75] width 80 height 19
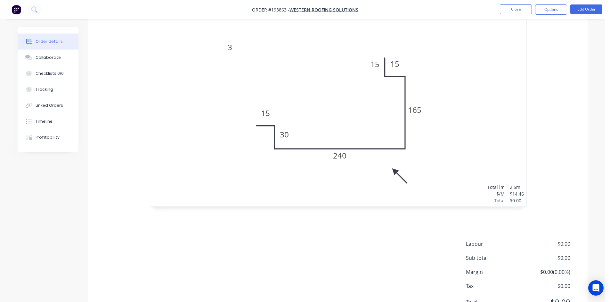
scroll to position [237, 0]
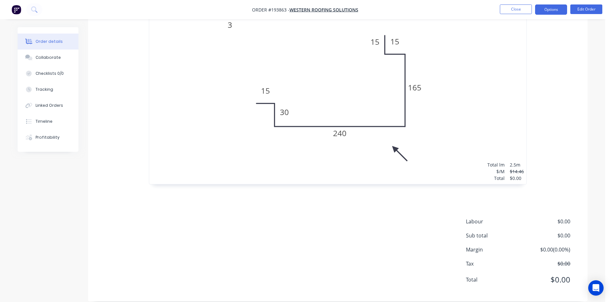
click at [542, 6] on button "Options" at bounding box center [551, 9] width 32 height 10
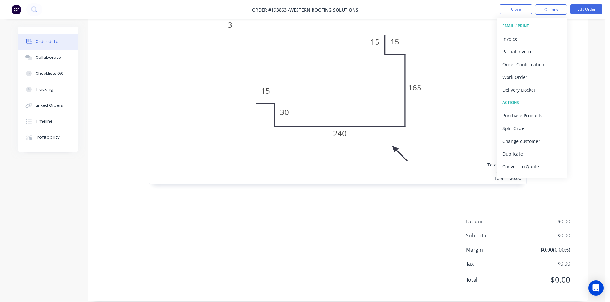
click at [528, 30] on div "EMAIL / PRINT" at bounding box center [531, 26] width 59 height 8
click at [528, 35] on div "Invoice" at bounding box center [531, 38] width 59 height 9
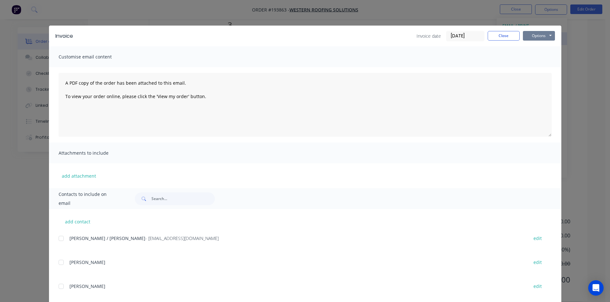
click at [539, 37] on button "Options" at bounding box center [539, 36] width 32 height 10
click at [536, 58] on button "Print" at bounding box center [543, 57] width 41 height 11
drag, startPoint x: 489, startPoint y: 30, endPoint x: 492, endPoint y: 29, distance: 3.7
click at [489, 30] on div "Invoice Invoice date [DATE] Close Options Preview Print Email" at bounding box center [305, 36] width 512 height 21
click at [492, 29] on div "Invoice Invoice date [DATE] Close Options Preview Print Email" at bounding box center [305, 36] width 512 height 21
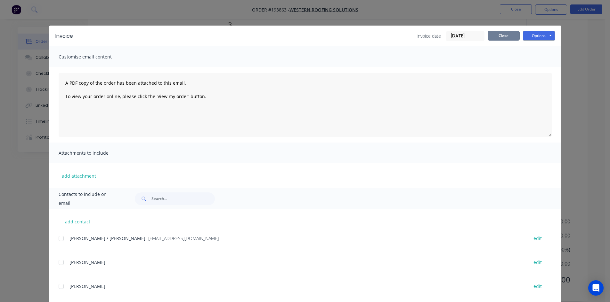
click at [493, 36] on button "Close" at bounding box center [504, 36] width 32 height 10
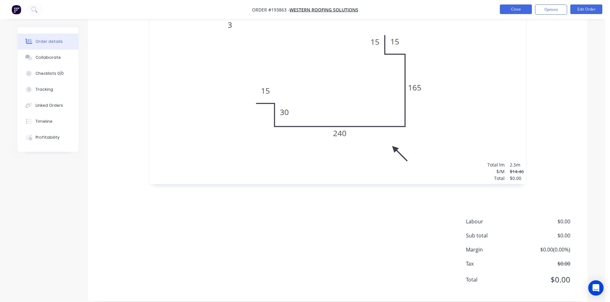
click at [516, 11] on button "Close" at bounding box center [516, 9] width 32 height 10
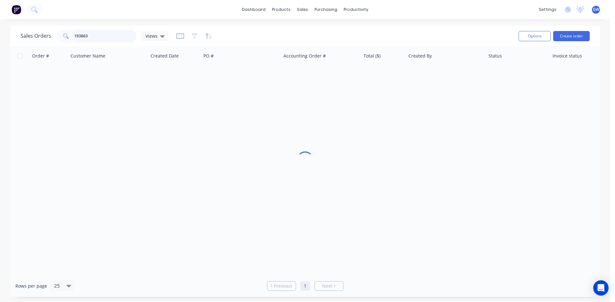
click at [104, 34] on input "193863" at bounding box center [105, 36] width 62 height 13
type input "193895"
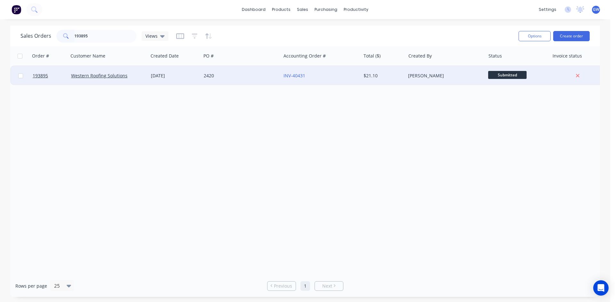
click at [353, 77] on div "INV-40431" at bounding box center [318, 76] width 71 height 6
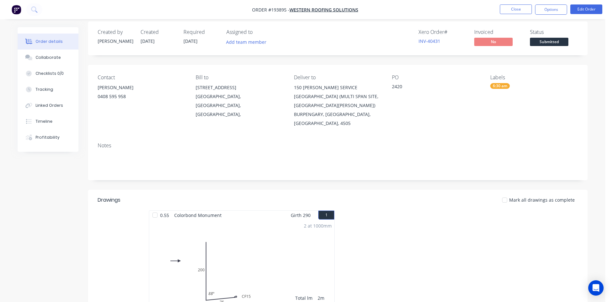
scroll to position [5, 0]
click at [556, 13] on button "Options" at bounding box center [551, 9] width 32 height 10
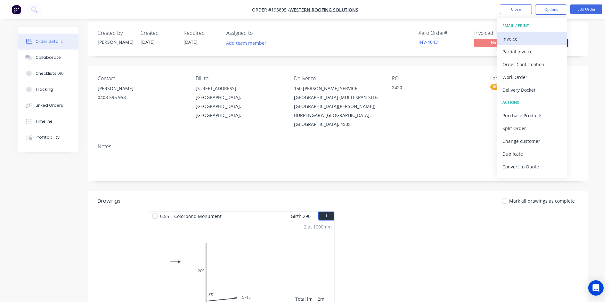
click at [529, 37] on div "Invoice" at bounding box center [531, 38] width 59 height 9
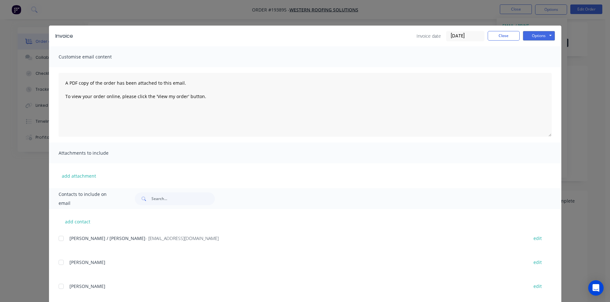
click at [62, 239] on div at bounding box center [61, 238] width 13 height 13
click at [536, 38] on button "Options" at bounding box center [539, 36] width 32 height 10
click at [535, 65] on button "Email" at bounding box center [543, 68] width 41 height 11
click at [501, 36] on button "Close" at bounding box center [504, 36] width 32 height 10
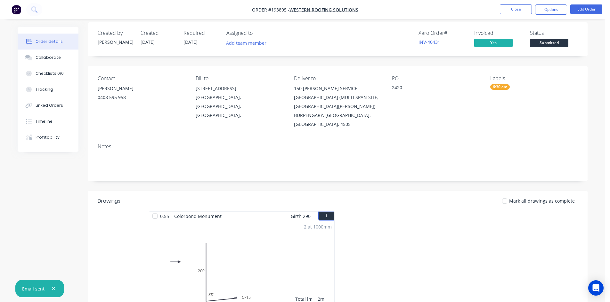
click at [522, 4] on nav "Order #193895 - Western Roofing Solutions Close Options Edit Order" at bounding box center [305, 9] width 610 height 19
click at [500, 8] on button "Close" at bounding box center [516, 9] width 32 height 10
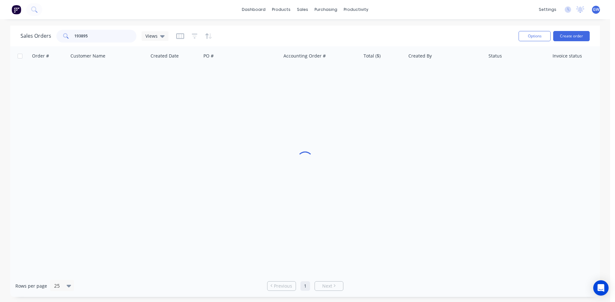
drag, startPoint x: 104, startPoint y: 31, endPoint x: 7, endPoint y: 33, distance: 97.6
click at [7, 33] on div "Sales Orders 193895 Views Options Create order Order # Customer Name Created Da…" at bounding box center [305, 162] width 610 height 272
type input "193915"
click at [376, 79] on div "$165.81" at bounding box center [383, 75] width 45 height 19
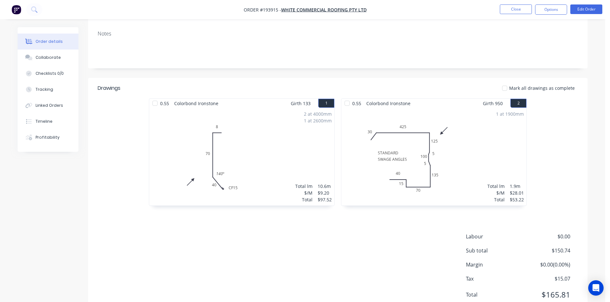
scroll to position [124, 0]
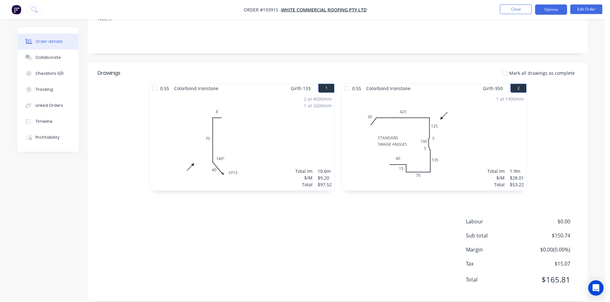
click at [547, 5] on button "Options" at bounding box center [551, 9] width 32 height 10
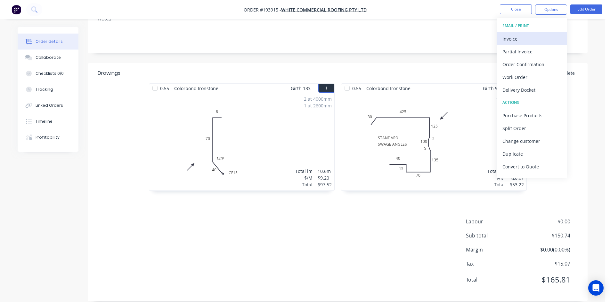
click at [526, 32] on button "Invoice" at bounding box center [531, 38] width 70 height 13
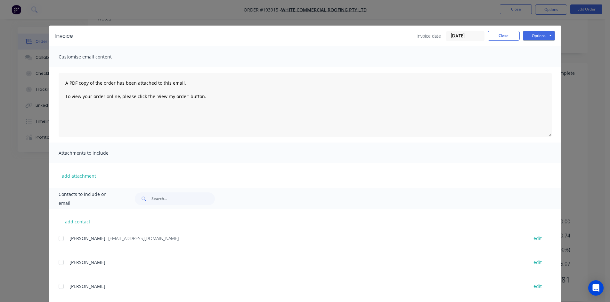
click at [63, 238] on div at bounding box center [61, 238] width 13 height 13
click at [536, 32] on button "Options" at bounding box center [539, 36] width 32 height 10
click at [533, 65] on button "Email" at bounding box center [543, 68] width 41 height 11
click at [512, 38] on button "Close" at bounding box center [504, 36] width 32 height 10
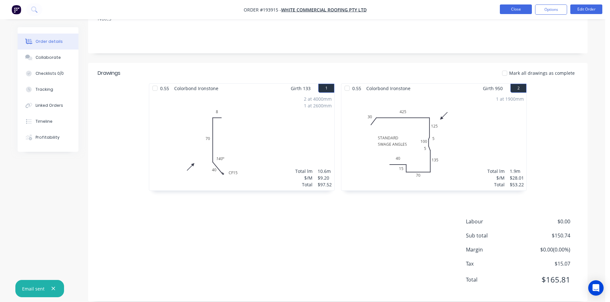
click at [522, 10] on button "Close" at bounding box center [516, 9] width 32 height 10
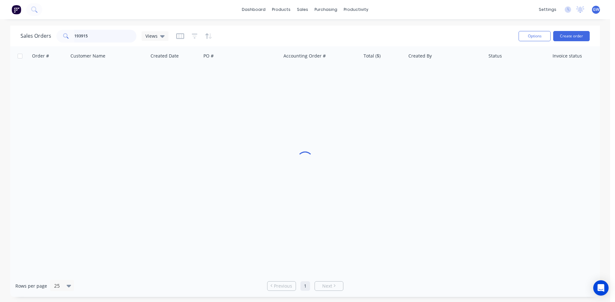
click at [120, 39] on input "193915" at bounding box center [105, 36] width 62 height 13
type input "193871"
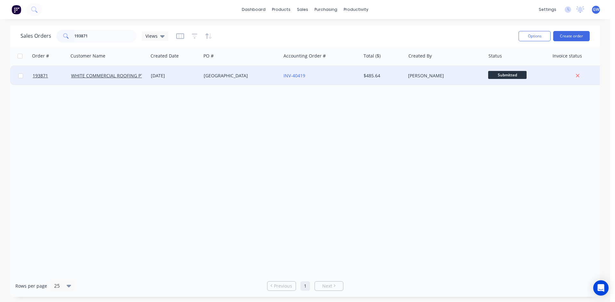
click at [446, 72] on div "[PERSON_NAME]" at bounding box center [445, 75] width 80 height 19
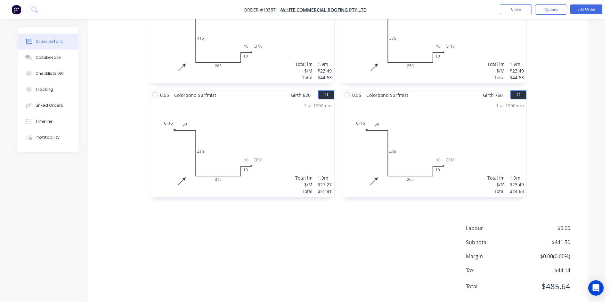
scroll to position [807, 0]
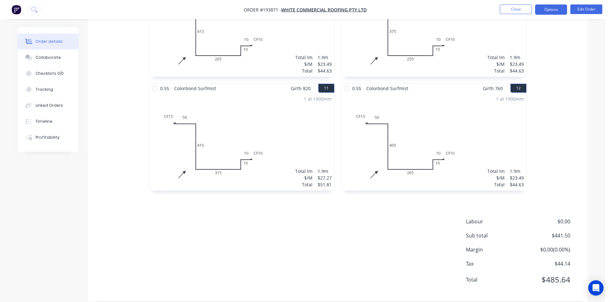
click at [549, 9] on button "Options" at bounding box center [551, 9] width 32 height 10
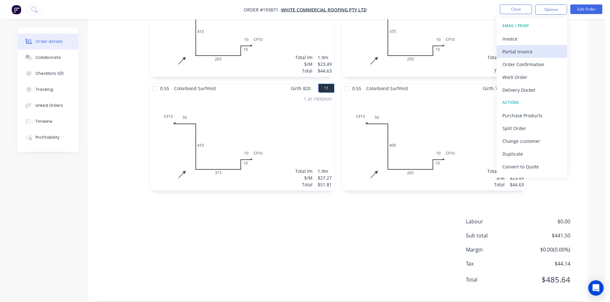
click at [522, 45] on button "Partial Invoice" at bounding box center [531, 51] width 70 height 13
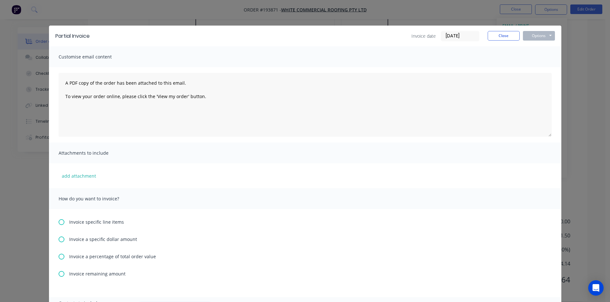
click at [546, 26] on div "Partial Invoice Invoice date [DATE] Close Options Preview Print Email" at bounding box center [305, 36] width 512 height 21
click at [553, 13] on div "Partial Invoice Invoice date [DATE] Close Options Preview Print Email Customise…" at bounding box center [305, 151] width 610 height 302
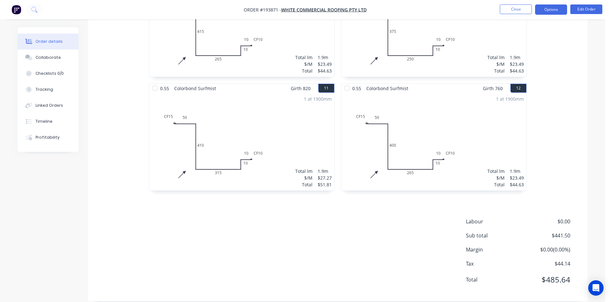
click at [555, 11] on button "Options" at bounding box center [551, 9] width 32 height 10
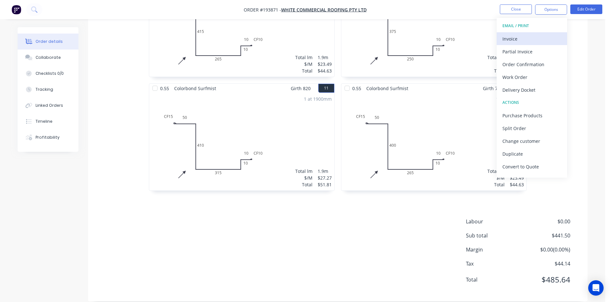
click at [517, 39] on div "Invoice" at bounding box center [531, 38] width 59 height 9
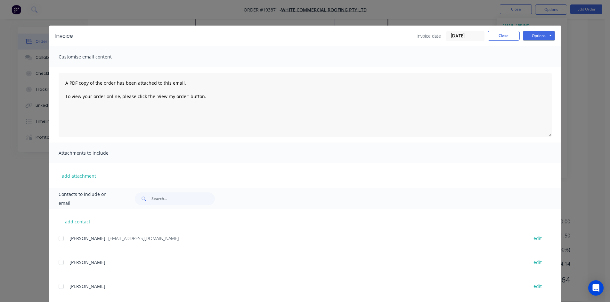
click at [61, 238] on div at bounding box center [61, 238] width 13 height 13
click at [543, 39] on button "Options" at bounding box center [539, 36] width 32 height 10
click at [536, 68] on button "Email" at bounding box center [543, 68] width 41 height 11
click at [497, 40] on button "Close" at bounding box center [504, 36] width 32 height 10
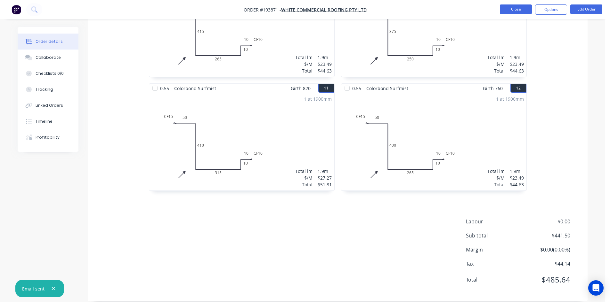
click at [517, 11] on button "Close" at bounding box center [516, 9] width 32 height 10
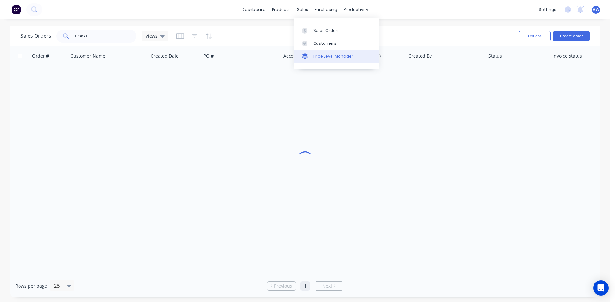
click at [318, 55] on div "Price Level Manager" at bounding box center [333, 56] width 40 height 6
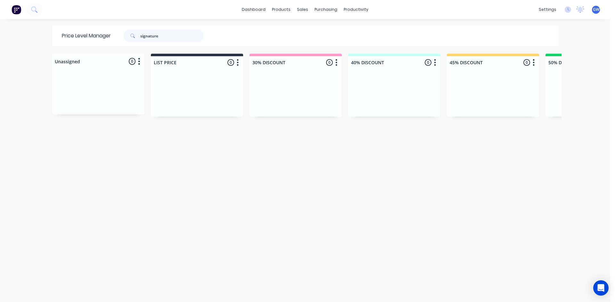
drag, startPoint x: 176, startPoint y: 35, endPoint x: 92, endPoint y: 40, distance: 84.3
click at [92, 40] on div "Price Level Manager signature" at bounding box center [135, 36] width 167 height 20
type input "natural"
click at [327, 30] on div "Sales Orders" at bounding box center [323, 31] width 26 height 6
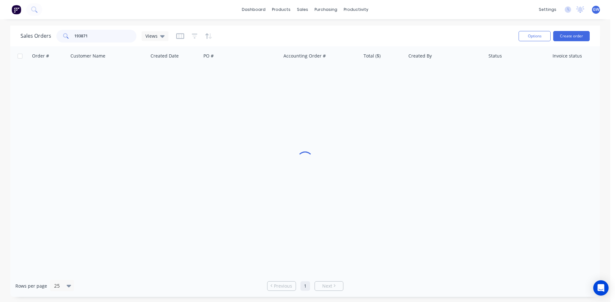
click at [49, 31] on div "Sales Orders 193871 Views" at bounding box center [94, 36] width 148 height 13
type input "191362"
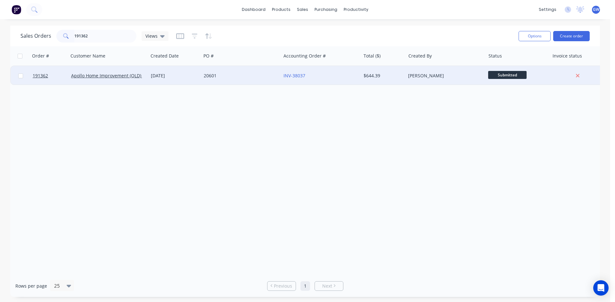
click at [406, 77] on div "[PERSON_NAME]" at bounding box center [445, 75] width 80 height 19
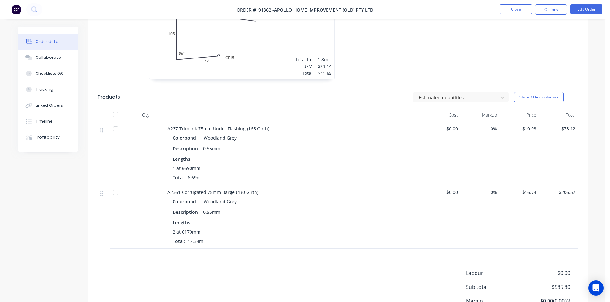
scroll to position [401, 0]
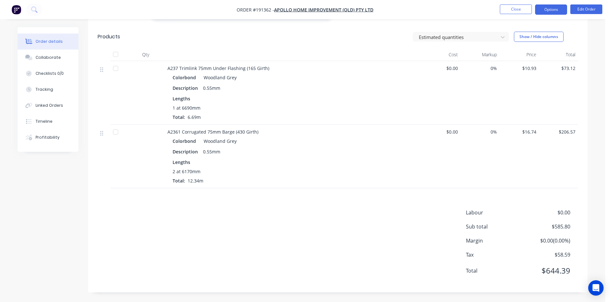
click at [553, 13] on button "Options" at bounding box center [551, 9] width 32 height 10
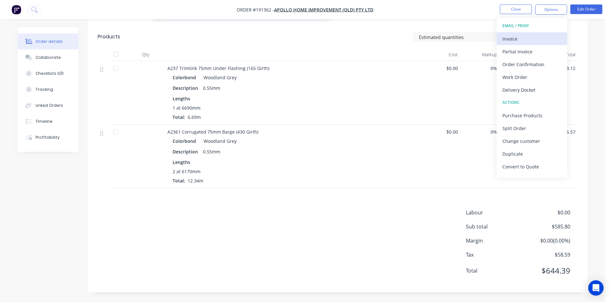
drag, startPoint x: 550, startPoint y: 16, endPoint x: 520, endPoint y: 40, distance: 38.0
click at [520, 40] on div "Invoice" at bounding box center [531, 38] width 59 height 9
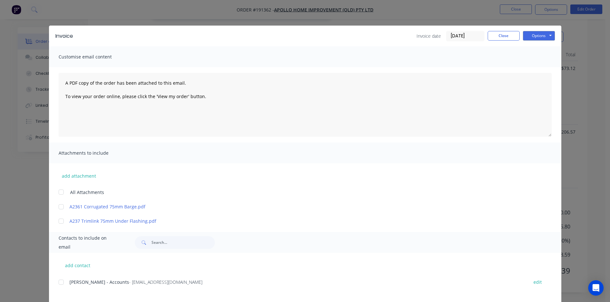
click at [69, 285] on span "[PERSON_NAME] - Accounts" at bounding box center [99, 282] width 60 height 6
click at [60, 281] on div at bounding box center [61, 282] width 13 height 13
click at [546, 34] on button "Options" at bounding box center [539, 36] width 32 height 10
click at [547, 67] on button "Email" at bounding box center [543, 68] width 41 height 11
drag, startPoint x: 507, startPoint y: 32, endPoint x: 510, endPoint y: 29, distance: 3.6
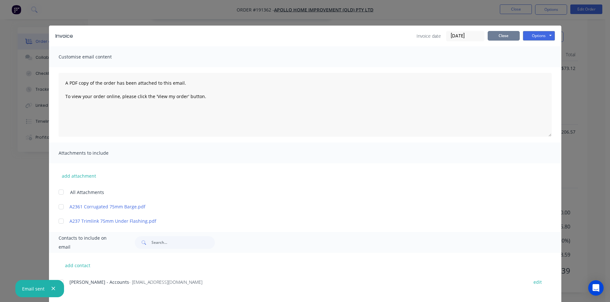
click at [507, 32] on button "Close" at bounding box center [504, 36] width 32 height 10
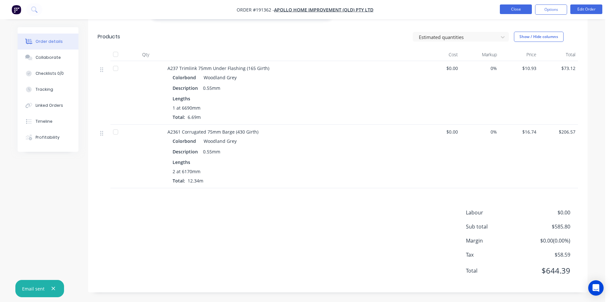
click at [523, 8] on button "Close" at bounding box center [516, 9] width 32 height 10
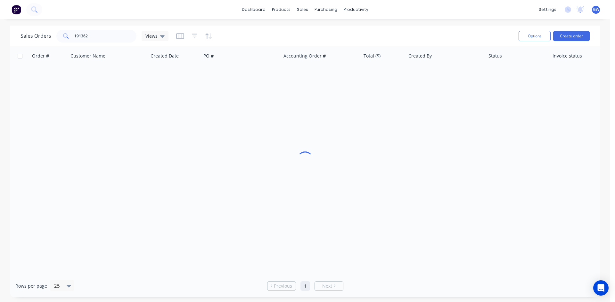
click at [118, 43] on div "Sales Orders 191362 Views" at bounding box center [266, 36] width 493 height 16
click at [120, 41] on input "191362" at bounding box center [105, 36] width 62 height 13
type input "191357"
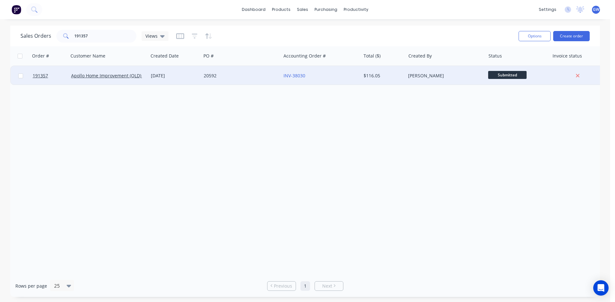
click at [417, 80] on div "[PERSON_NAME]" at bounding box center [445, 75] width 80 height 19
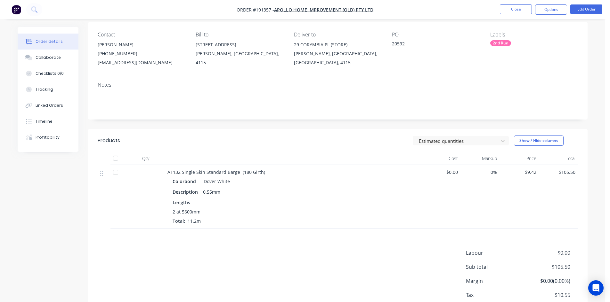
scroll to position [89, 0]
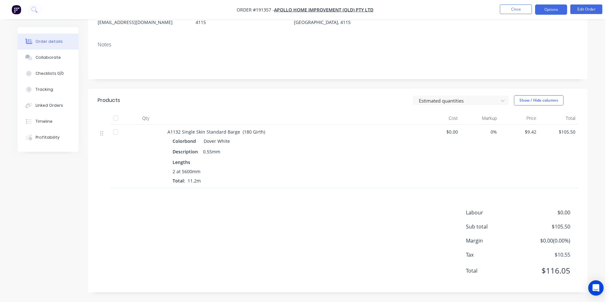
click at [545, 10] on button "Options" at bounding box center [551, 9] width 32 height 10
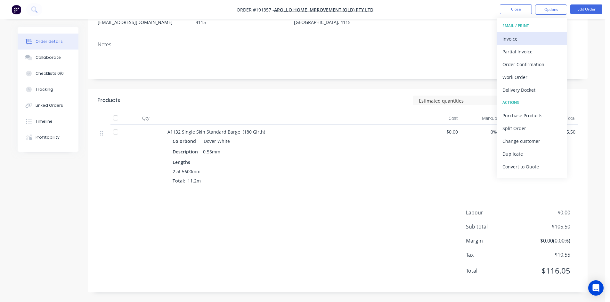
click at [533, 36] on div "Invoice" at bounding box center [531, 38] width 59 height 9
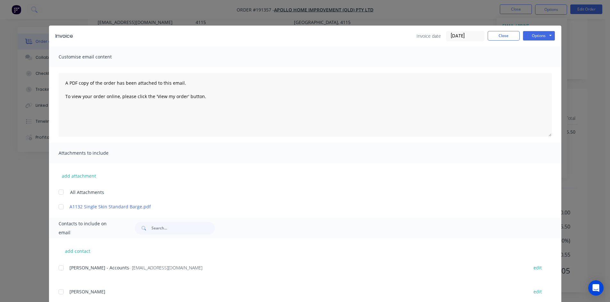
click at [60, 268] on div at bounding box center [61, 268] width 13 height 13
click at [537, 31] on button "Options" at bounding box center [539, 36] width 32 height 10
click at [541, 66] on button "Email" at bounding box center [543, 68] width 41 height 11
click at [497, 38] on button "Close" at bounding box center [504, 36] width 32 height 10
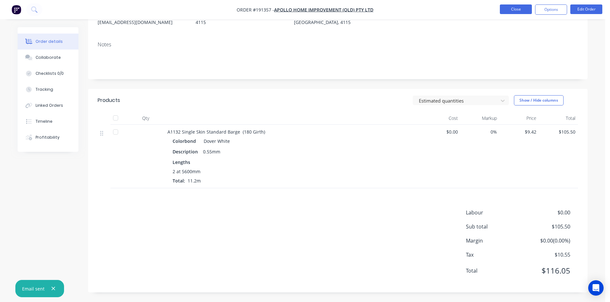
click at [518, 13] on button "Close" at bounding box center [516, 9] width 32 height 10
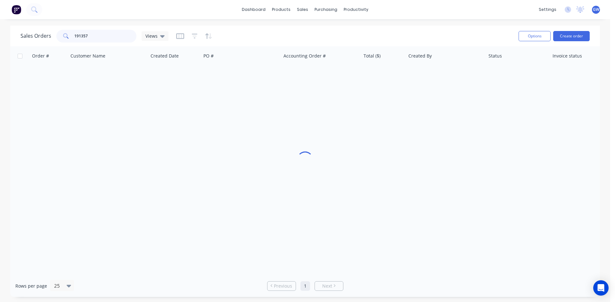
drag, startPoint x: 104, startPoint y: 34, endPoint x: 30, endPoint y: 31, distance: 73.4
click at [30, 31] on div "Sales Orders 191357 Views" at bounding box center [94, 36] width 148 height 13
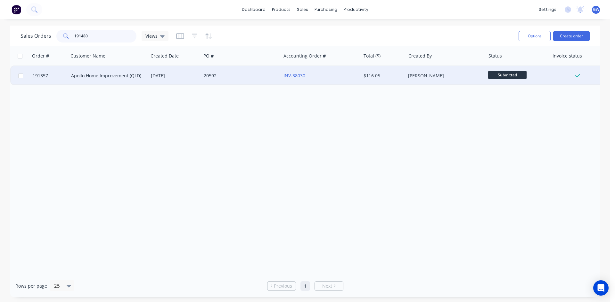
type input "191480"
click at [423, 74] on div "[PERSON_NAME]" at bounding box center [443, 76] width 71 height 6
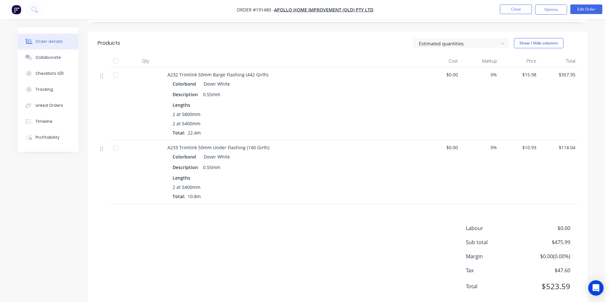
scroll to position [162, 0]
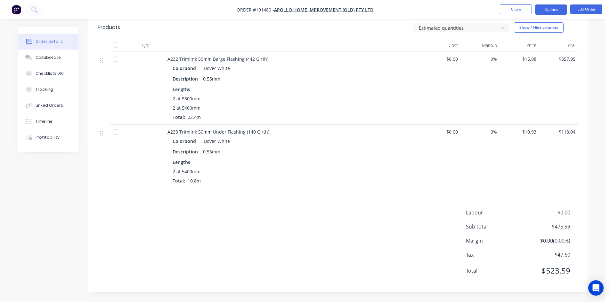
drag, startPoint x: 547, startPoint y: 8, endPoint x: 539, endPoint y: 13, distance: 9.3
click at [547, 8] on button "Options" at bounding box center [551, 9] width 32 height 10
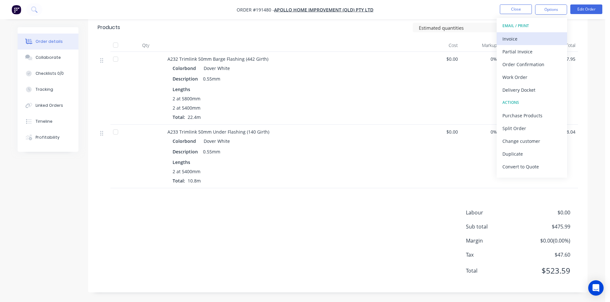
click at [527, 32] on button "Invoice" at bounding box center [531, 38] width 70 height 13
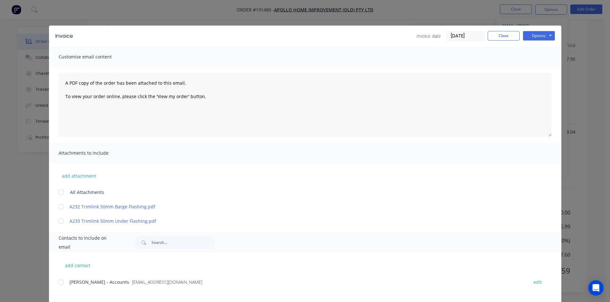
drag, startPoint x: 59, startPoint y: 285, endPoint x: 202, endPoint y: 200, distance: 166.5
click at [61, 285] on div at bounding box center [61, 282] width 13 height 13
click at [547, 36] on button "Options" at bounding box center [539, 36] width 32 height 10
click at [538, 65] on button "Email" at bounding box center [543, 68] width 41 height 11
drag, startPoint x: 504, startPoint y: 31, endPoint x: 514, endPoint y: 17, distance: 17.8
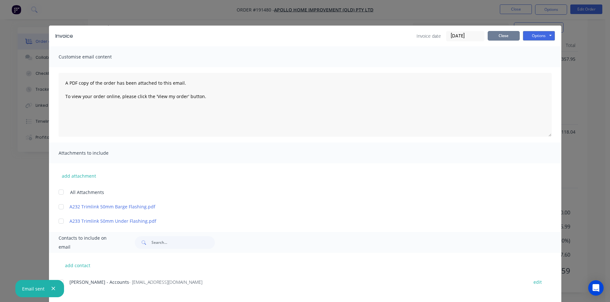
click at [505, 31] on button "Close" at bounding box center [504, 36] width 32 height 10
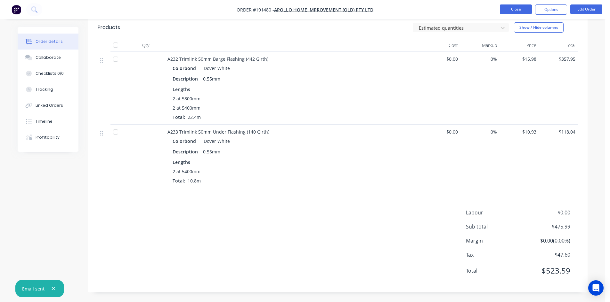
click at [519, 12] on button "Close" at bounding box center [516, 9] width 32 height 10
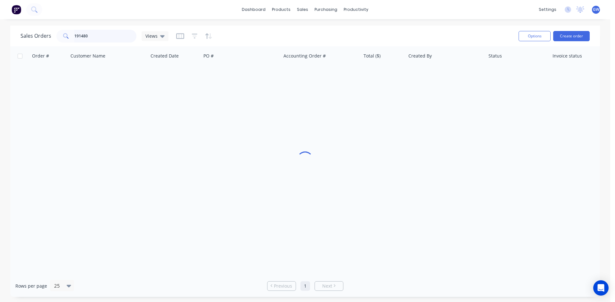
click at [111, 39] on input "191480" at bounding box center [105, 36] width 62 height 13
type input "193344"
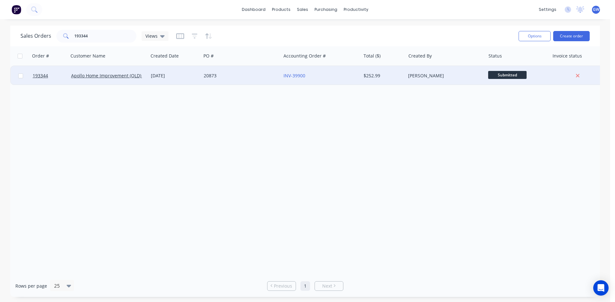
click at [454, 75] on div "[PERSON_NAME]" at bounding box center [443, 76] width 71 height 6
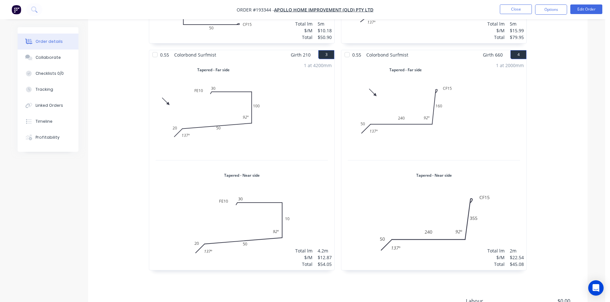
scroll to position [351, 0]
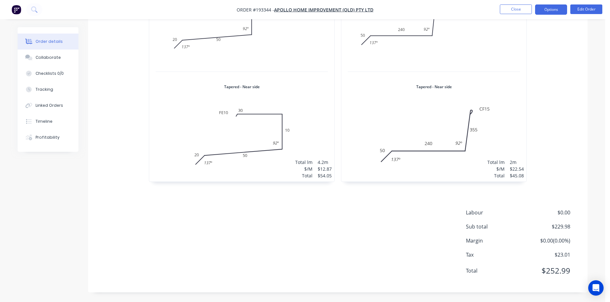
click at [557, 8] on button "Options" at bounding box center [551, 9] width 32 height 10
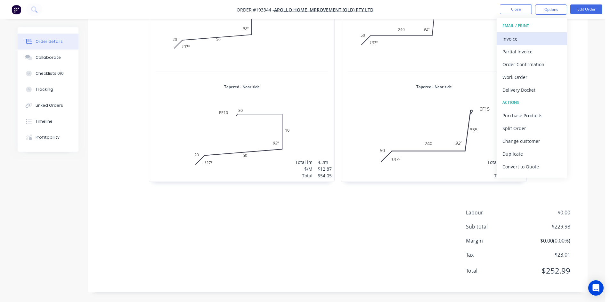
click at [530, 36] on div "Invoice" at bounding box center [531, 38] width 59 height 9
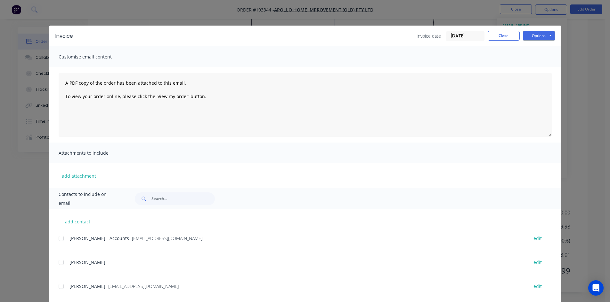
click at [60, 240] on div at bounding box center [61, 238] width 13 height 13
drag, startPoint x: 540, startPoint y: 35, endPoint x: 539, endPoint y: 40, distance: 5.2
click at [540, 36] on button "Options" at bounding box center [539, 36] width 32 height 10
click at [536, 71] on button "Email" at bounding box center [543, 68] width 41 height 11
click at [494, 38] on button "Close" at bounding box center [504, 36] width 32 height 10
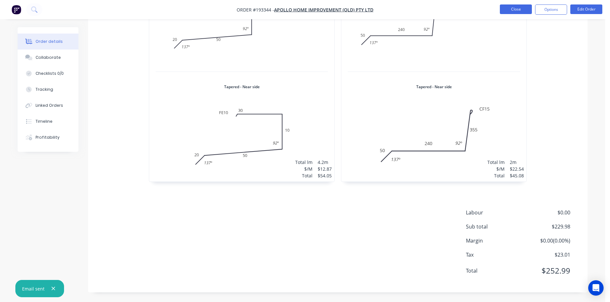
click at [514, 12] on button "Close" at bounding box center [516, 9] width 32 height 10
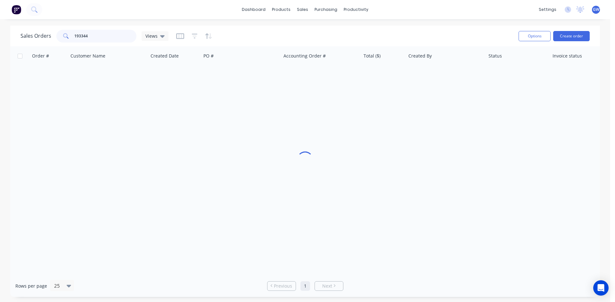
click at [100, 35] on input "193344" at bounding box center [105, 36] width 62 height 13
type input "191614"
click at [403, 70] on div "$178.22" at bounding box center [383, 75] width 45 height 19
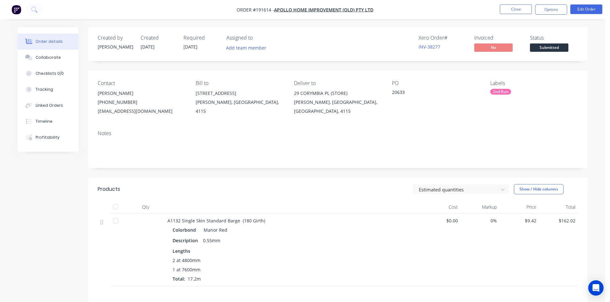
scroll to position [98, 0]
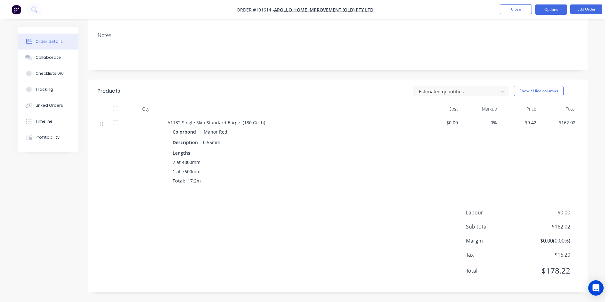
click at [552, 11] on button "Options" at bounding box center [551, 9] width 32 height 10
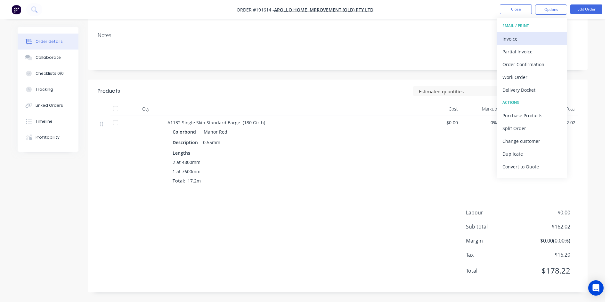
click at [541, 38] on div "Invoice" at bounding box center [531, 38] width 59 height 9
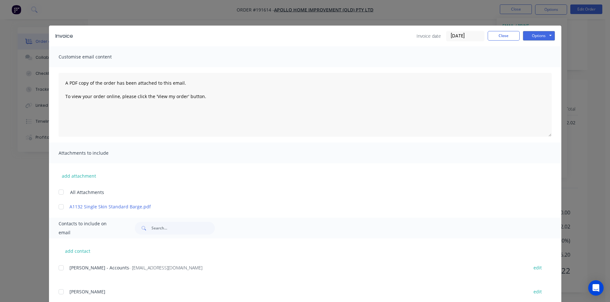
click at [62, 267] on div at bounding box center [61, 268] width 13 height 13
click at [537, 38] on button "Options" at bounding box center [539, 36] width 32 height 10
click at [531, 66] on button "Email" at bounding box center [543, 68] width 41 height 11
click at [505, 34] on button "Close" at bounding box center [504, 36] width 32 height 10
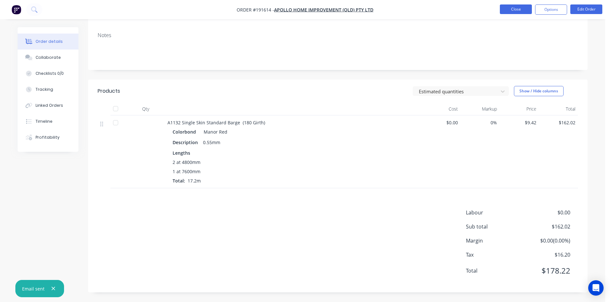
click at [515, 10] on button "Close" at bounding box center [516, 9] width 32 height 10
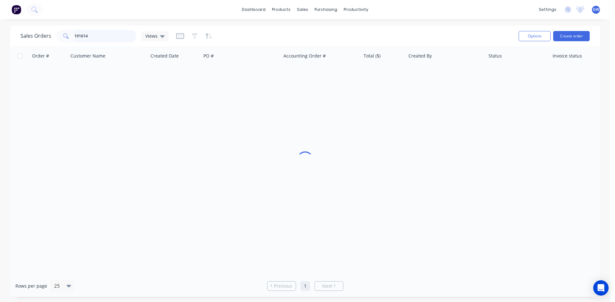
drag, startPoint x: 92, startPoint y: 38, endPoint x: 13, endPoint y: 36, distance: 78.8
click at [13, 36] on div "Sales Orders 191614 Views Options Create order" at bounding box center [304, 36] width 589 height 21
type input "193407"
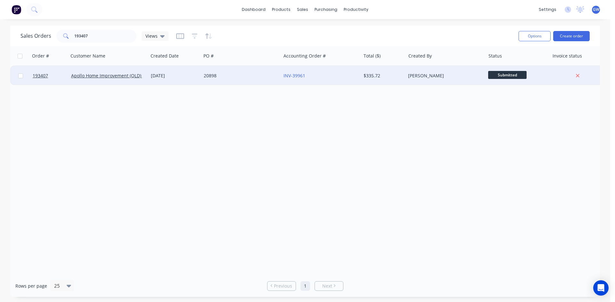
click at [460, 76] on div "[PERSON_NAME]" at bounding box center [443, 76] width 71 height 6
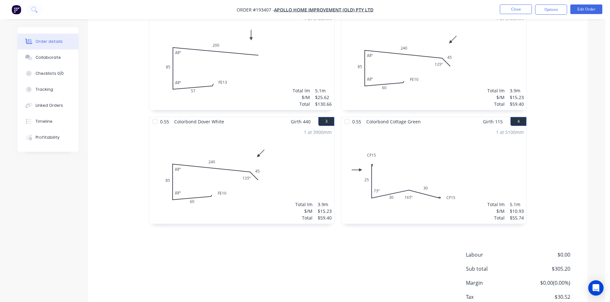
scroll to position [238, 0]
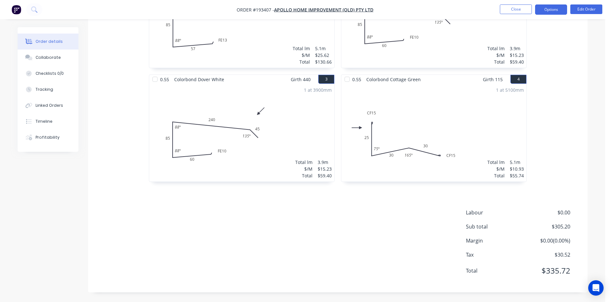
click at [546, 6] on button "Options" at bounding box center [551, 9] width 32 height 10
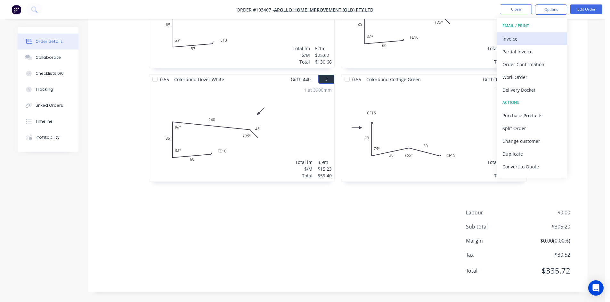
click at [533, 36] on div "Invoice" at bounding box center [531, 38] width 59 height 9
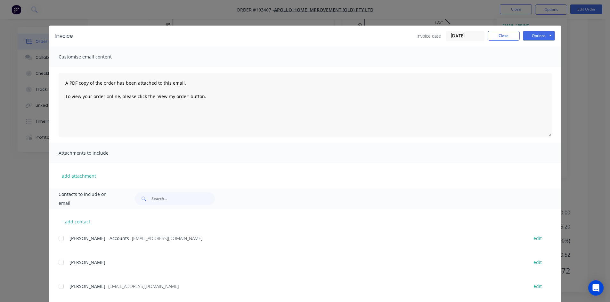
click at [58, 240] on div at bounding box center [61, 238] width 13 height 13
click at [540, 38] on button "Options" at bounding box center [539, 36] width 32 height 10
click at [536, 66] on button "Email" at bounding box center [543, 68] width 41 height 11
click at [510, 36] on button "Close" at bounding box center [504, 36] width 32 height 10
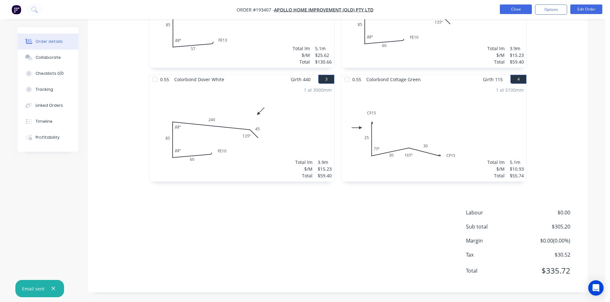
click at [515, 11] on button "Close" at bounding box center [516, 9] width 32 height 10
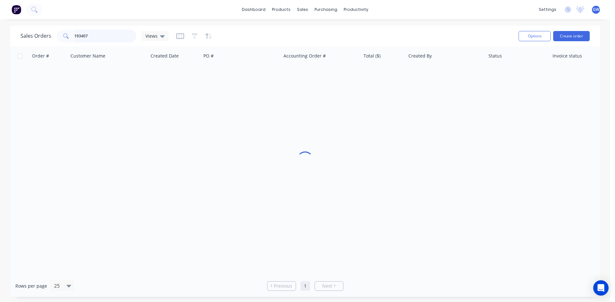
click at [114, 38] on input "193407" at bounding box center [105, 36] width 62 height 13
type input "192345"
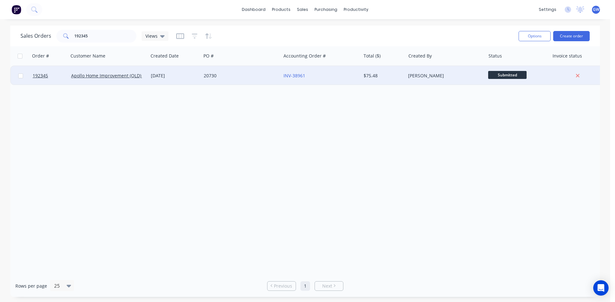
click at [378, 74] on div "$75.48" at bounding box center [381, 76] width 37 height 6
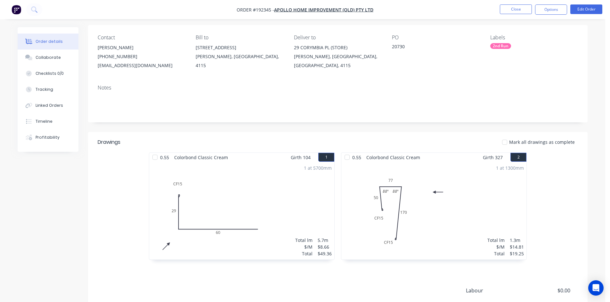
scroll to position [124, 0]
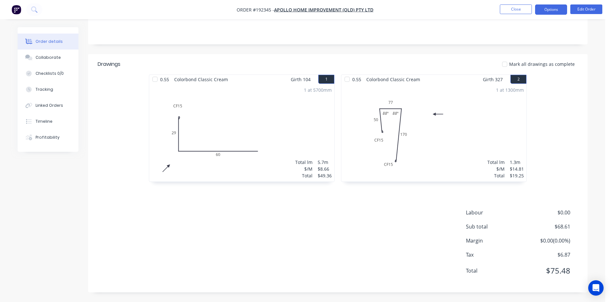
click at [556, 6] on button "Options" at bounding box center [551, 9] width 32 height 10
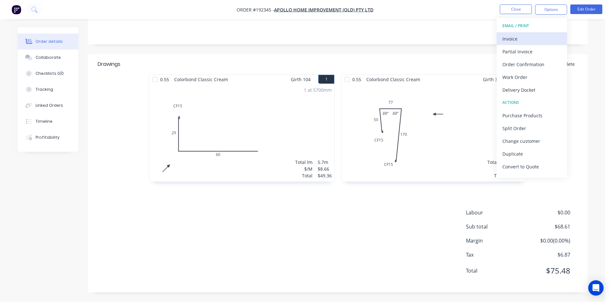
drag, startPoint x: 549, startPoint y: 16, endPoint x: 532, endPoint y: 38, distance: 27.7
click at [532, 38] on div "Invoice" at bounding box center [531, 38] width 59 height 9
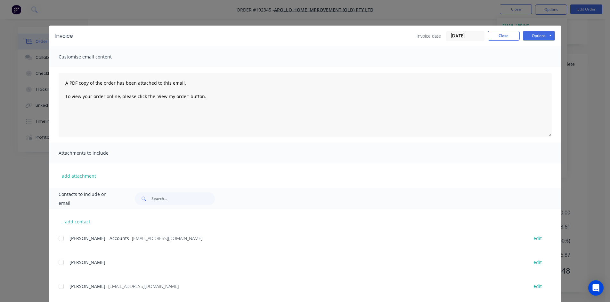
click at [62, 242] on div at bounding box center [61, 238] width 13 height 13
click at [539, 33] on button "Options" at bounding box center [539, 36] width 32 height 10
click at [544, 65] on button "Email" at bounding box center [543, 68] width 41 height 11
click at [508, 40] on button "Close" at bounding box center [504, 36] width 32 height 10
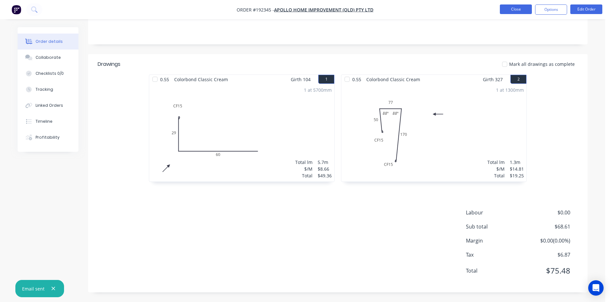
click at [523, 11] on button "Close" at bounding box center [516, 9] width 32 height 10
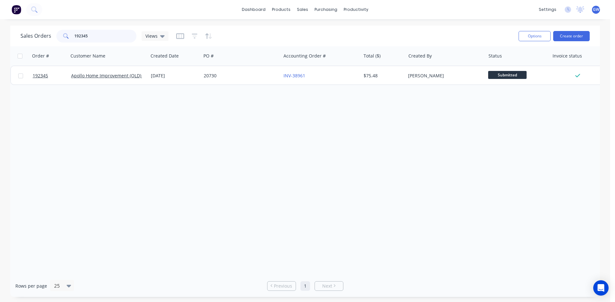
drag, startPoint x: 100, startPoint y: 36, endPoint x: 42, endPoint y: 37, distance: 58.3
click at [42, 37] on div "Sales Orders 192345 Views" at bounding box center [94, 36] width 148 height 13
type input "193833"
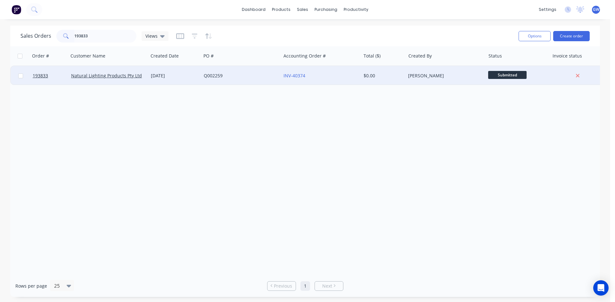
click at [432, 71] on div "[PERSON_NAME]" at bounding box center [445, 75] width 80 height 19
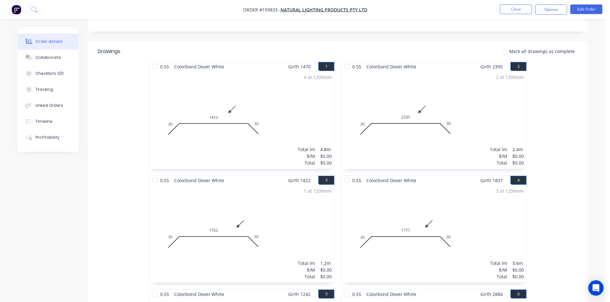
scroll to position [160, 0]
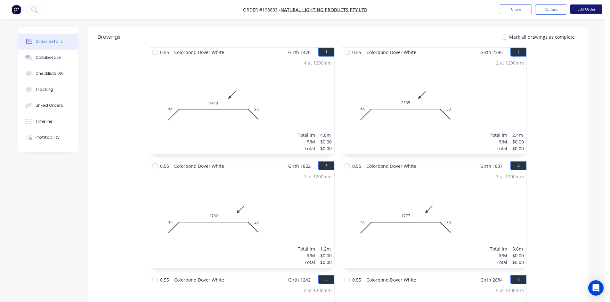
click at [578, 7] on button "Edit Order" at bounding box center [586, 9] width 32 height 10
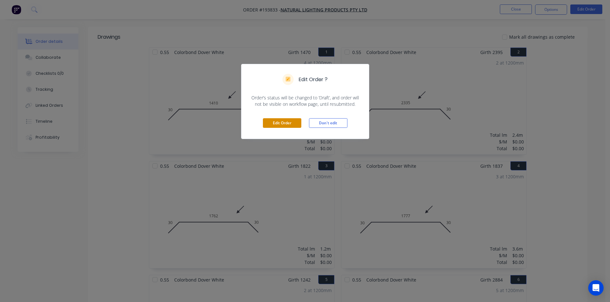
click at [287, 123] on button "Edit Order" at bounding box center [282, 123] width 38 height 10
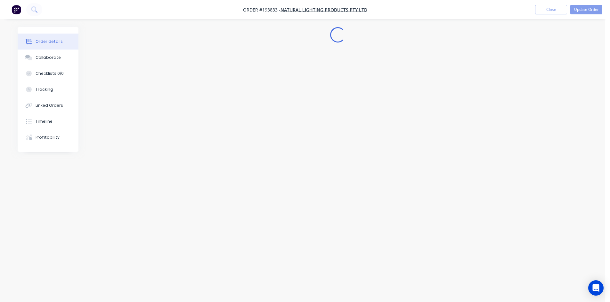
scroll to position [0, 0]
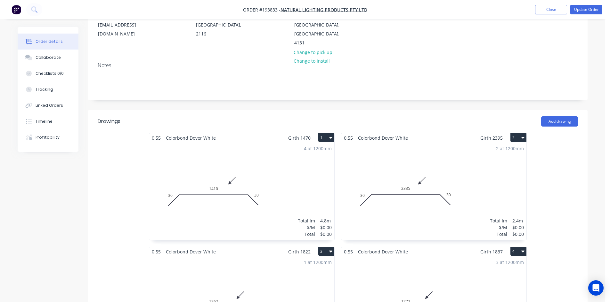
click at [305, 176] on div "4 at 1200mm Total lm $/M Total 4.8m $0.00 $0.00" at bounding box center [241, 192] width 185 height 98
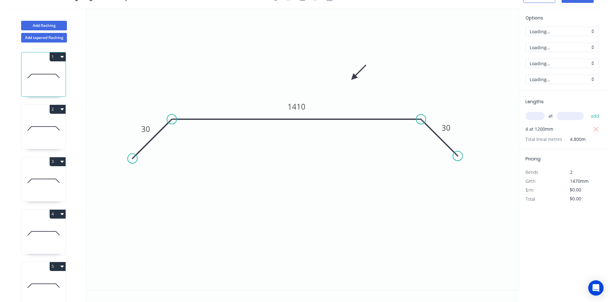
scroll to position [12, 0]
click at [537, 116] on input "text" at bounding box center [534, 116] width 19 height 8
type input "4"
type input "1470"
click at [587, 111] on button "add" at bounding box center [594, 116] width 15 height 11
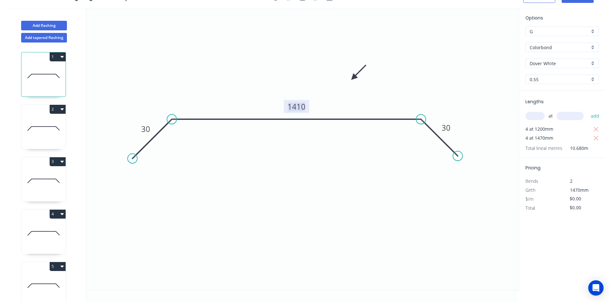
click at [301, 104] on tspan "1410" at bounding box center [296, 106] width 18 height 11
type input "$28.56"
click at [598, 127] on icon "button" at bounding box center [595, 129] width 5 height 5
type input "$167.93"
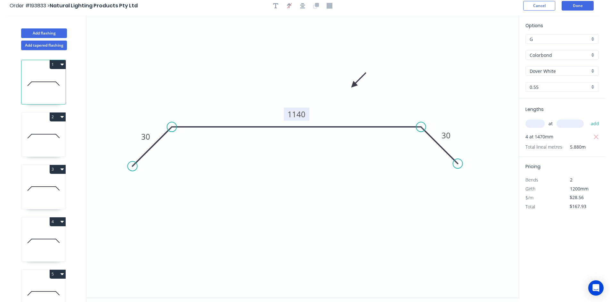
scroll to position [0, 0]
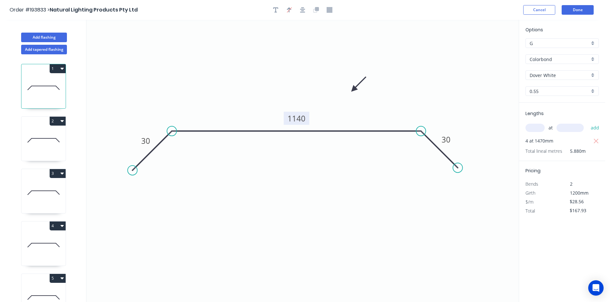
click at [270, 8] on div at bounding box center [302, 10] width 67 height 10
click at [276, 9] on icon "button" at bounding box center [275, 9] width 5 height 5
click at [127, 40] on textarea at bounding box center [128, 45] width 52 height 24
click at [308, 200] on icon "Changed for pricing 30 1140 30" at bounding box center [302, 161] width 432 height 283
type textarea "Changed for pricing"
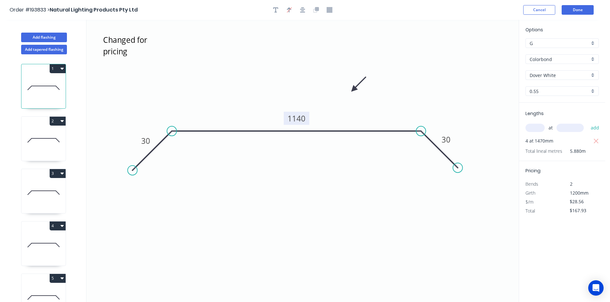
click at [45, 136] on icon at bounding box center [43, 140] width 44 height 41
type input "$0.00"
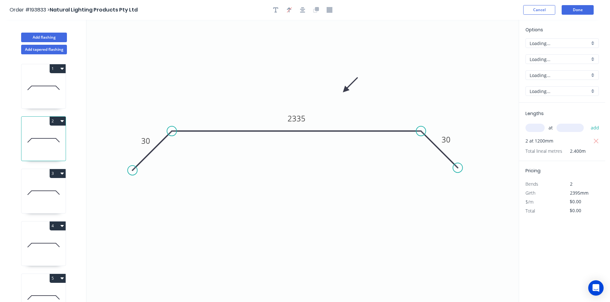
click at [534, 130] on input "text" at bounding box center [534, 128] width 19 height 8
type input "2"
type input "3"
type input "2395"
click at [587, 123] on button "add" at bounding box center [594, 128] width 15 height 11
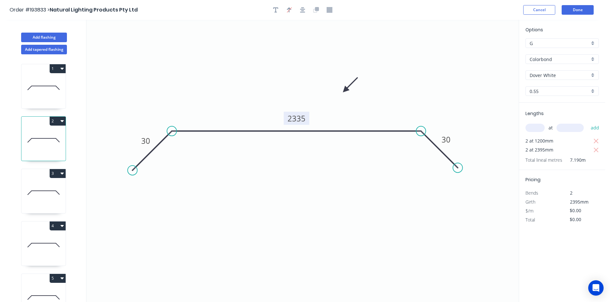
click at [295, 121] on tspan "2335" at bounding box center [296, 118] width 18 height 11
type input "$28.56"
click at [596, 140] on icon "button" at bounding box center [596, 142] width 6 height 8
type input "$136.80"
click at [278, 11] on button "button" at bounding box center [276, 10] width 10 height 10
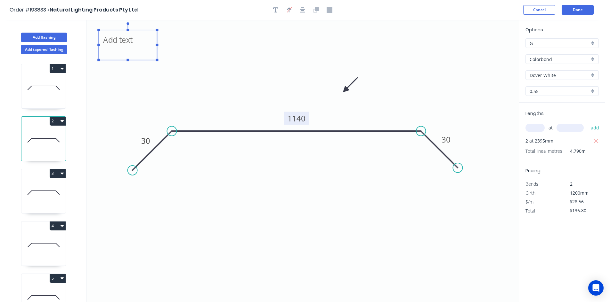
click at [136, 36] on textarea at bounding box center [128, 45] width 52 height 24
click at [259, 176] on icon "Changed for pricing 30 1140 30" at bounding box center [302, 161] width 432 height 283
type textarea "Changed for pricing"
click at [38, 199] on icon at bounding box center [43, 193] width 44 height 41
type input "$0.00"
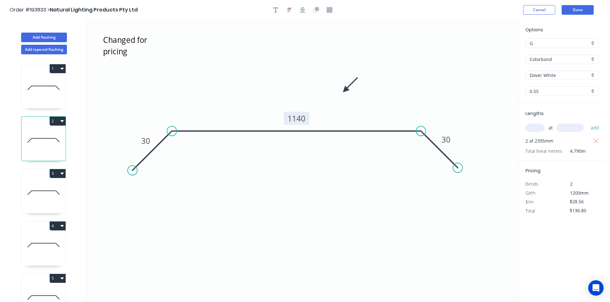
type input "$0.00"
click at [538, 130] on input "text" at bounding box center [534, 128] width 19 height 8
type input "1"
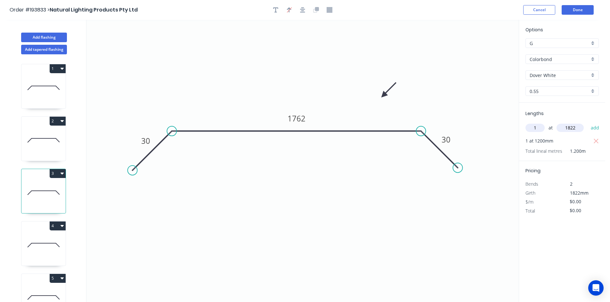
type input "1822"
click at [587, 123] on button "add" at bounding box center [594, 128] width 15 height 11
click at [295, 117] on tspan "1762" at bounding box center [296, 118] width 18 height 11
type input "$28.56"
click at [599, 140] on button "button" at bounding box center [596, 141] width 8 height 9
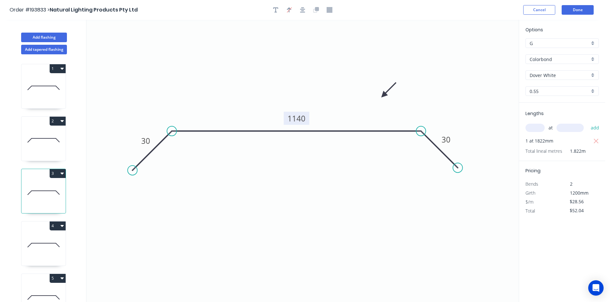
click at [32, 93] on icon at bounding box center [43, 88] width 44 height 41
click at [41, 138] on icon at bounding box center [43, 140] width 44 height 41
click at [37, 175] on div "3" at bounding box center [43, 173] width 44 height 9
type input "$52.04"
click at [276, 10] on icon "button" at bounding box center [275, 10] width 5 height 6
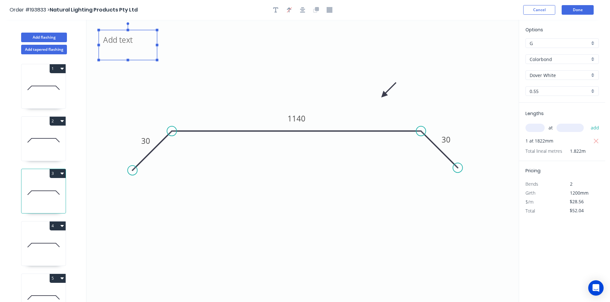
click at [126, 43] on textarea at bounding box center [128, 45] width 52 height 24
click at [281, 63] on icon "Changed for pricing 30 1140 30" at bounding box center [302, 161] width 432 height 283
type textarea "Changed for pricing"
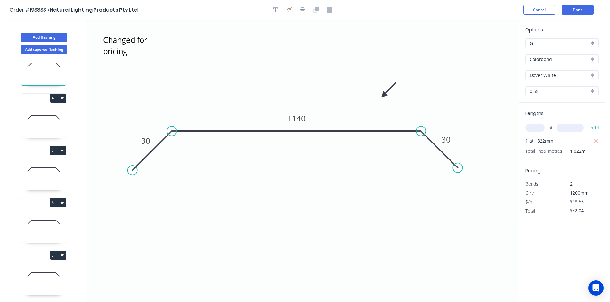
click at [41, 116] on icon at bounding box center [44, 116] width 24 height 0
type input "$0.00"
click at [539, 126] on input "text" at bounding box center [534, 128] width 19 height 8
type input "3"
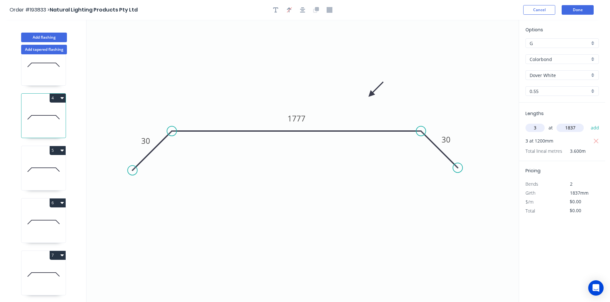
type input "1837"
click at [587, 123] on button "add" at bounding box center [594, 128] width 15 height 11
click at [307, 118] on rect at bounding box center [297, 118] width 26 height 13
click at [296, 117] on tspan "1777" at bounding box center [296, 118] width 18 height 11
type input "$28.56"
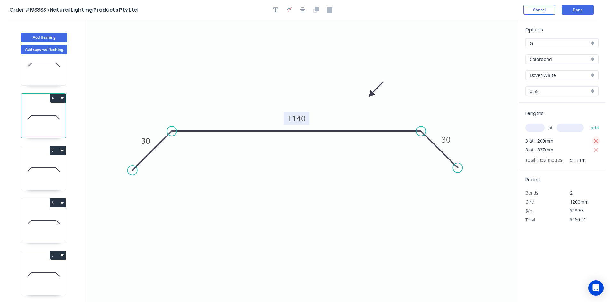
click at [596, 140] on icon "button" at bounding box center [596, 142] width 6 height 8
type input "$157.39"
click at [276, 9] on icon "button" at bounding box center [275, 9] width 5 height 5
drag, startPoint x: 112, startPoint y: 43, endPoint x: 120, endPoint y: 42, distance: 7.8
click at [120, 42] on textarea at bounding box center [139, 45] width 52 height 24
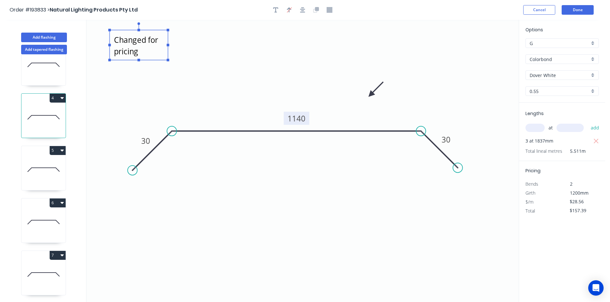
click at [262, 198] on icon "Changed for pricing 30 1140 30" at bounding box center [302, 161] width 432 height 283
type textarea "Changed for pricing"
click at [29, 169] on icon at bounding box center [43, 169] width 44 height 41
type input "$0.00"
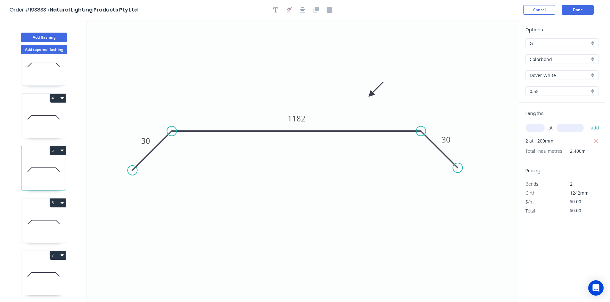
click at [538, 126] on input "text" at bounding box center [534, 128] width 19 height 8
type input "2"
type input "1242"
click at [587, 123] on button "add" at bounding box center [594, 128] width 15 height 11
click at [299, 118] on tspan "1182" at bounding box center [296, 118] width 18 height 11
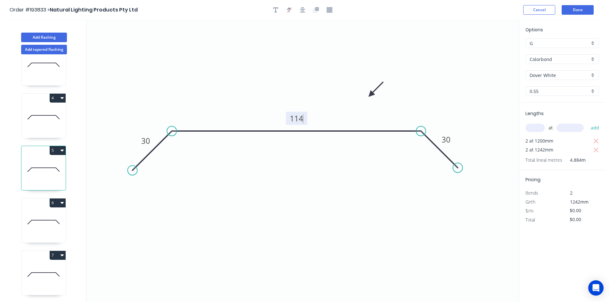
type input "$28.56"
click at [594, 144] on icon "button" at bounding box center [596, 142] width 6 height 8
type input "$70.94"
click at [280, 10] on button "button" at bounding box center [276, 10] width 10 height 10
click at [149, 43] on textarea at bounding box center [128, 45] width 52 height 24
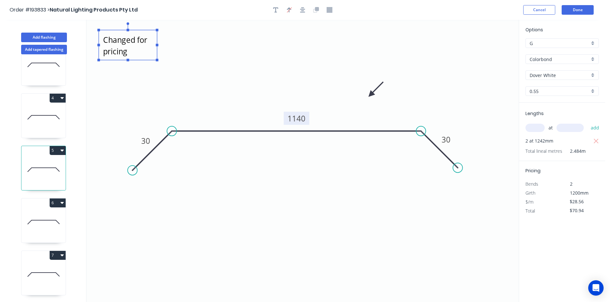
click at [219, 198] on icon "Changed for pricing 30 1140 30" at bounding box center [302, 161] width 432 height 283
type textarea "Changed for pricing"
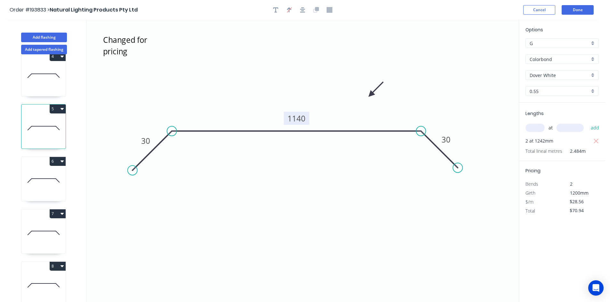
scroll to position [174, 0]
click at [41, 183] on icon at bounding box center [43, 180] width 44 height 41
type input "$0.00"
click at [534, 123] on div "at add" at bounding box center [562, 128] width 75 height 11
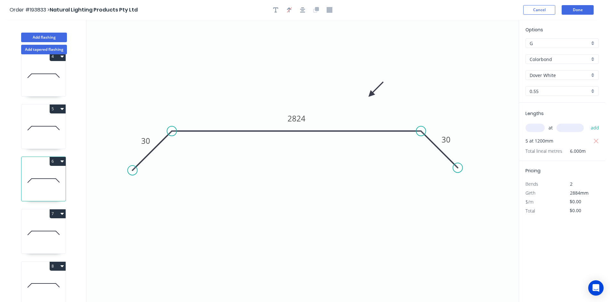
click at [539, 127] on input "text" at bounding box center [534, 128] width 19 height 8
type input "5"
type input "2884"
click at [587, 123] on button "add" at bounding box center [594, 128] width 15 height 11
click at [292, 115] on tspan "2824" at bounding box center [296, 118] width 18 height 11
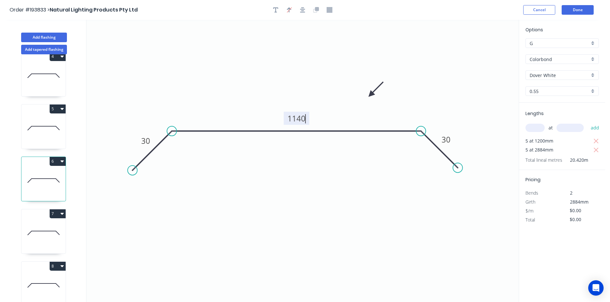
type input "$28.56"
click at [595, 140] on icon "button" at bounding box center [596, 142] width 6 height 8
type input "$411.84"
click at [270, 10] on div at bounding box center [302, 10] width 67 height 10
click at [277, 11] on icon "button" at bounding box center [275, 10] width 5 height 6
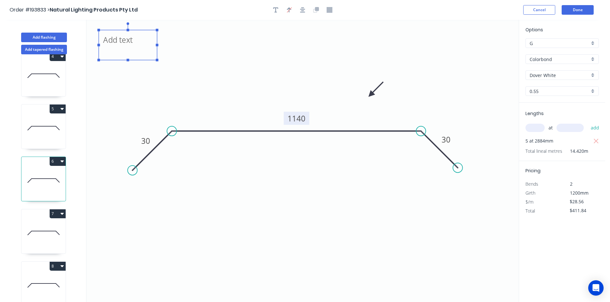
click at [114, 41] on textarea at bounding box center [128, 45] width 52 height 24
click at [322, 223] on icon "Changed for pricing 30 1140 30" at bounding box center [302, 161] width 432 height 283
type textarea "Changed for pricing"
click at [40, 230] on icon at bounding box center [43, 233] width 44 height 41
type input "$0.00"
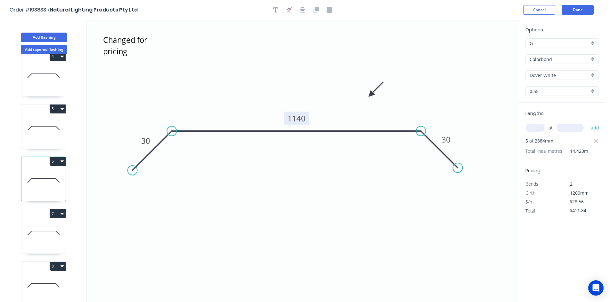
type input "$0.00"
click at [545, 128] on div "at add" at bounding box center [562, 128] width 75 height 11
click at [535, 125] on input "text" at bounding box center [534, 128] width 19 height 8
type input "2"
type input "1632"
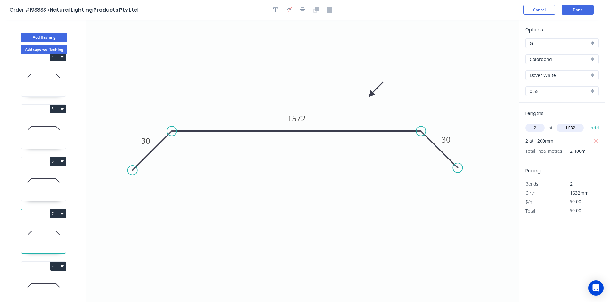
click at [587, 123] on button "add" at bounding box center [594, 128] width 15 height 11
click at [295, 117] on tspan "1572" at bounding box center [296, 118] width 18 height 11
type input "$28.56"
click at [595, 138] on icon "button" at bounding box center [596, 142] width 6 height 8
type input "$93.22"
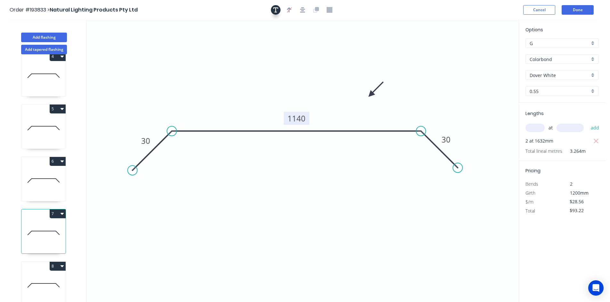
click at [280, 8] on button "button" at bounding box center [276, 10] width 10 height 10
click at [123, 36] on textarea at bounding box center [128, 45] width 52 height 24
click at [222, 197] on icon "Changed for pricing 30 1140 30" at bounding box center [302, 161] width 432 height 283
type textarea "Changed for pricing"
click at [37, 288] on icon at bounding box center [43, 285] width 44 height 41
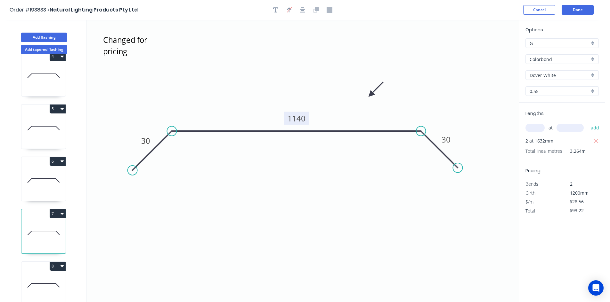
type input "$0.00"
click at [541, 129] on input "text" at bounding box center [534, 128] width 19 height 8
type input "5"
type input "1671"
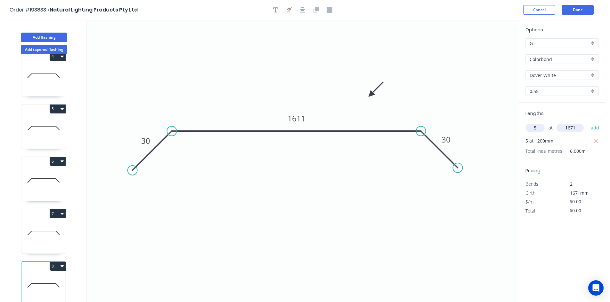
click at [587, 123] on button "add" at bounding box center [594, 128] width 15 height 11
click at [297, 117] on tspan "1611" at bounding box center [296, 118] width 18 height 11
type input "$28.56"
click at [595, 142] on icon "button" at bounding box center [595, 141] width 5 height 5
type input "$238.62"
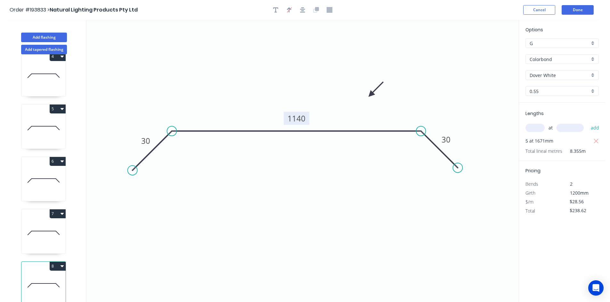
drag, startPoint x: 277, startPoint y: 9, endPoint x: 166, endPoint y: 32, distance: 113.7
click at [277, 9] on icon "button" at bounding box center [275, 10] width 5 height 6
click at [104, 41] on textarea at bounding box center [128, 45] width 52 height 24
click at [265, 181] on icon "Changed for pricing 30 1140 30" at bounding box center [302, 161] width 432 height 283
type textarea "Changed for pricing"
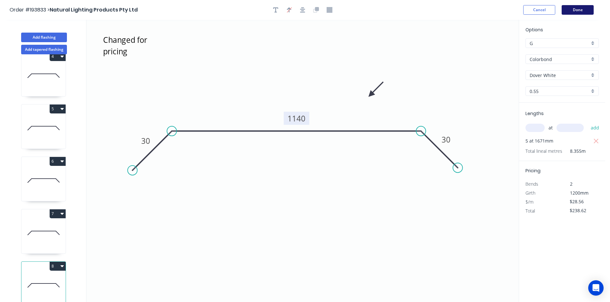
click at [576, 10] on button "Done" at bounding box center [577, 10] width 32 height 10
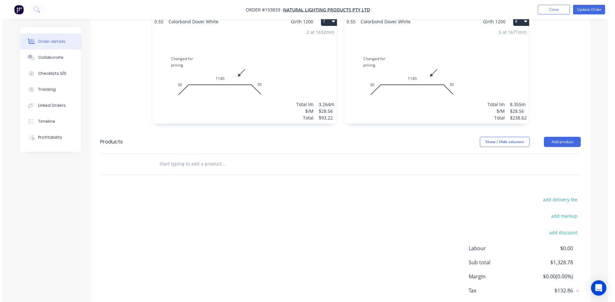
scroll to position [581, 0]
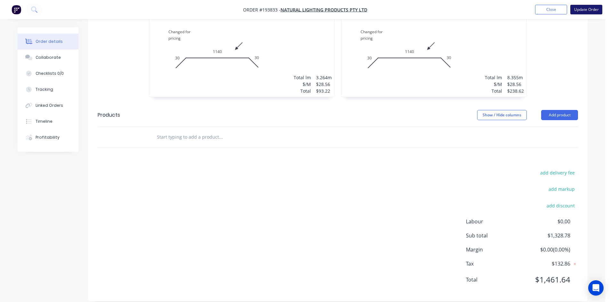
click at [595, 10] on button "Update Order" at bounding box center [586, 10] width 32 height 10
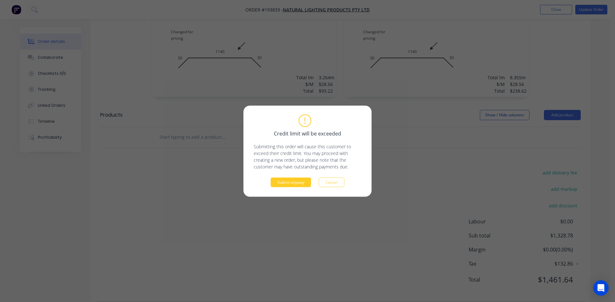
click at [283, 182] on button "Submit anyway" at bounding box center [290, 183] width 40 height 10
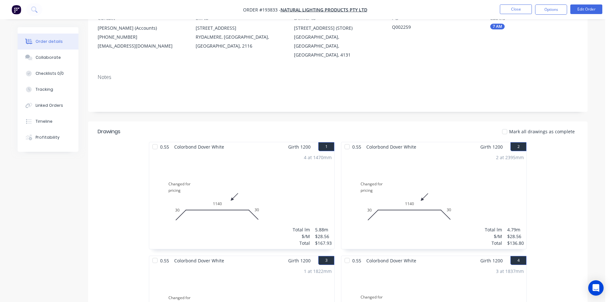
scroll to position [0, 0]
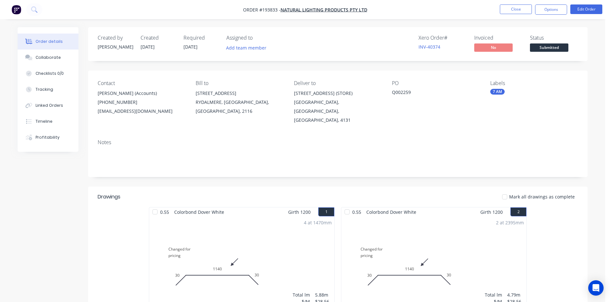
click at [553, 1] on nav "Order #193833 - Natural Lighting Products Pty Ltd Close Options Edit Order" at bounding box center [305, 9] width 610 height 19
click at [545, 11] on button "Options" at bounding box center [551, 9] width 32 height 10
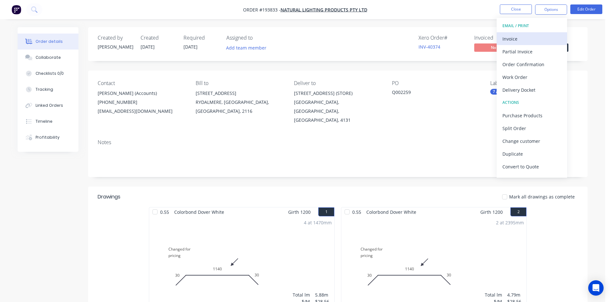
click at [528, 41] on div "Invoice" at bounding box center [531, 38] width 59 height 9
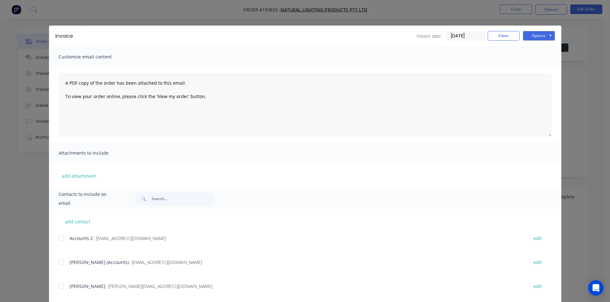
click at [62, 237] on div at bounding box center [61, 238] width 13 height 13
click at [59, 265] on div at bounding box center [61, 262] width 13 height 13
click at [547, 34] on button "Options" at bounding box center [539, 36] width 32 height 10
click at [545, 68] on button "Email" at bounding box center [543, 68] width 41 height 11
